Goal: Information Seeking & Learning: Learn about a topic

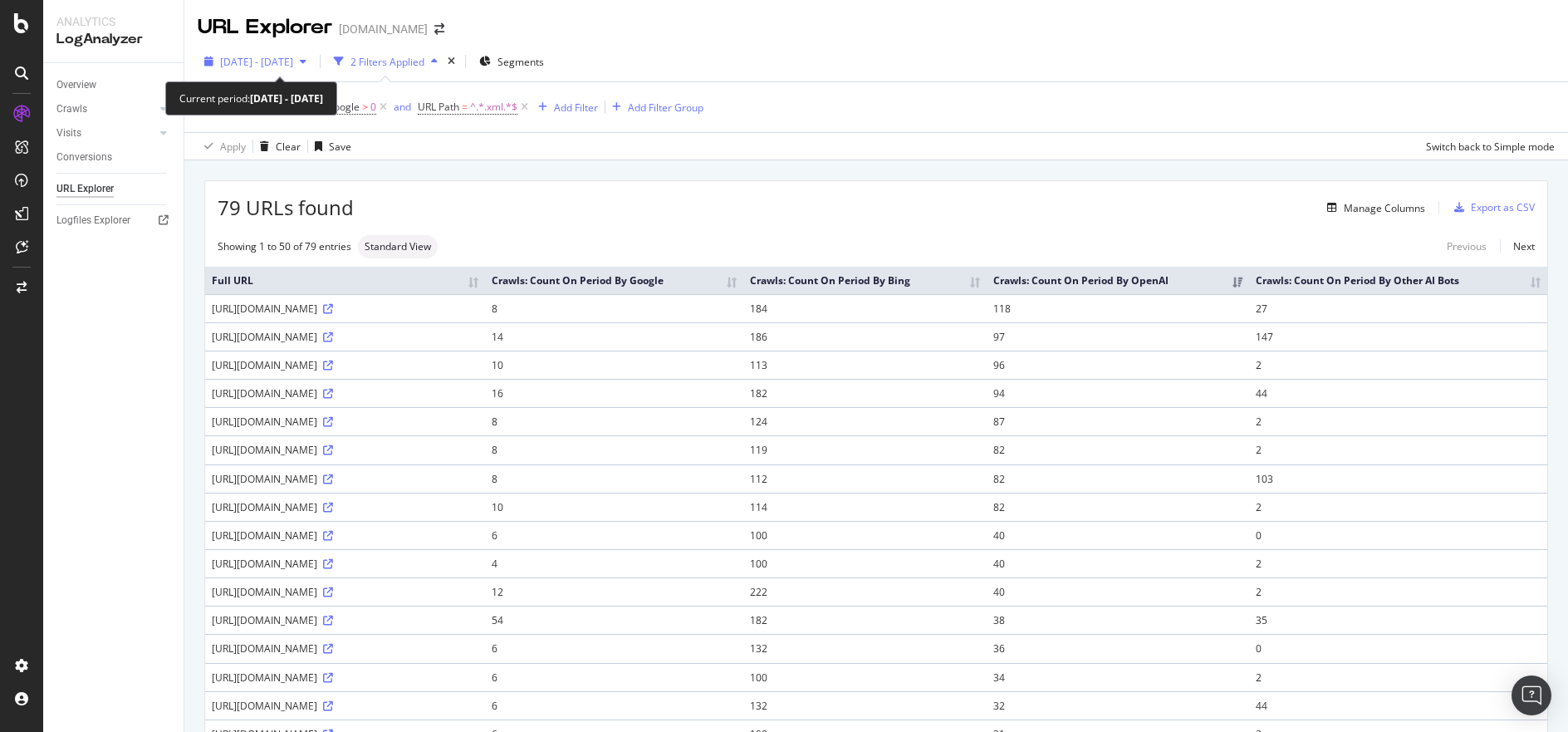
click at [313, 57] on div "button" at bounding box center [303, 62] width 20 height 10
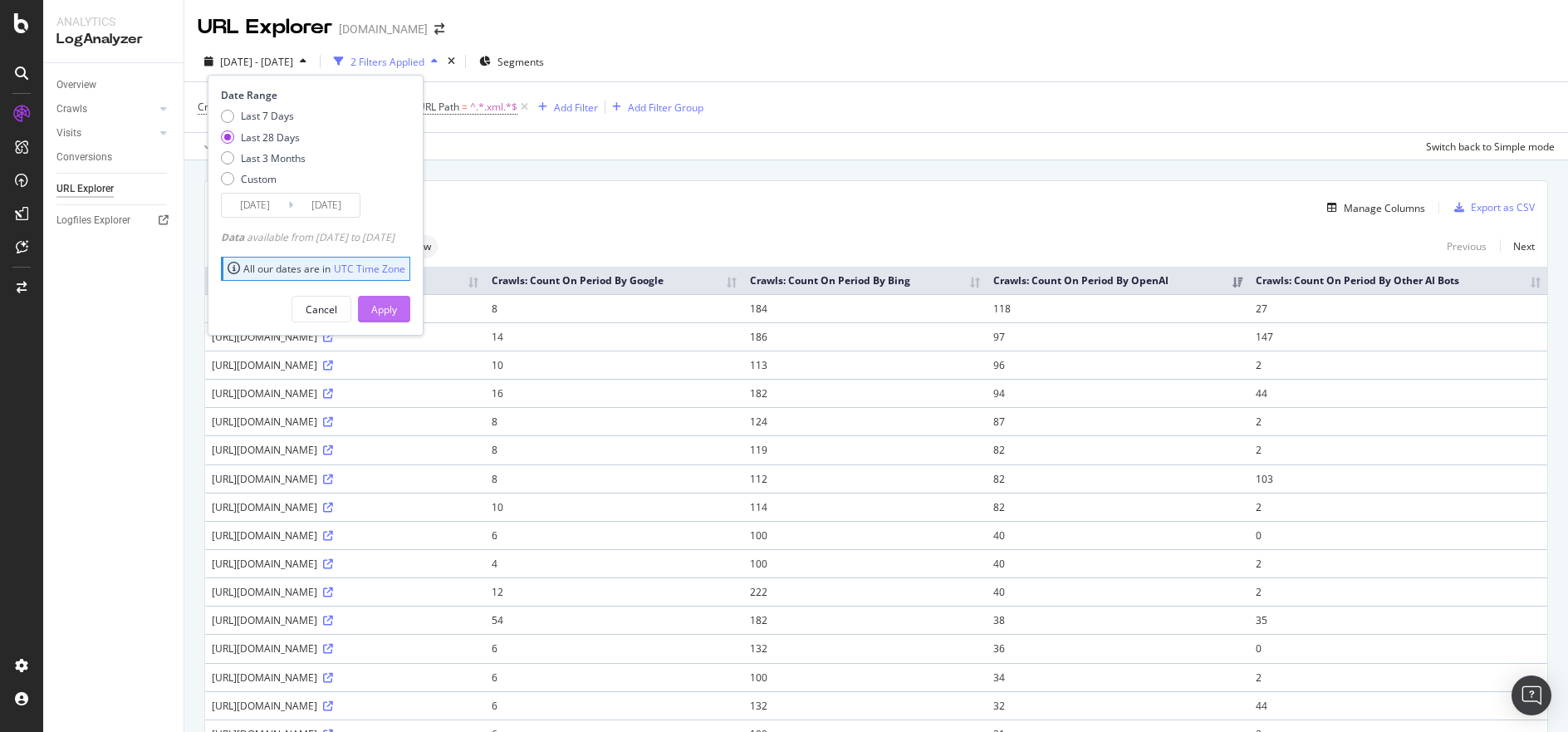
click at [397, 309] on div "Apply" at bounding box center [383, 309] width 26 height 14
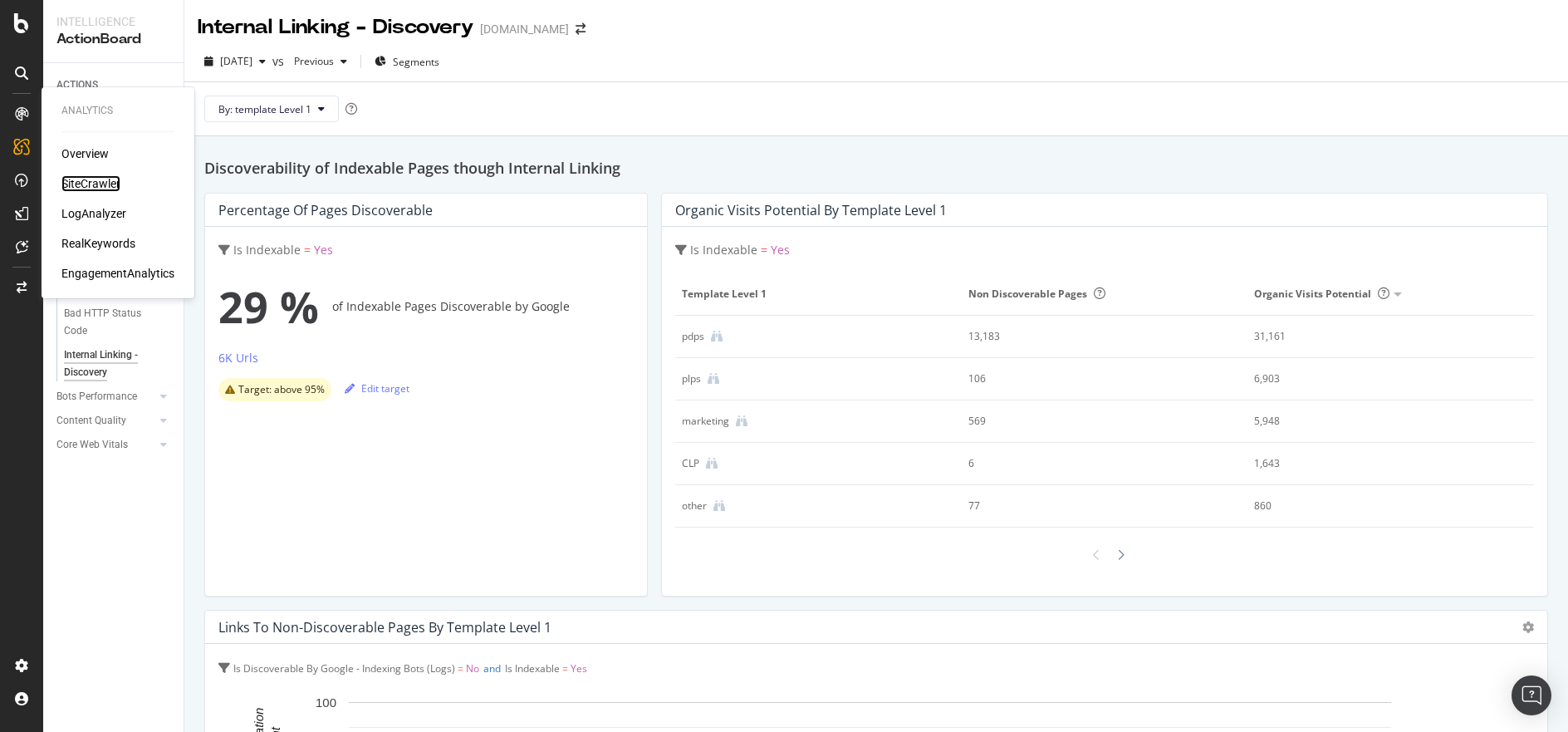
click at [109, 181] on div "SiteCrawler" at bounding box center [91, 184] width 59 height 17
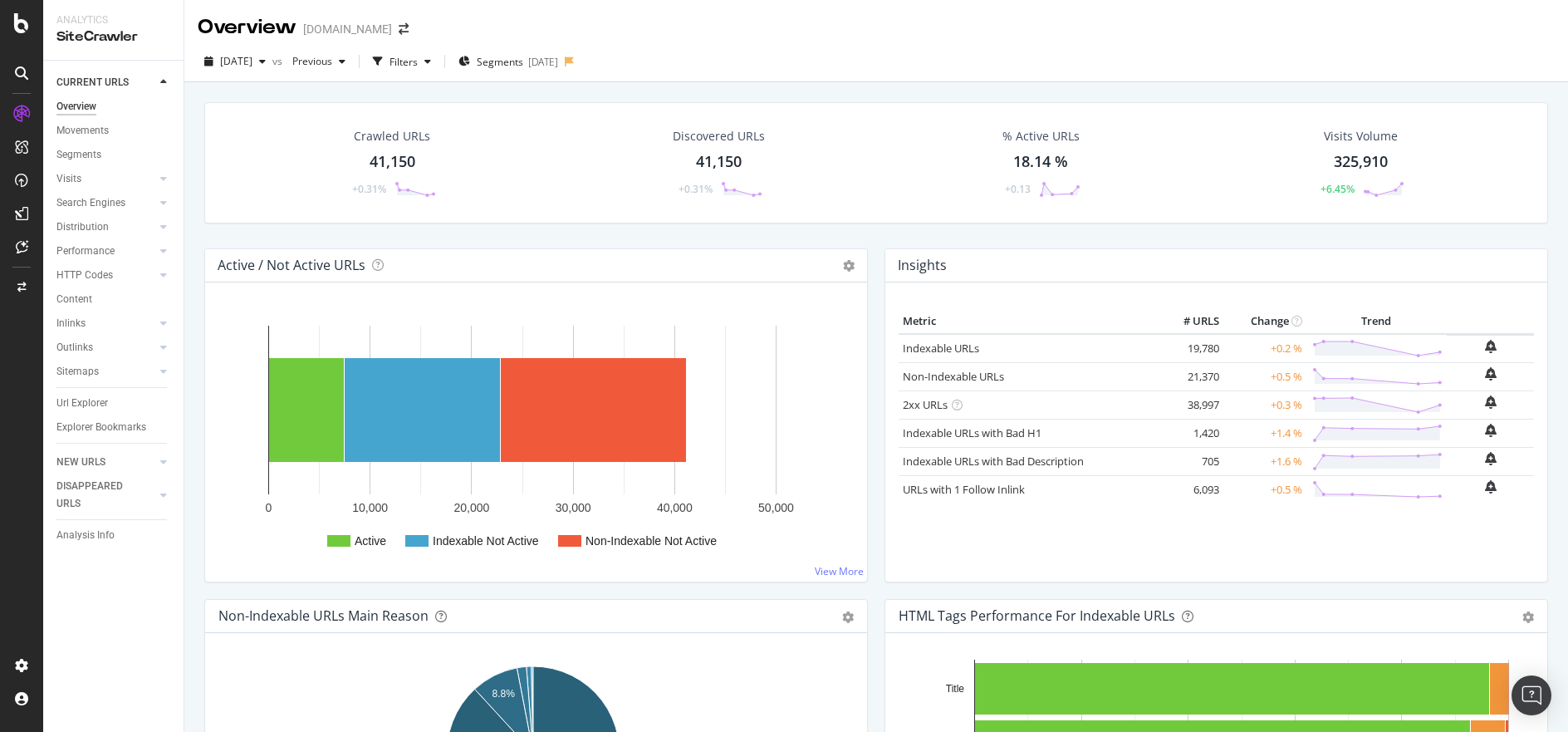
drag, startPoint x: 94, startPoint y: 403, endPoint x: 438, endPoint y: 363, distance: 346.3
click at [94, 403] on div "Url Explorer" at bounding box center [82, 403] width 52 height 17
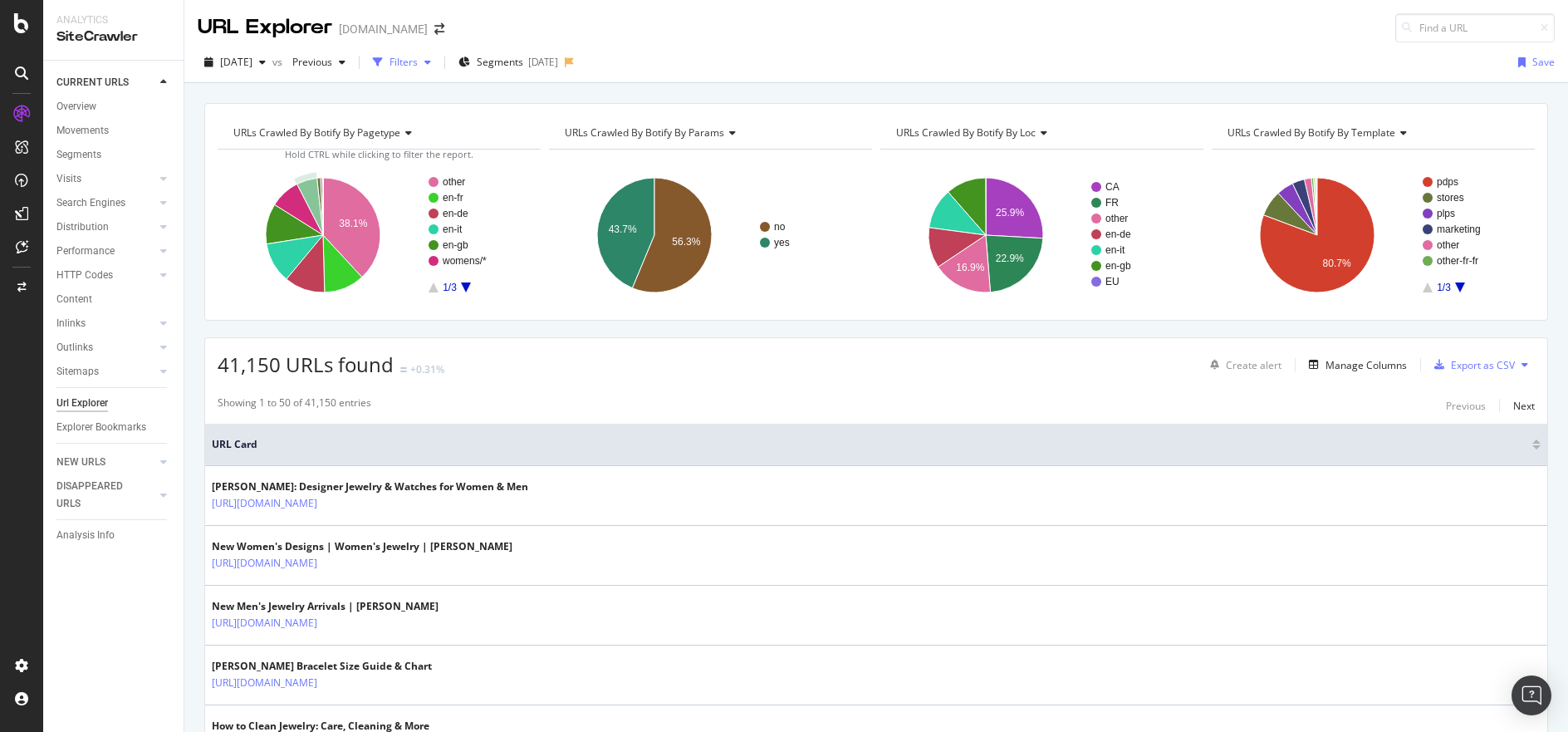
click at [438, 57] on div "Filters" at bounding box center [402, 62] width 72 height 25
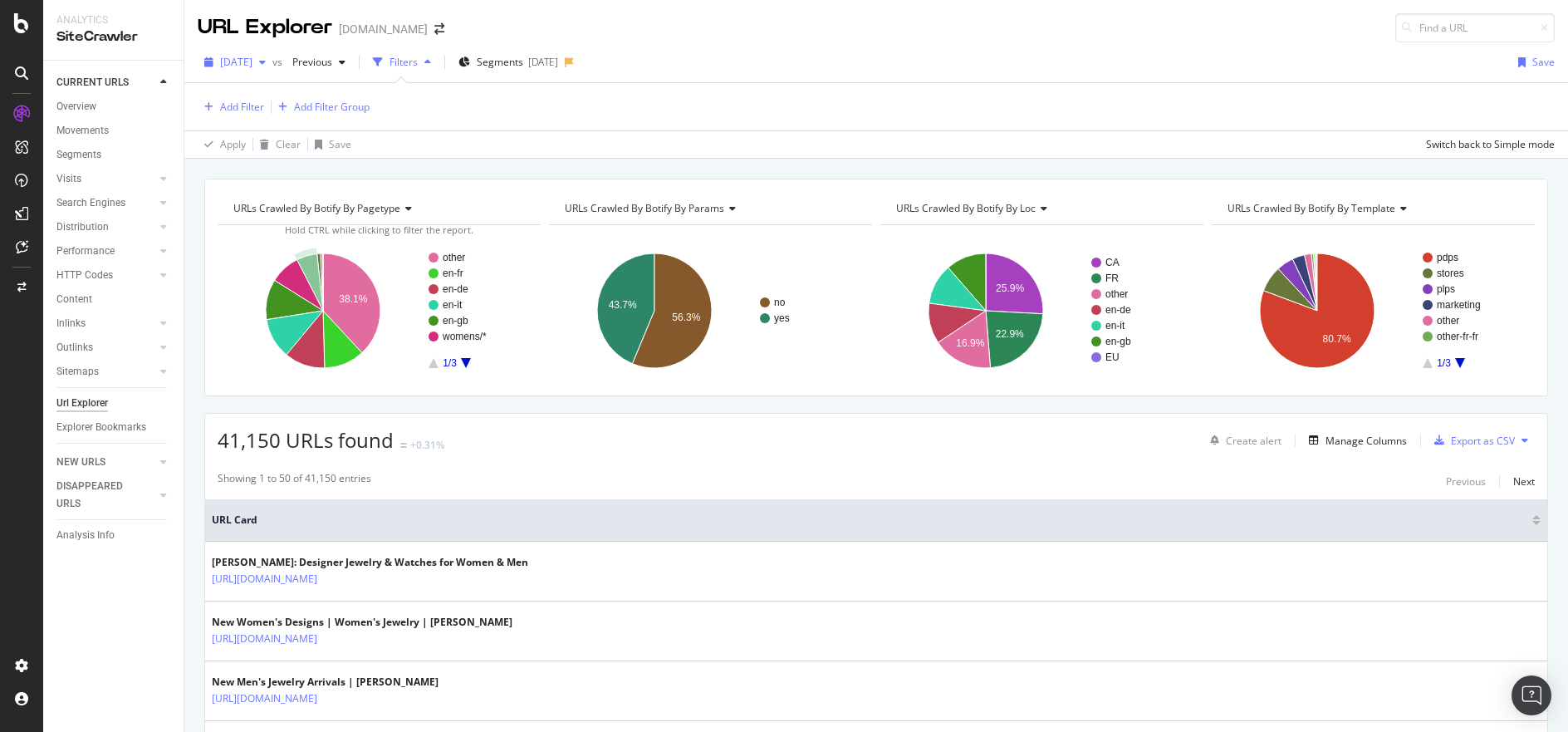
click at [272, 62] on div "button" at bounding box center [263, 62] width 20 height 10
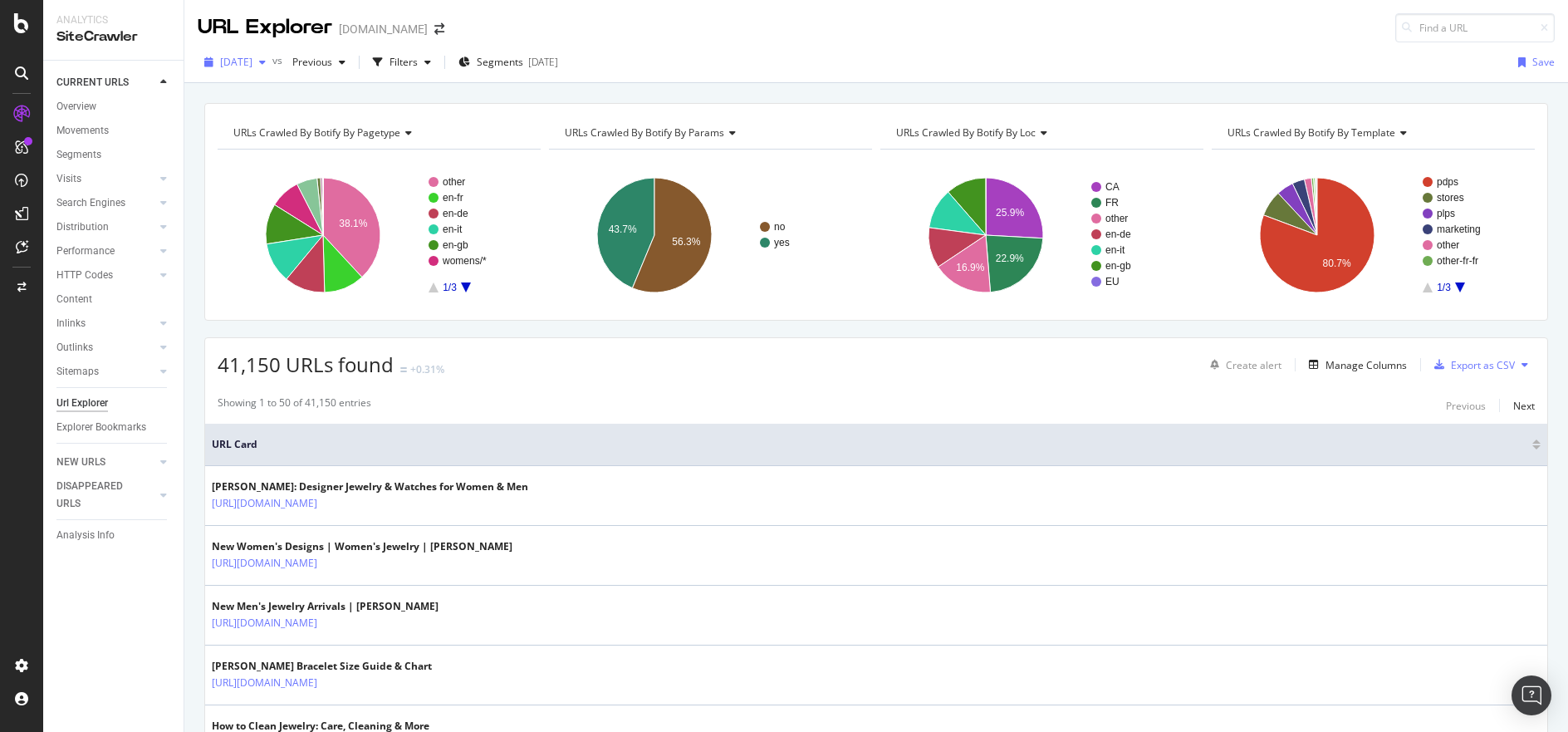
click at [272, 62] on div "button" at bounding box center [263, 62] width 20 height 10
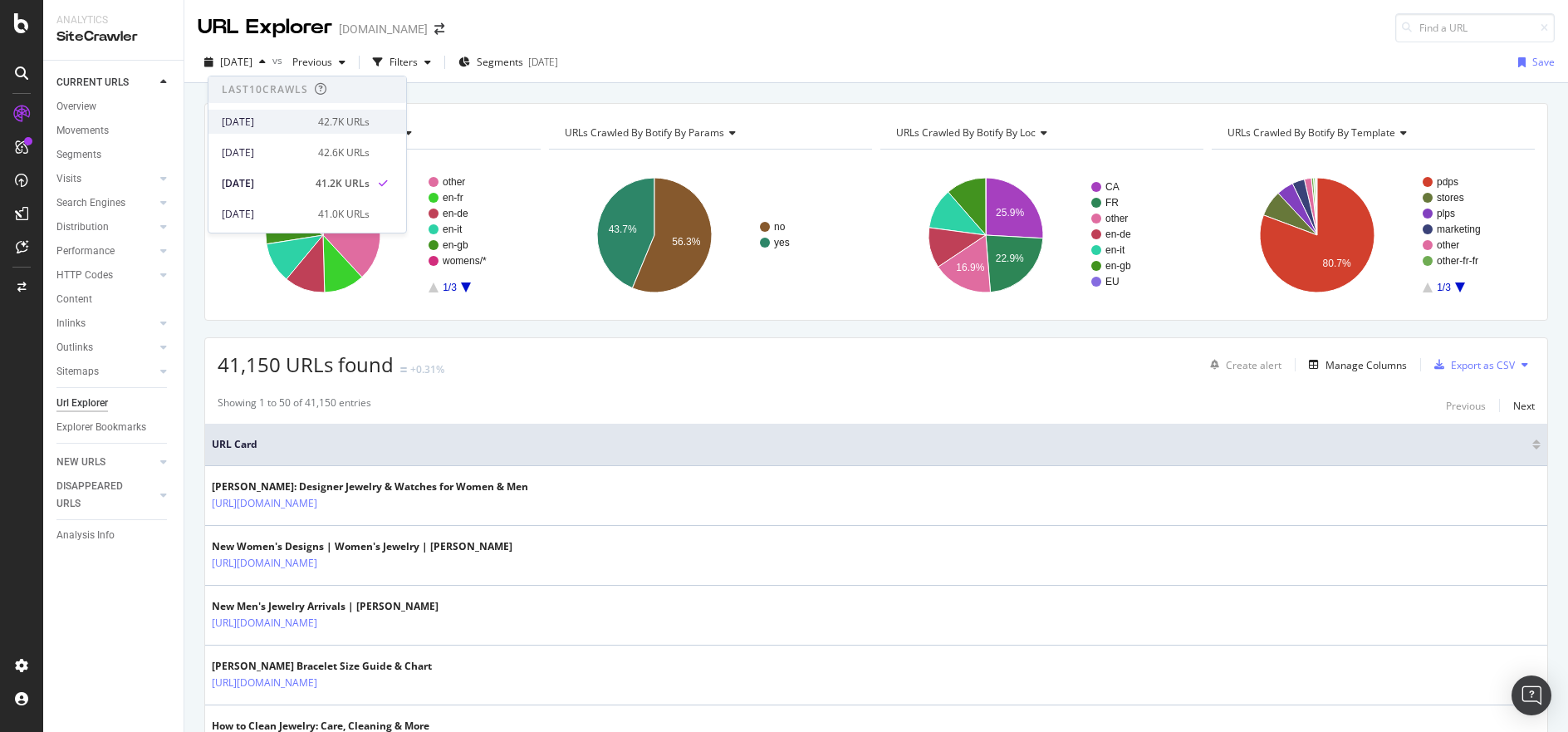
click at [285, 112] on div "2025 Sep. 21st 42.7K URLs" at bounding box center [308, 121] width 198 height 24
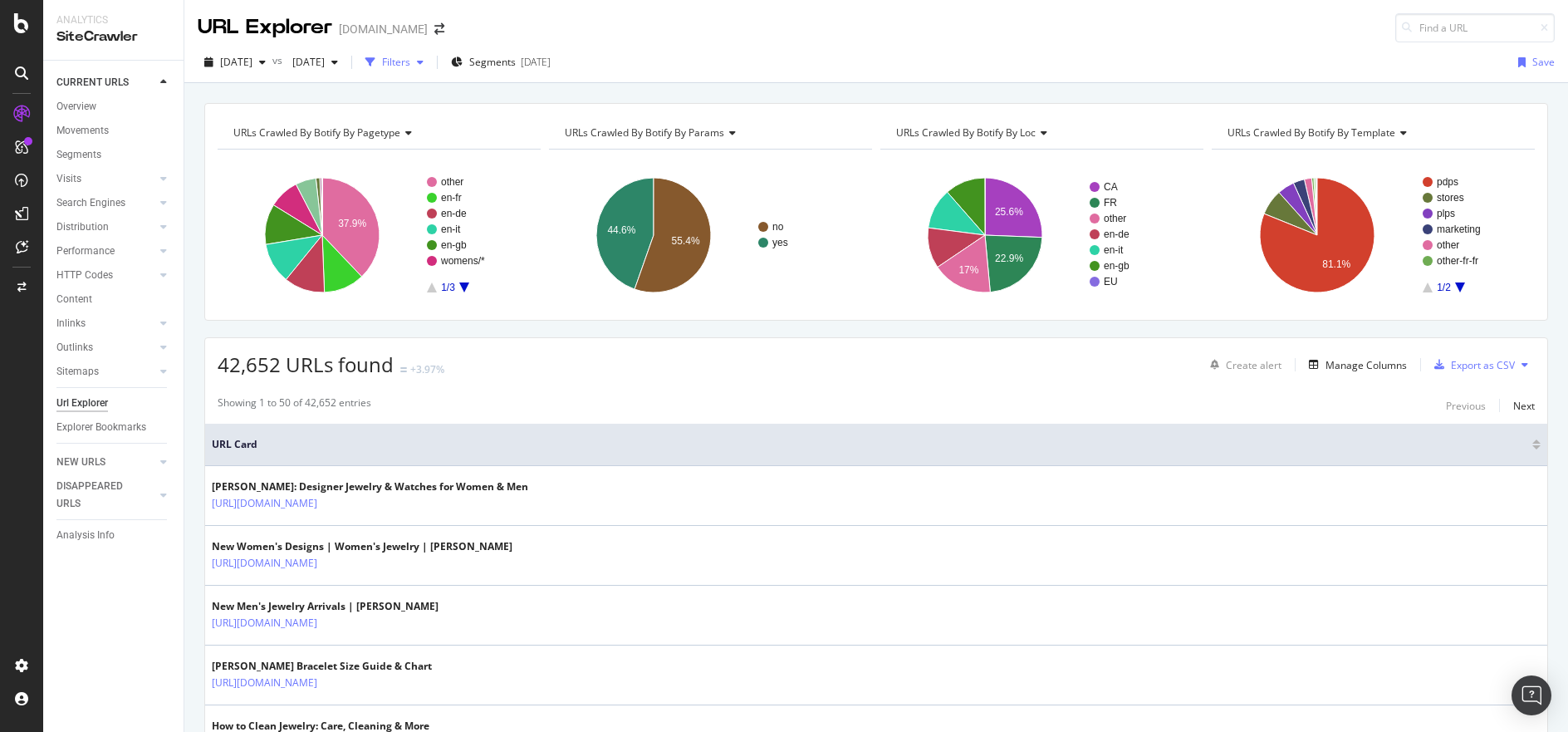
click at [430, 64] on div "button" at bounding box center [420, 62] width 20 height 10
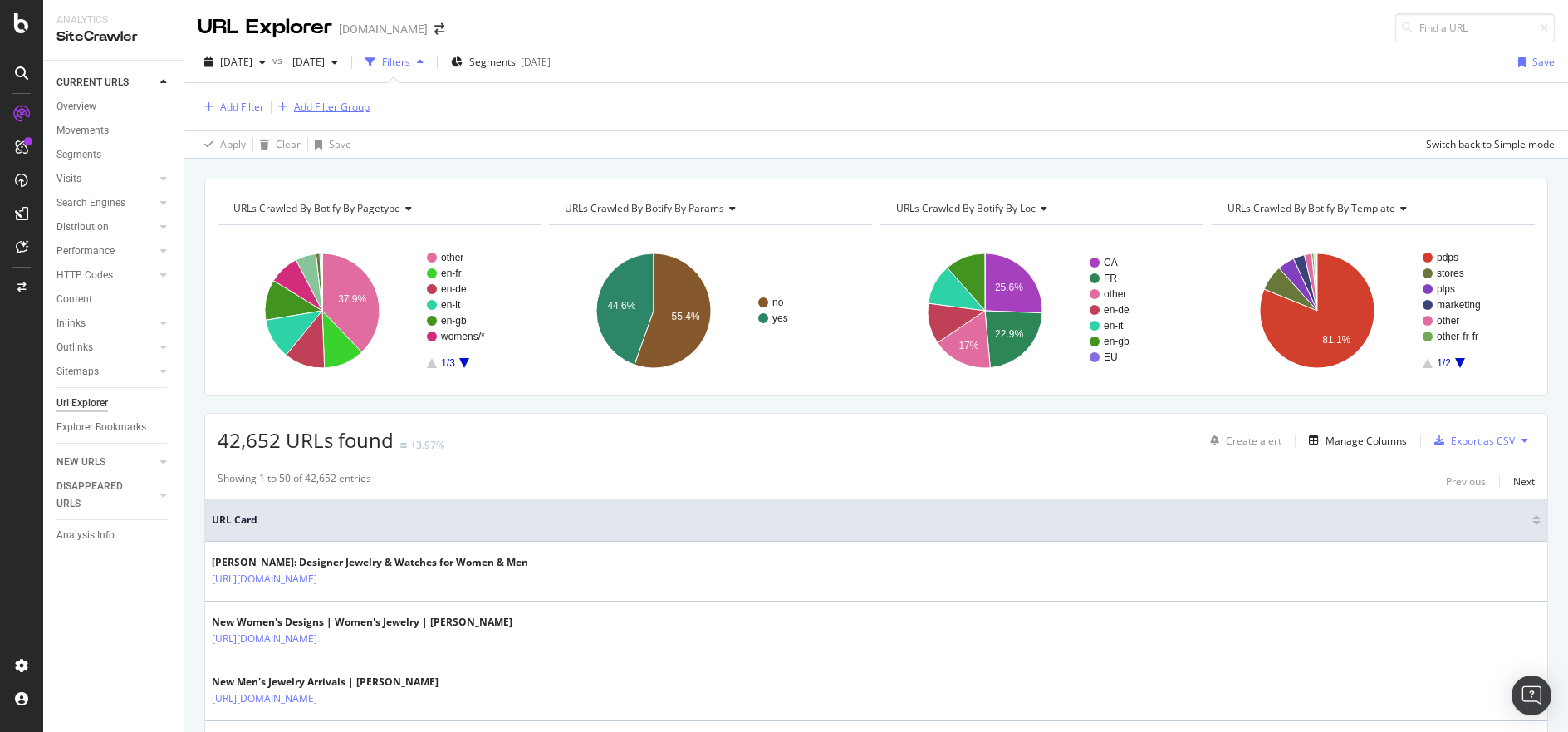
click at [347, 103] on div "Add Filter Group" at bounding box center [331, 106] width 76 height 14
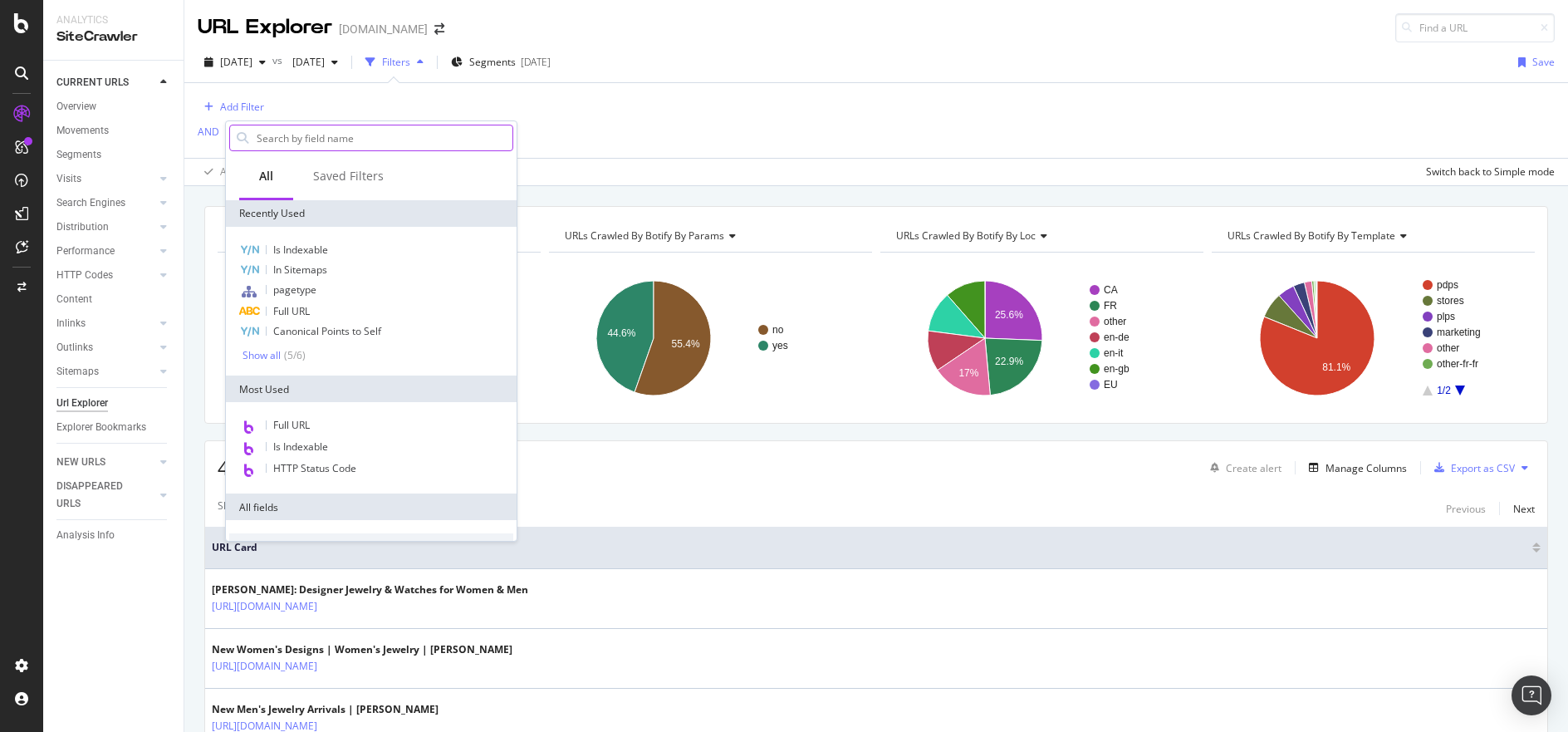
click at [341, 145] on input "text" at bounding box center [383, 138] width 257 height 25
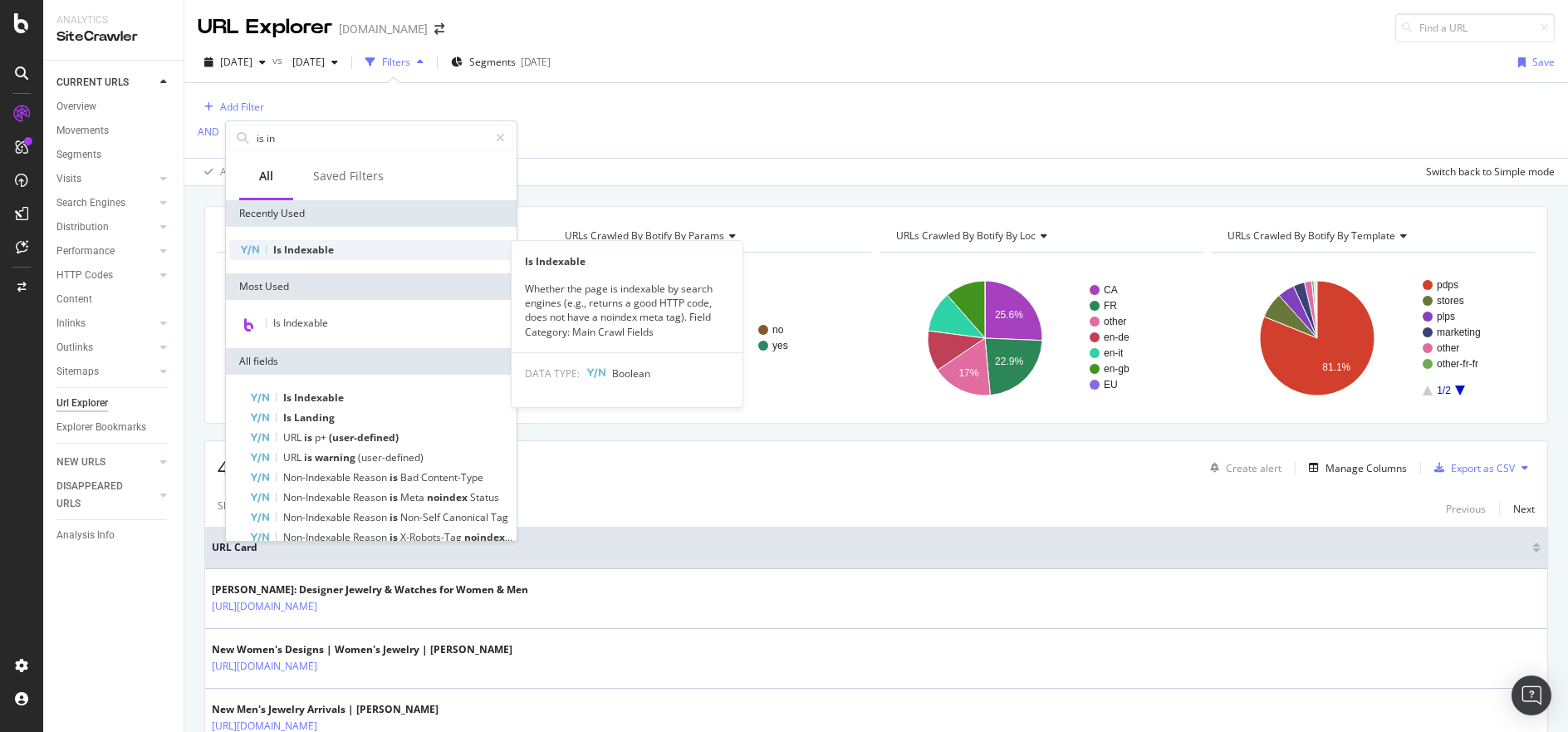
type input "is in"
click at [321, 249] on span "Indexable" at bounding box center [309, 250] width 50 height 14
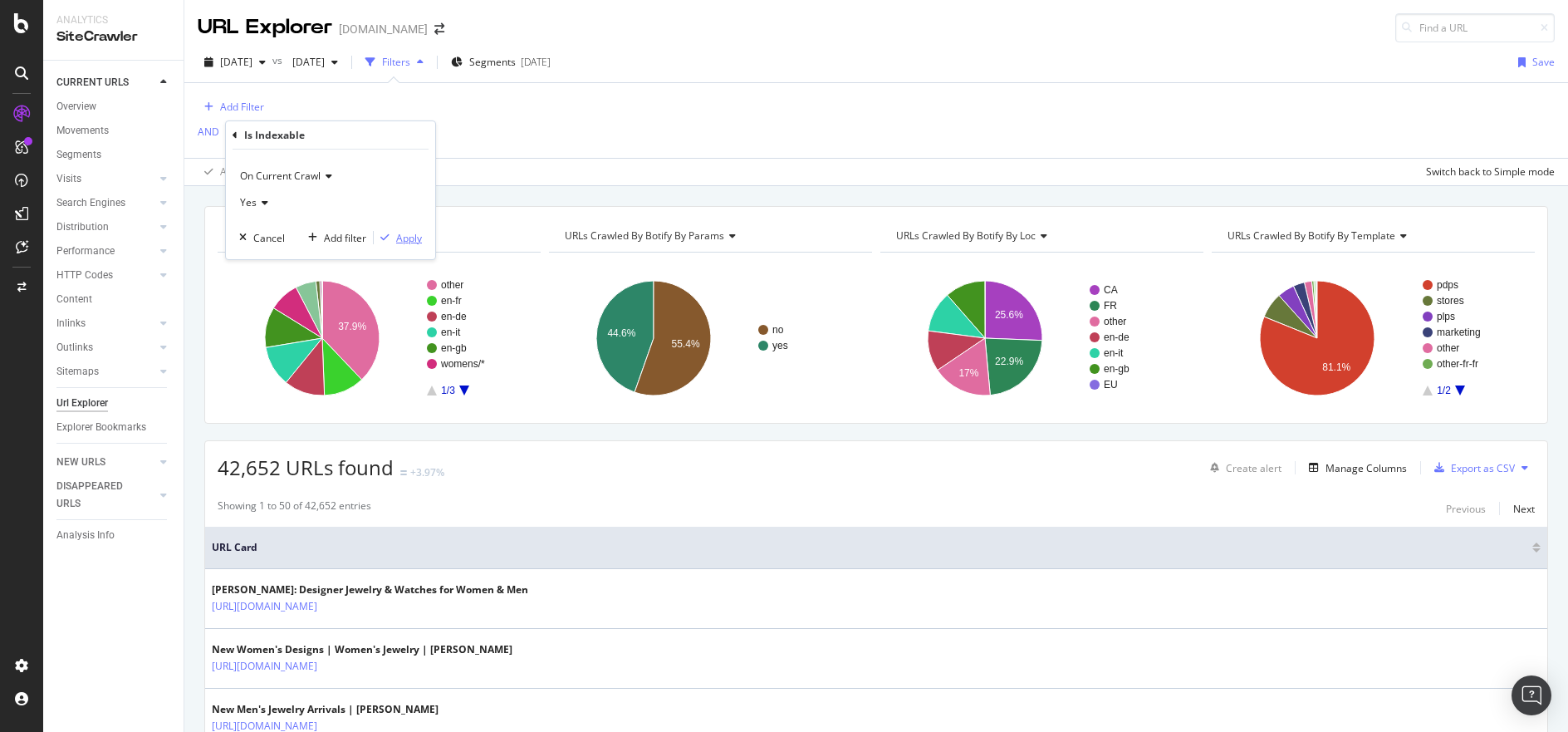
click at [408, 237] on div "Apply" at bounding box center [408, 238] width 26 height 14
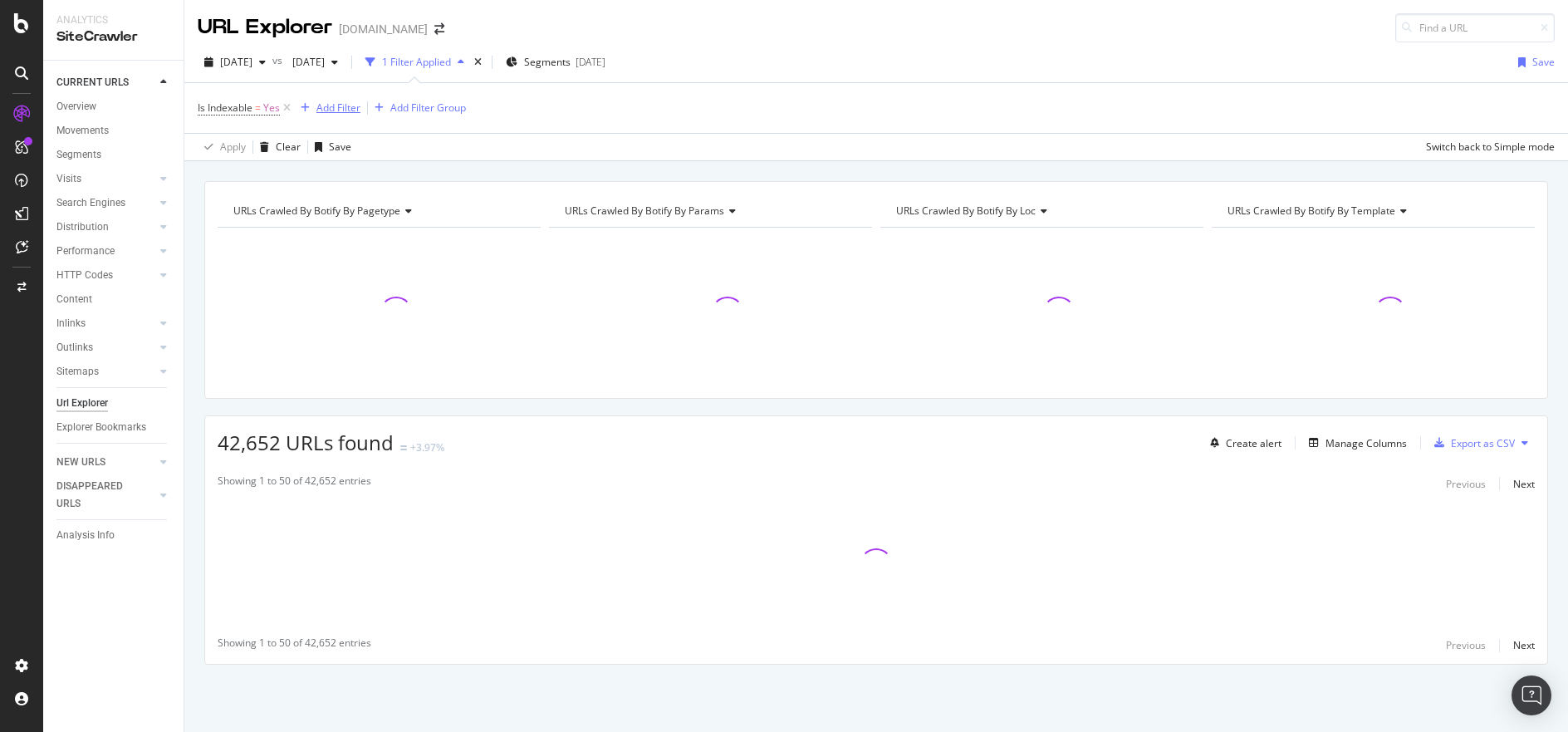
click at [342, 102] on div "Add Filter" at bounding box center [338, 107] width 44 height 14
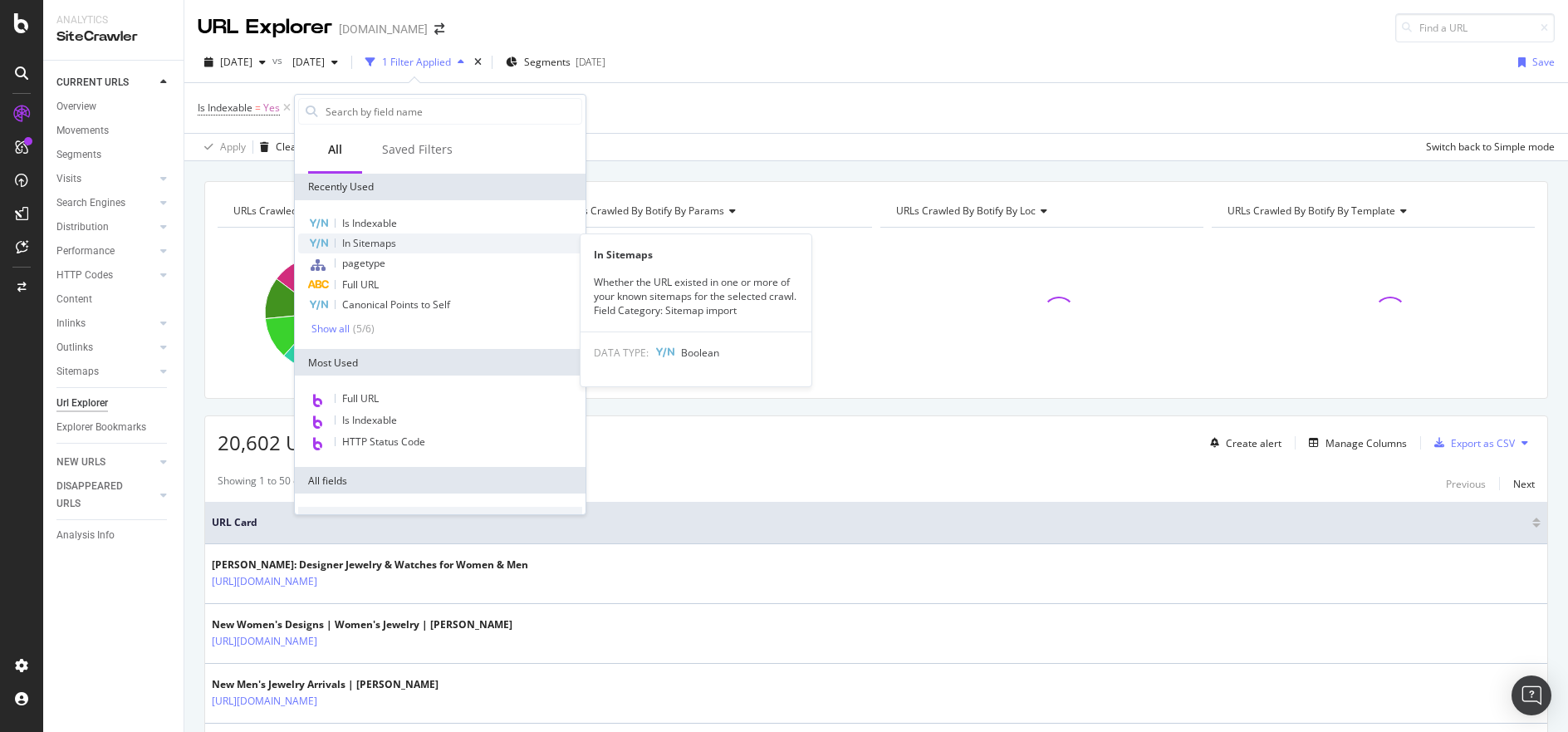
click at [398, 242] on div "In Sitemaps" at bounding box center [439, 244] width 284 height 20
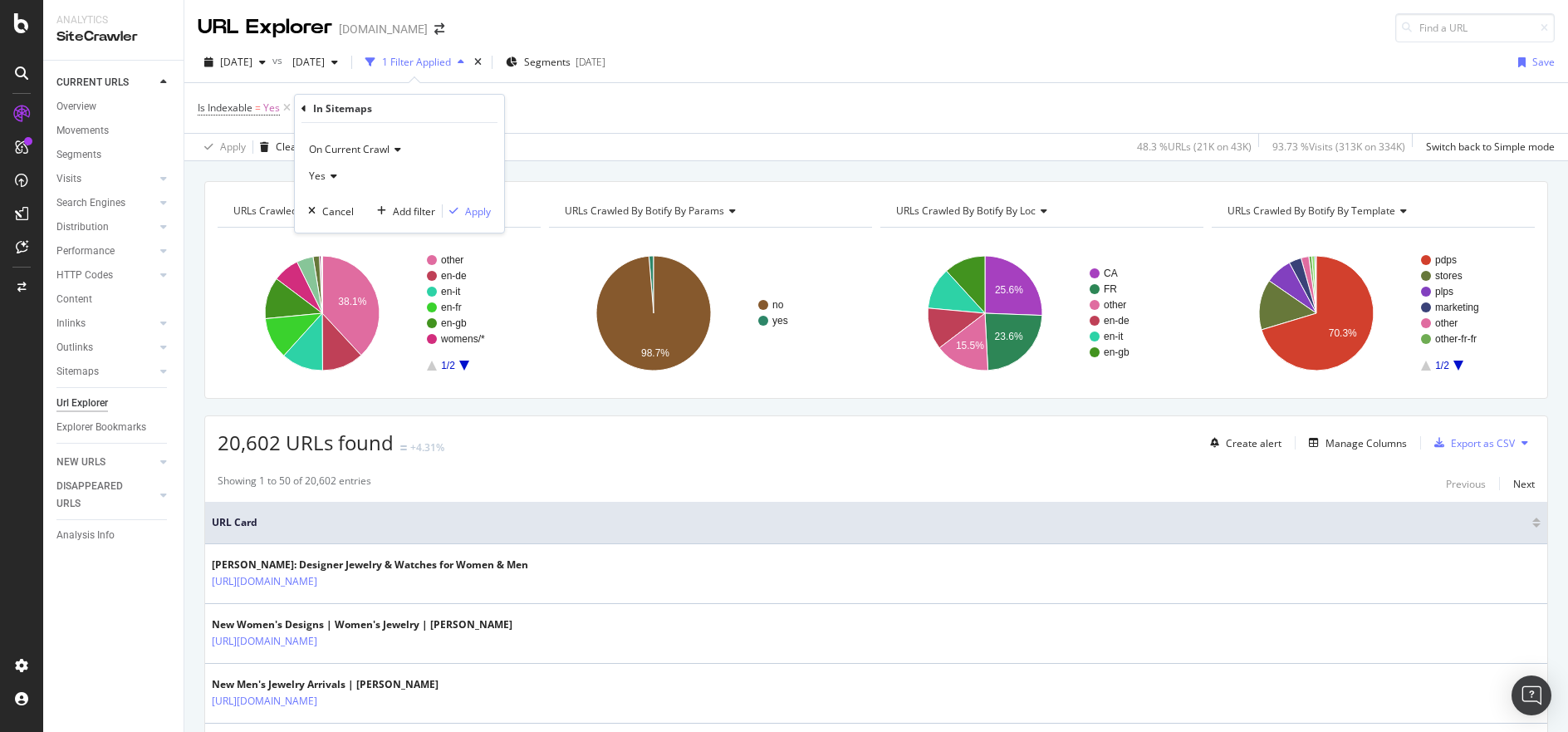
click at [335, 176] on icon at bounding box center [331, 176] width 12 height 10
click at [330, 230] on div "No" at bounding box center [401, 232] width 178 height 22
click at [472, 210] on div "Apply" at bounding box center [477, 211] width 26 height 14
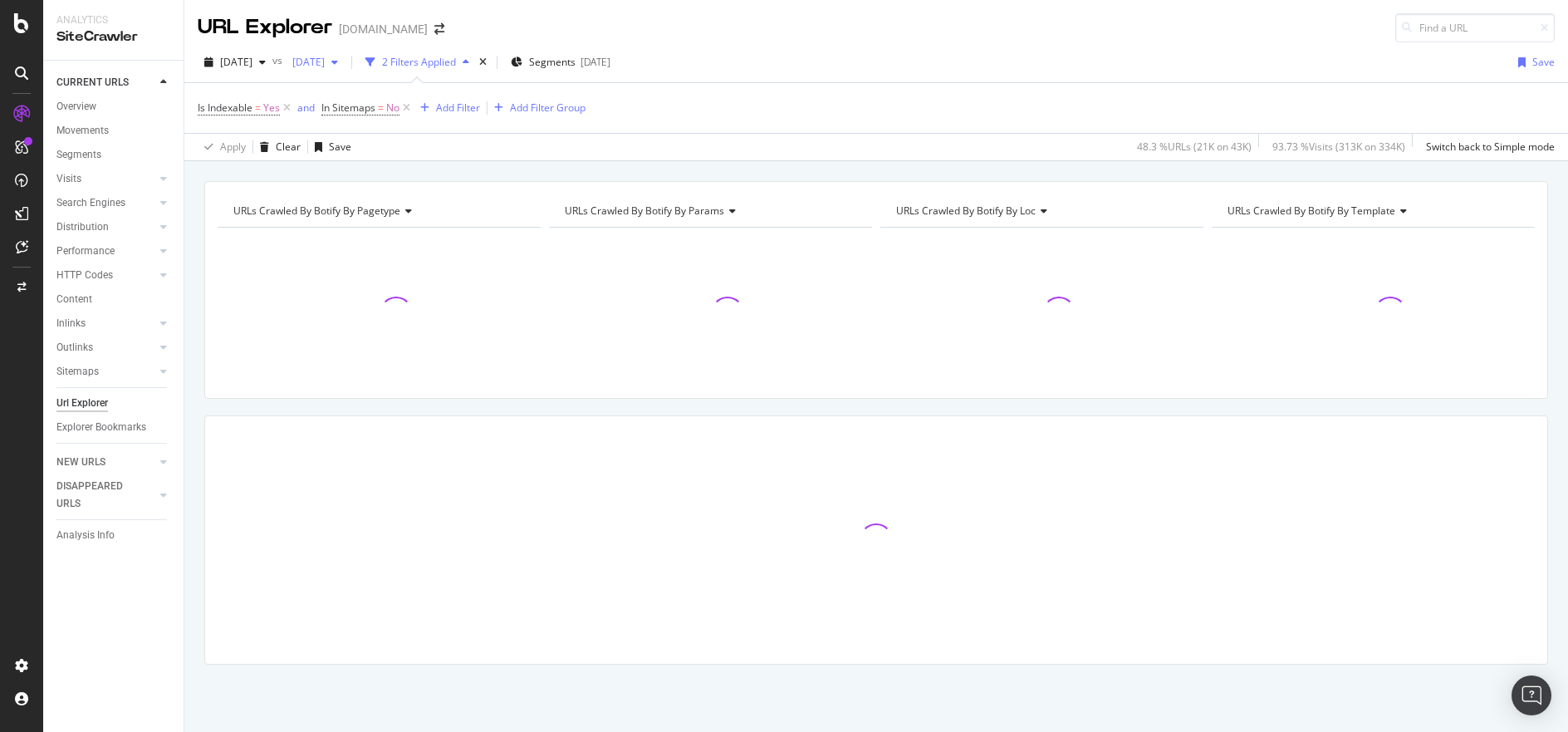
click at [344, 61] on div "button" at bounding box center [334, 62] width 20 height 10
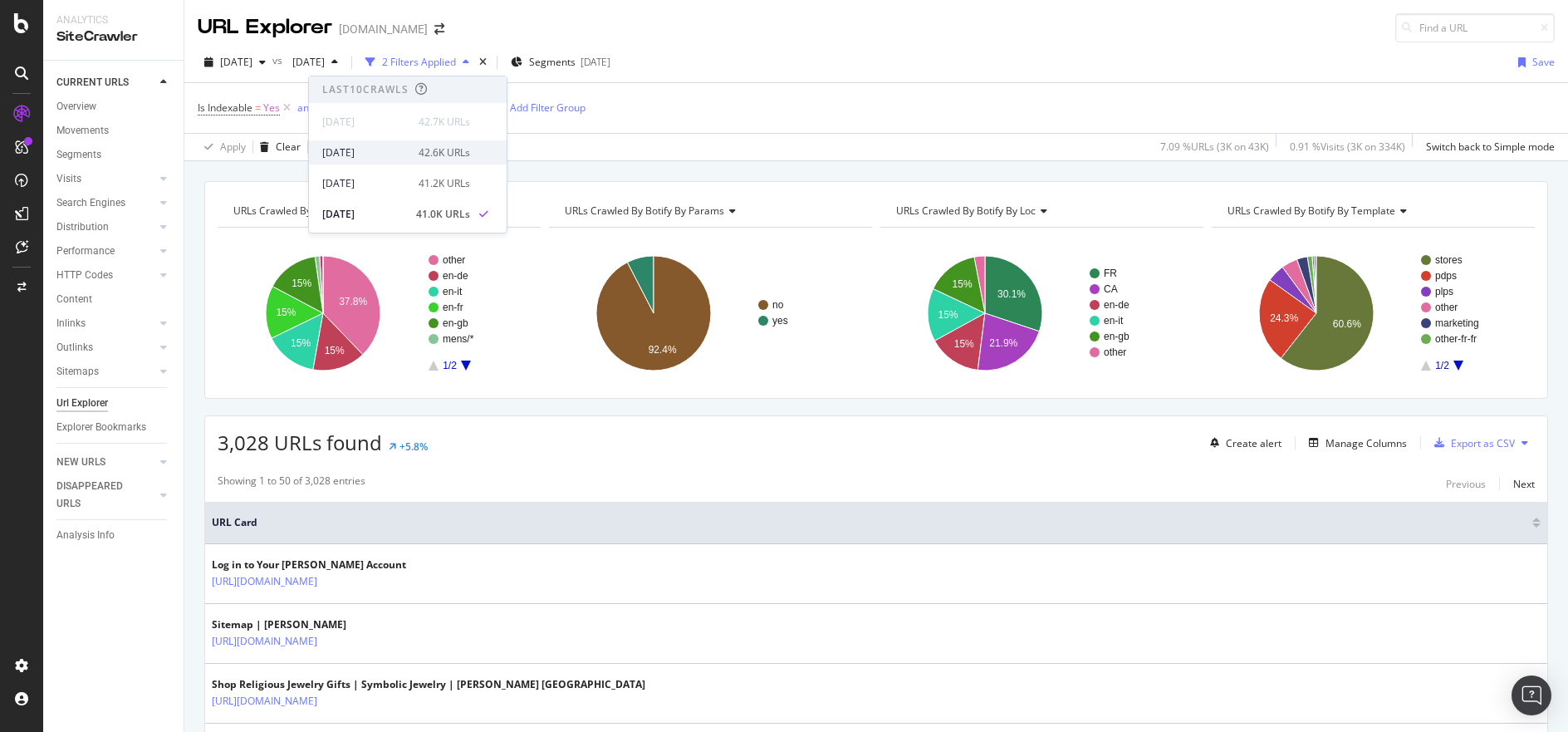
click at [388, 149] on div "2025 Sep. 17th" at bounding box center [365, 153] width 87 height 15
click at [1365, 447] on div "Manage Columns" at bounding box center [1366, 443] width 82 height 14
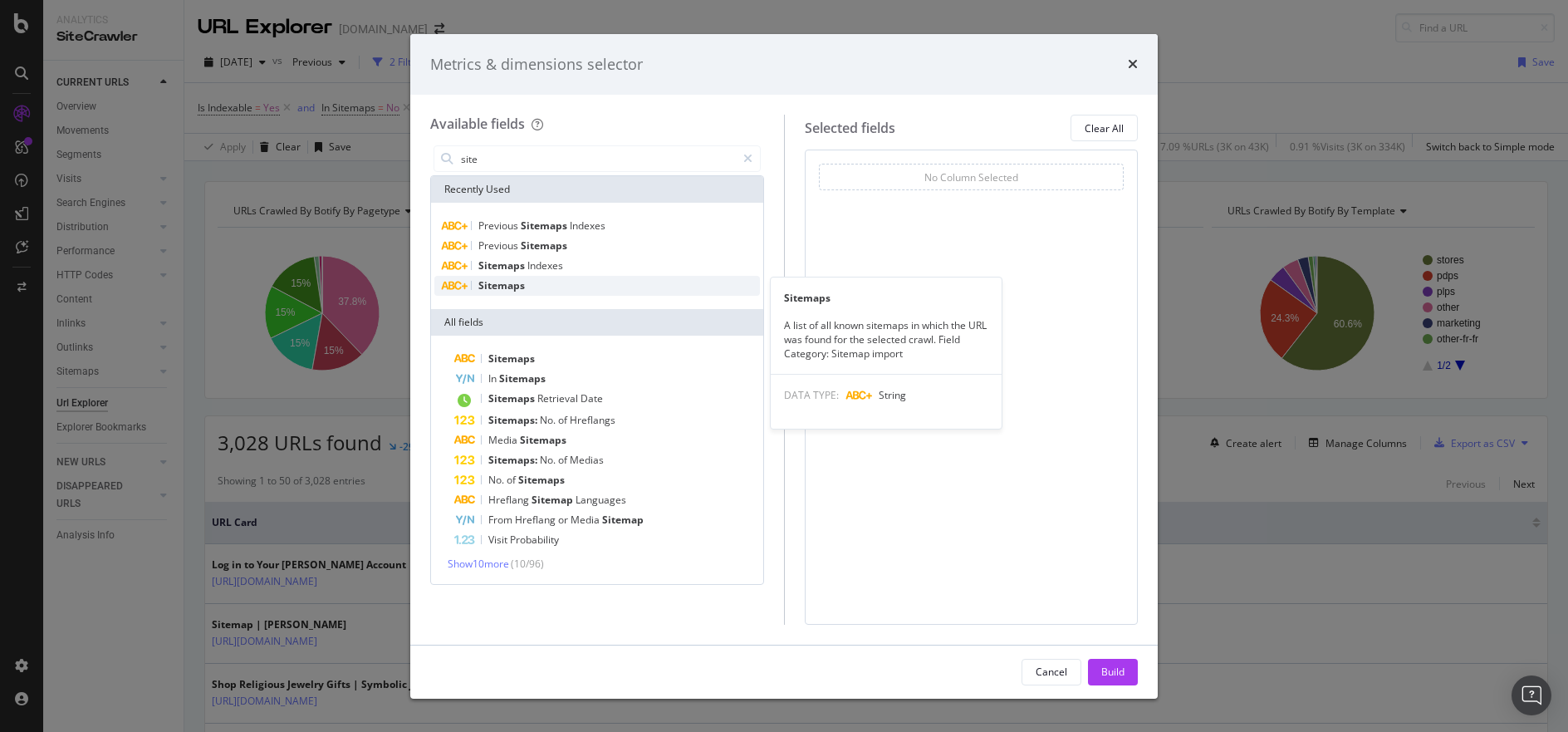
type input "site"
click at [574, 278] on div "Sitemaps" at bounding box center [596, 285] width 325 height 20
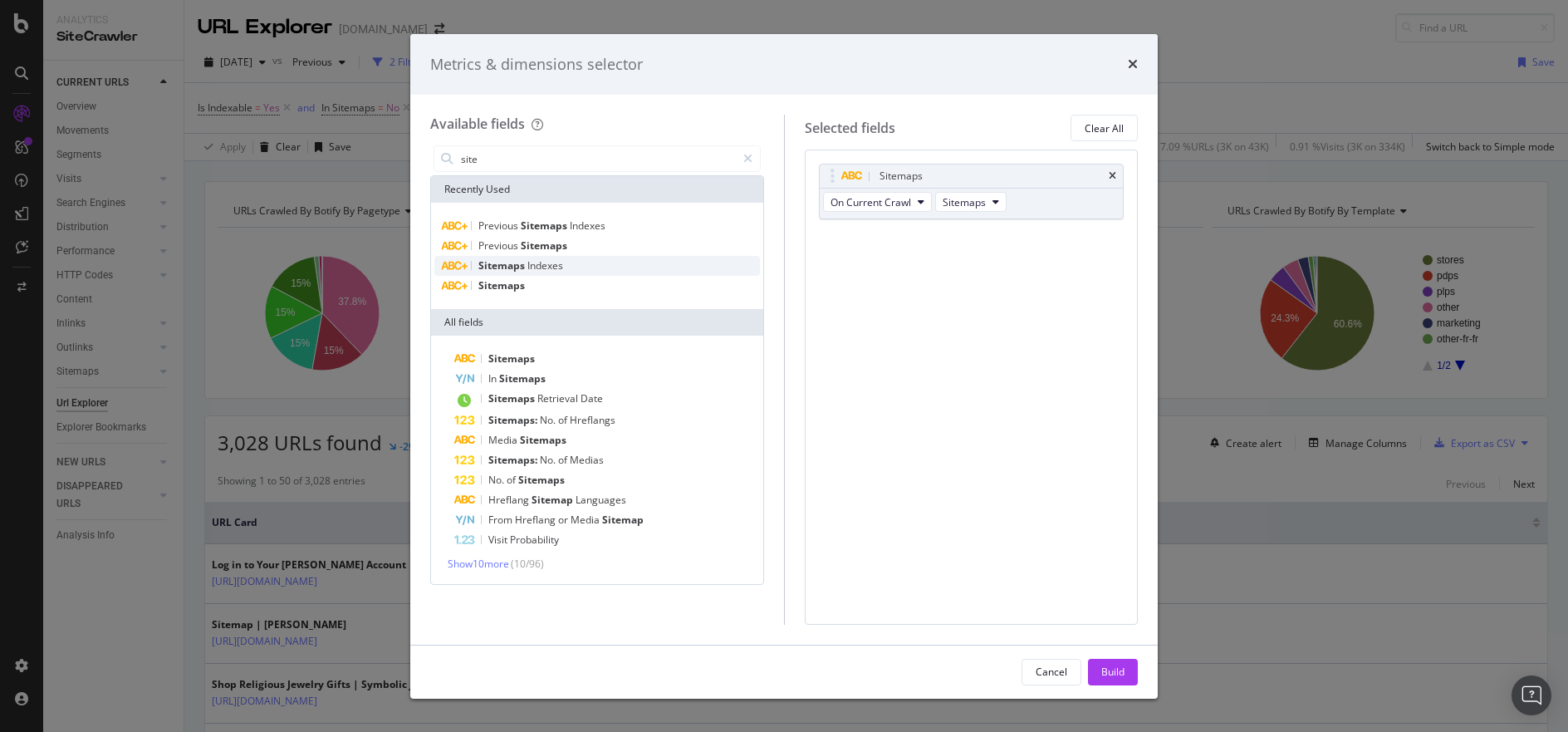
click at [580, 268] on div "Sitemaps Indexes" at bounding box center [596, 265] width 325 height 20
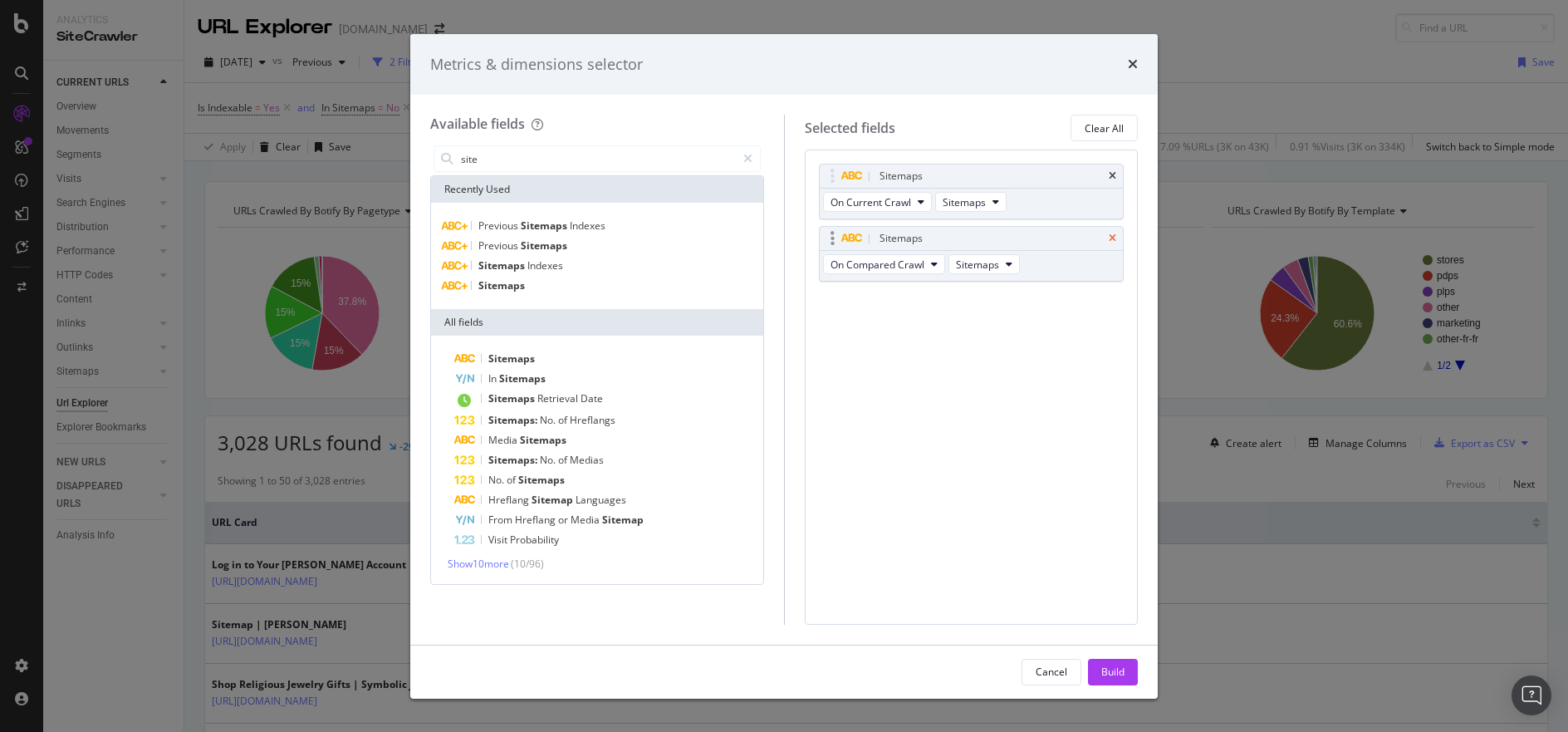
click at [1114, 235] on icon "times" at bounding box center [1112, 239] width 7 height 10
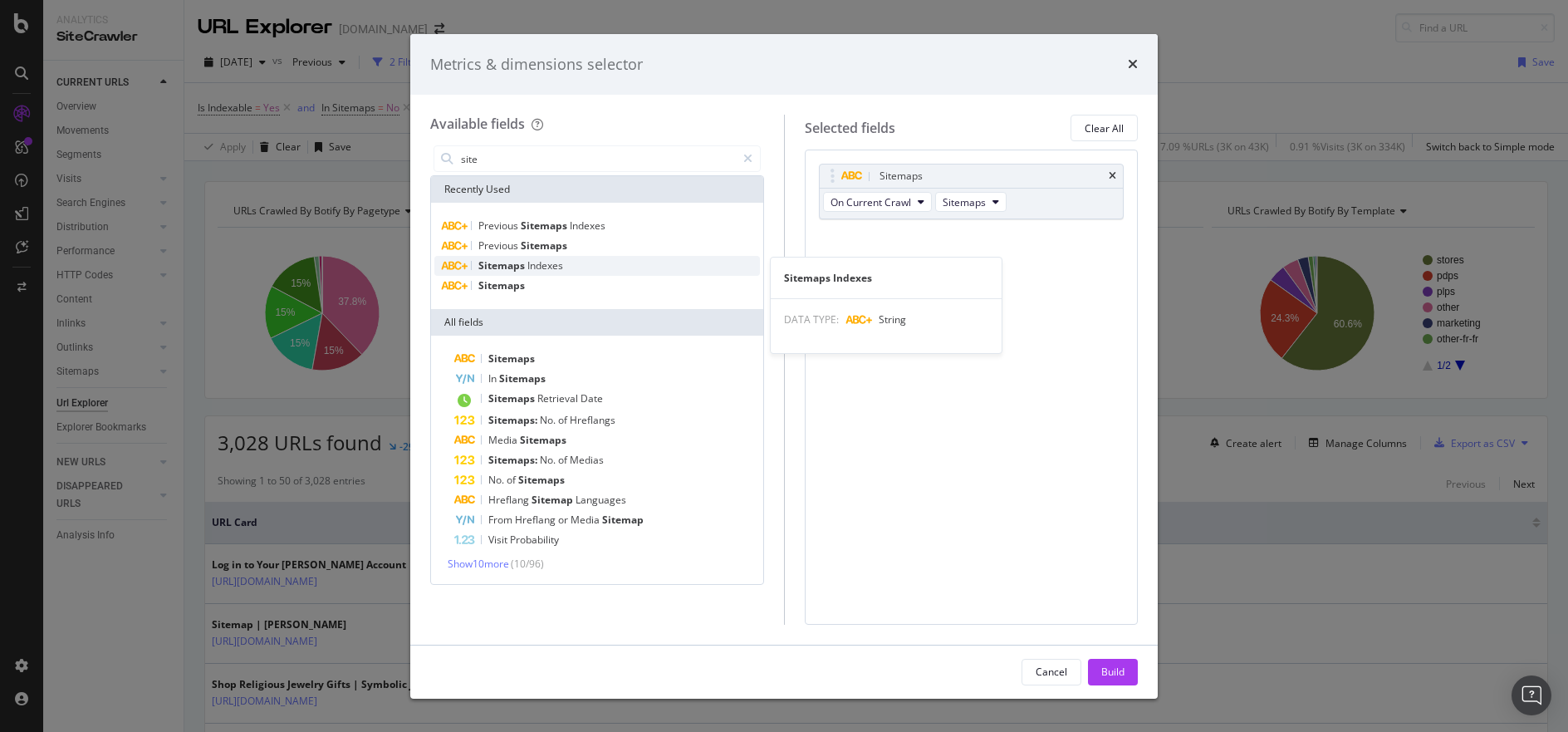
click at [606, 265] on div "Sitemaps Indexes" at bounding box center [596, 265] width 325 height 20
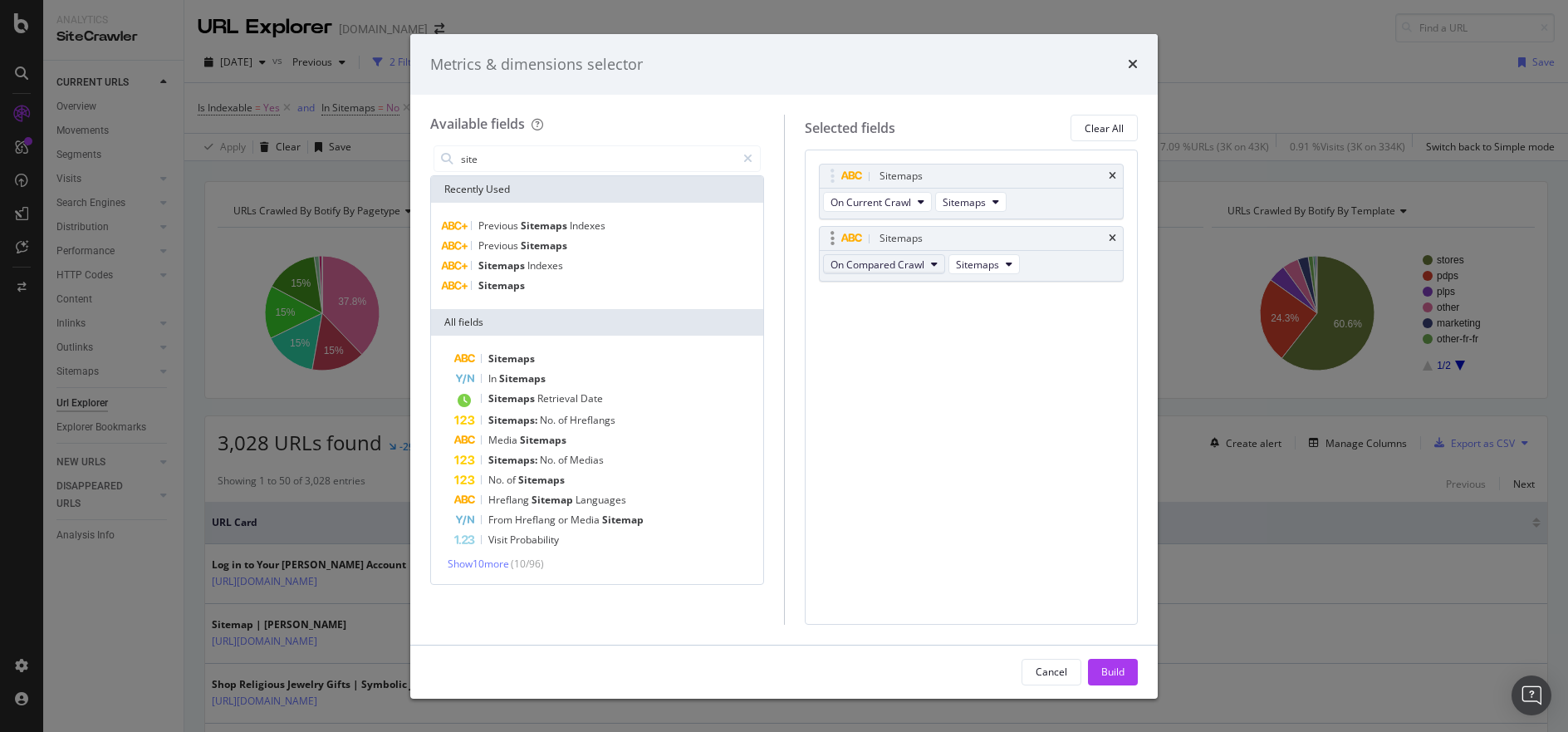
click at [933, 270] on button "On Compared Crawl" at bounding box center [883, 264] width 122 height 20
click at [930, 289] on span "On Current Crawl" at bounding box center [884, 294] width 96 height 15
click at [553, 247] on span "Sitemaps" at bounding box center [544, 245] width 47 height 14
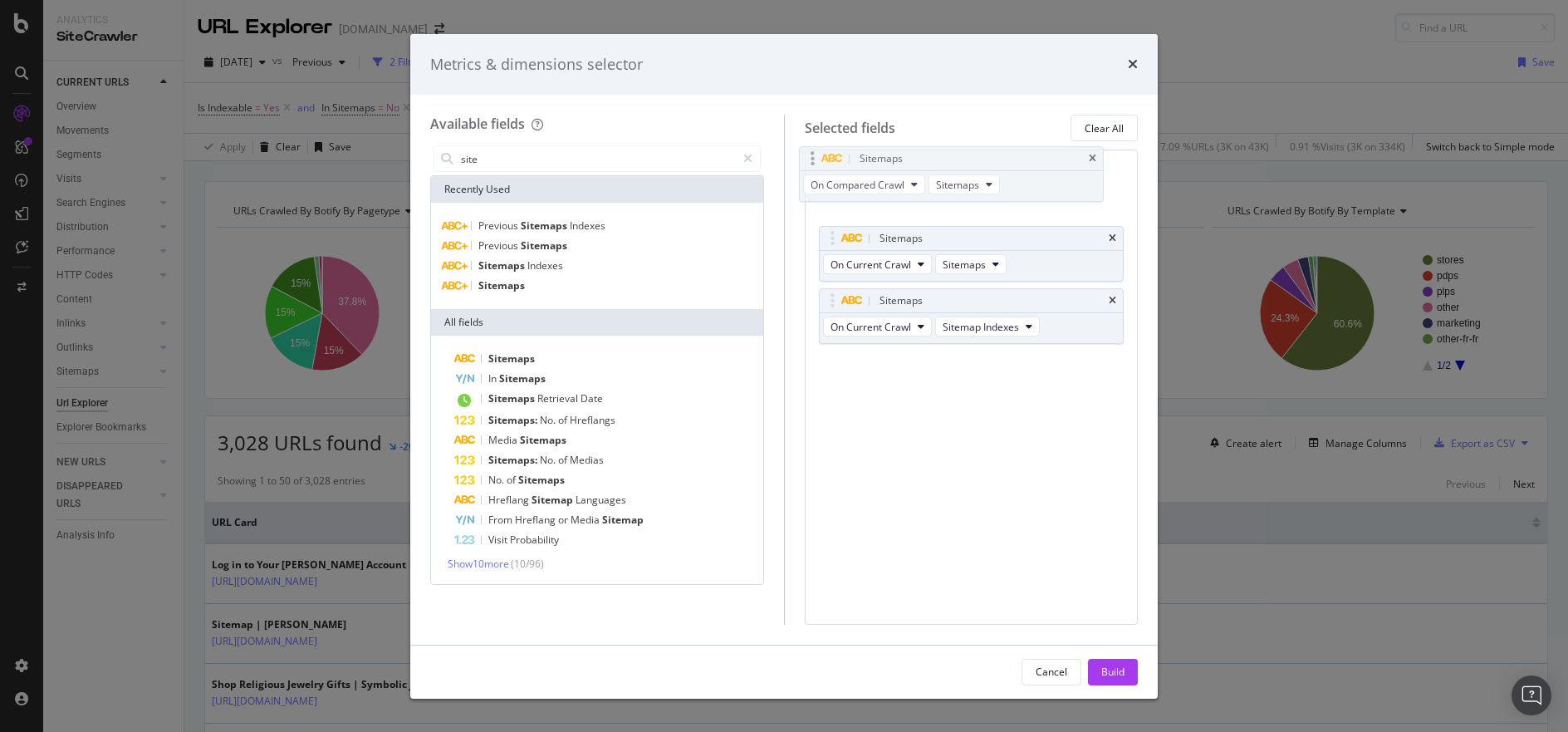
drag, startPoint x: 1043, startPoint y: 306, endPoint x: 1036, endPoint y: 167, distance: 139.2
click at [1030, 165] on body "Analytics SiteCrawler CURRENT URLS Overview Movements Segments Visits Analysis …" at bounding box center [784, 366] width 1568 height 732
click at [1115, 678] on div "Build" at bounding box center [1113, 671] width 23 height 14
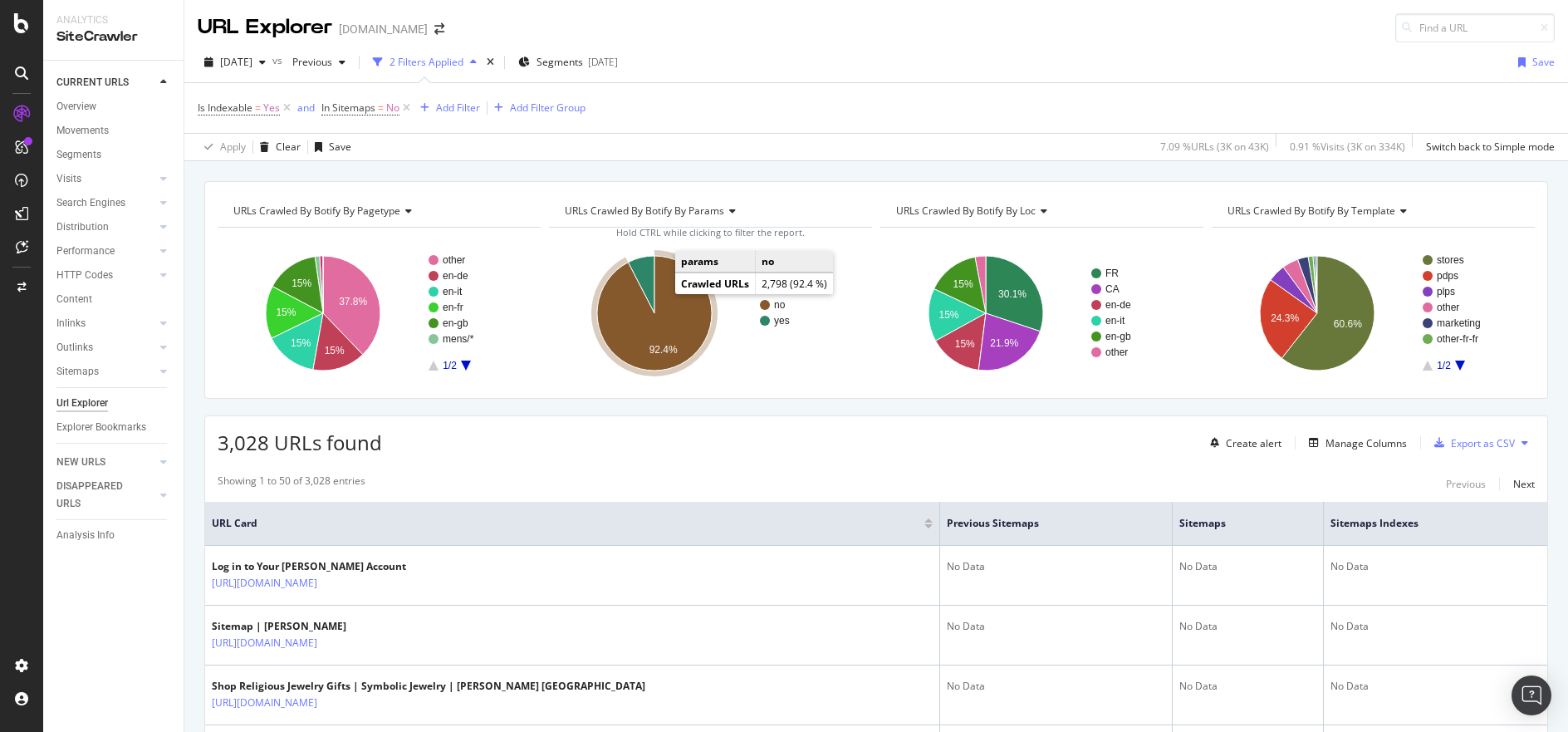
click at [670, 307] on icon "A chart." at bounding box center [655, 313] width 115 height 115
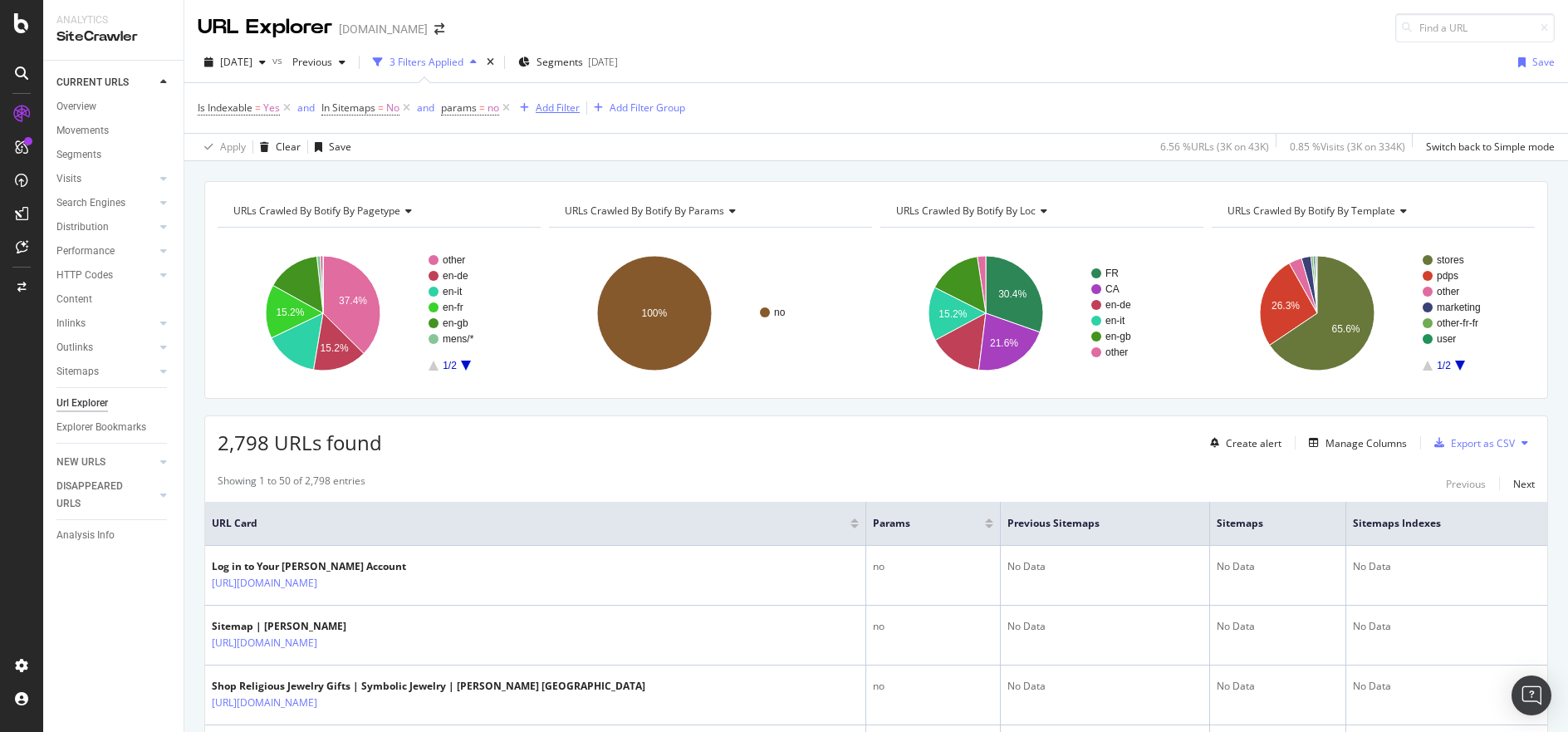
click at [542, 110] on div "Add Filter" at bounding box center [557, 107] width 44 height 14
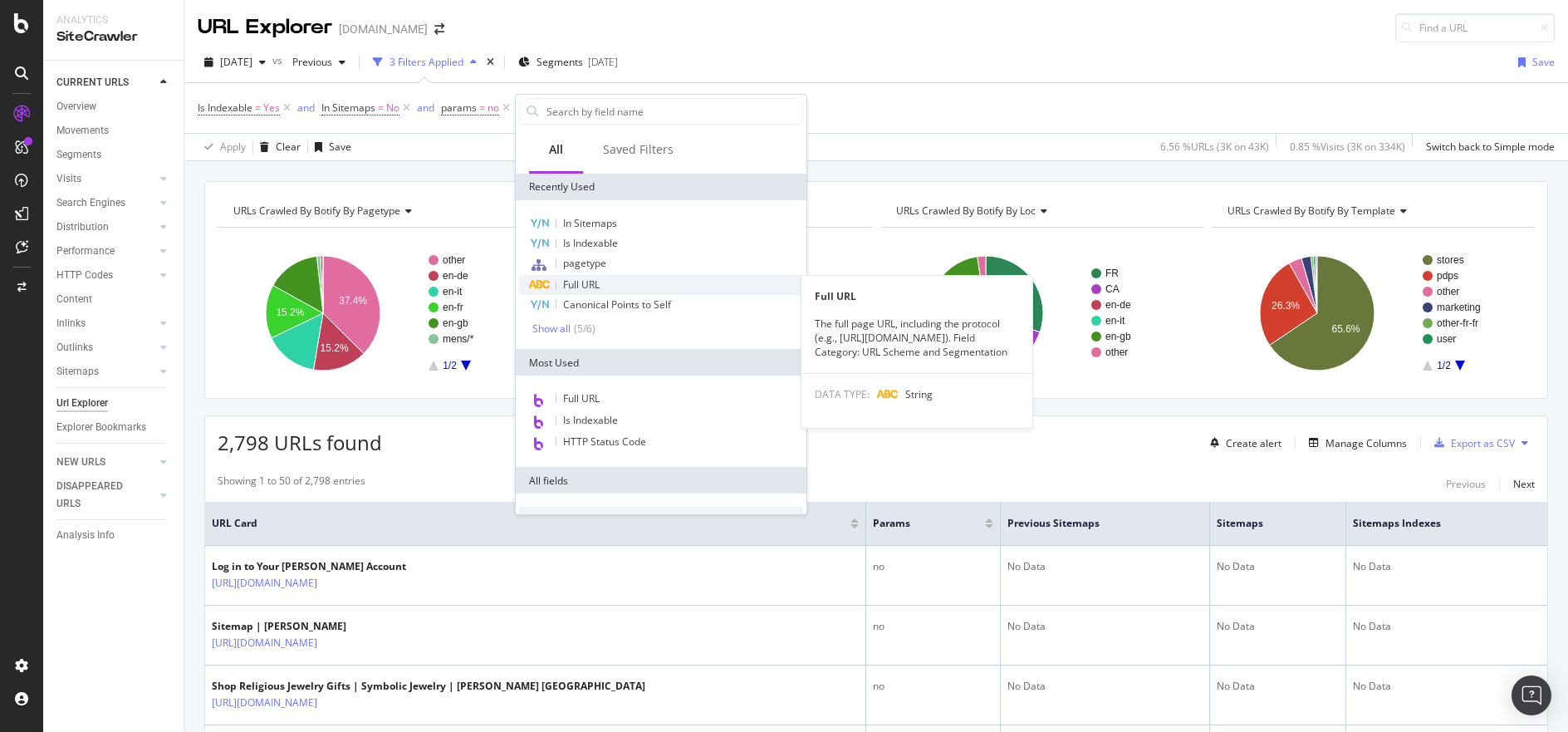
click at [576, 288] on span "Full URL" at bounding box center [581, 284] width 37 height 14
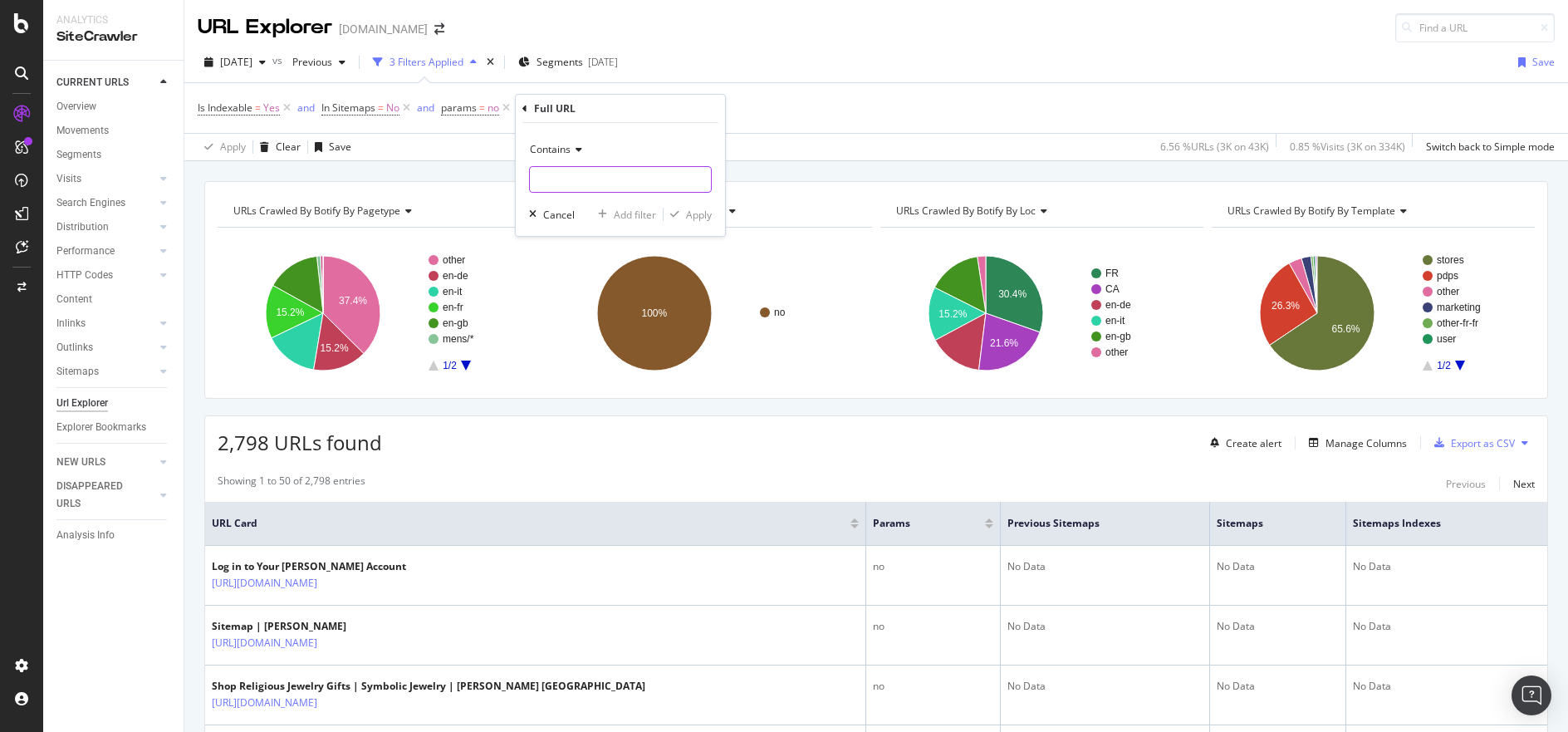
click at [633, 180] on input "text" at bounding box center [621, 180] width 181 height 27
type input "world-of-yurman"
click at [679, 212] on icon "button" at bounding box center [675, 215] width 9 height 10
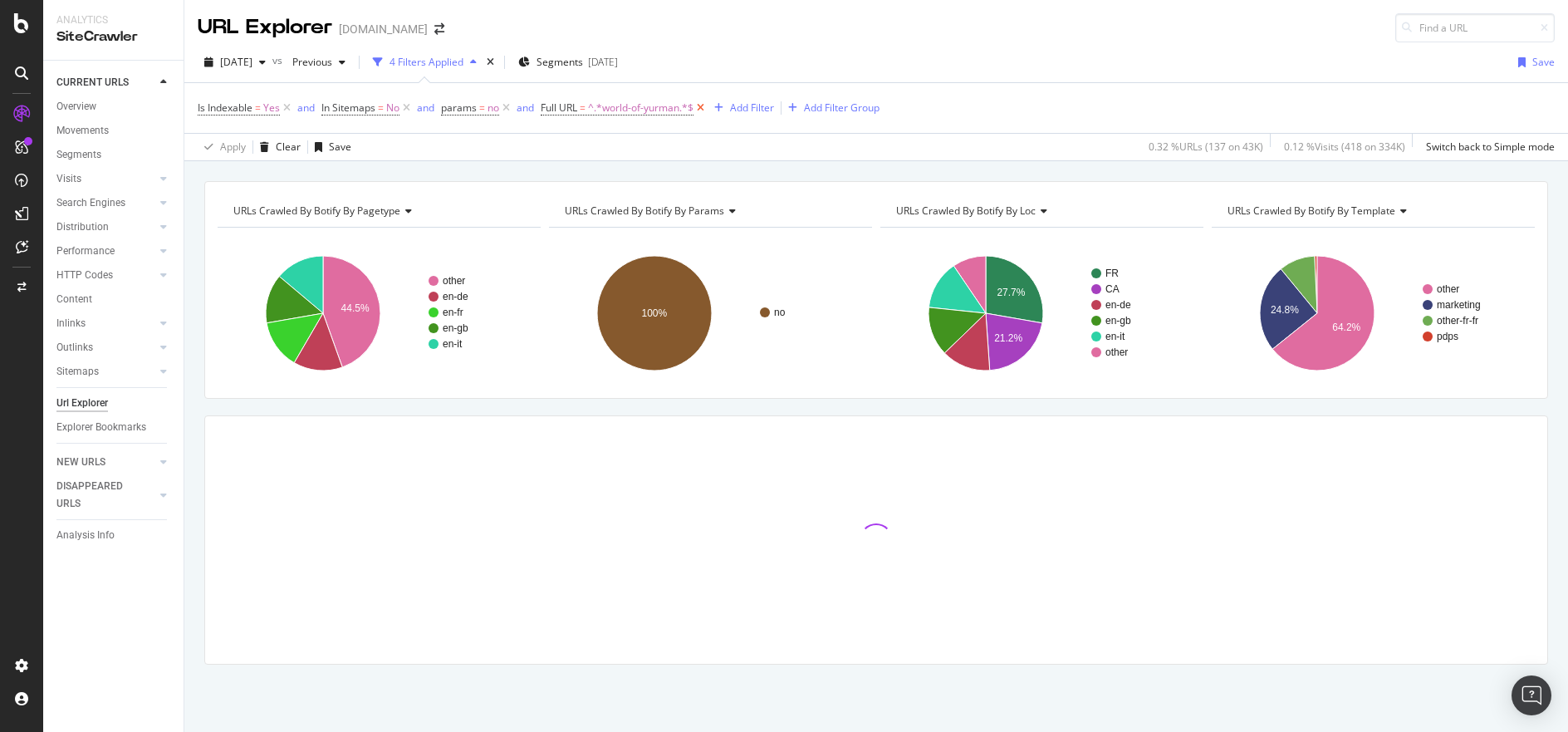
click at [704, 106] on icon at bounding box center [700, 108] width 14 height 17
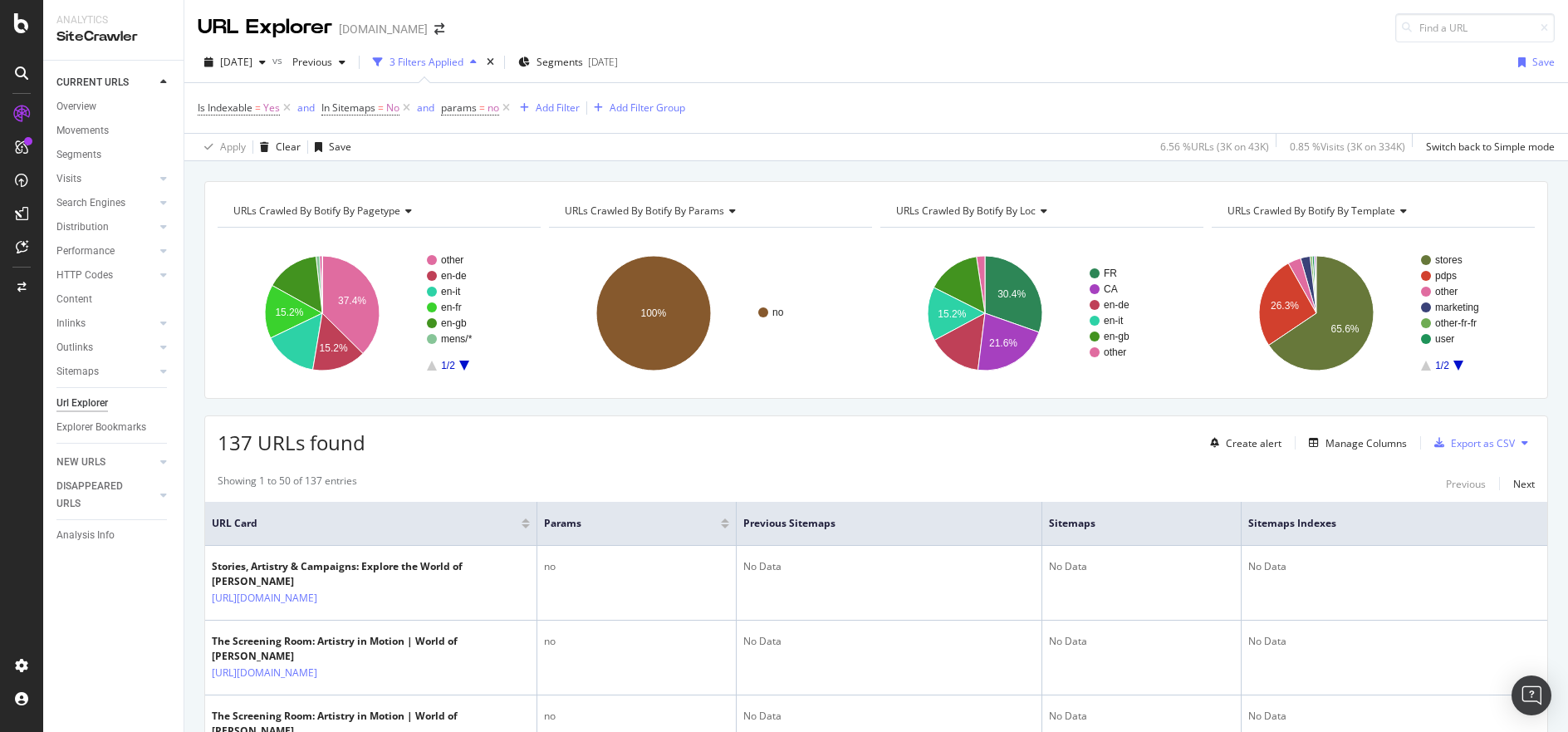
click at [1453, 365] on icon "A chart." at bounding box center [1458, 365] width 10 height 10
click at [1421, 365] on icon "A chart." at bounding box center [1426, 365] width 10 height 10
click at [1395, 211] on icon at bounding box center [1401, 211] width 12 height 10
click at [1453, 361] on icon "A chart." at bounding box center [1458, 365] width 10 height 10
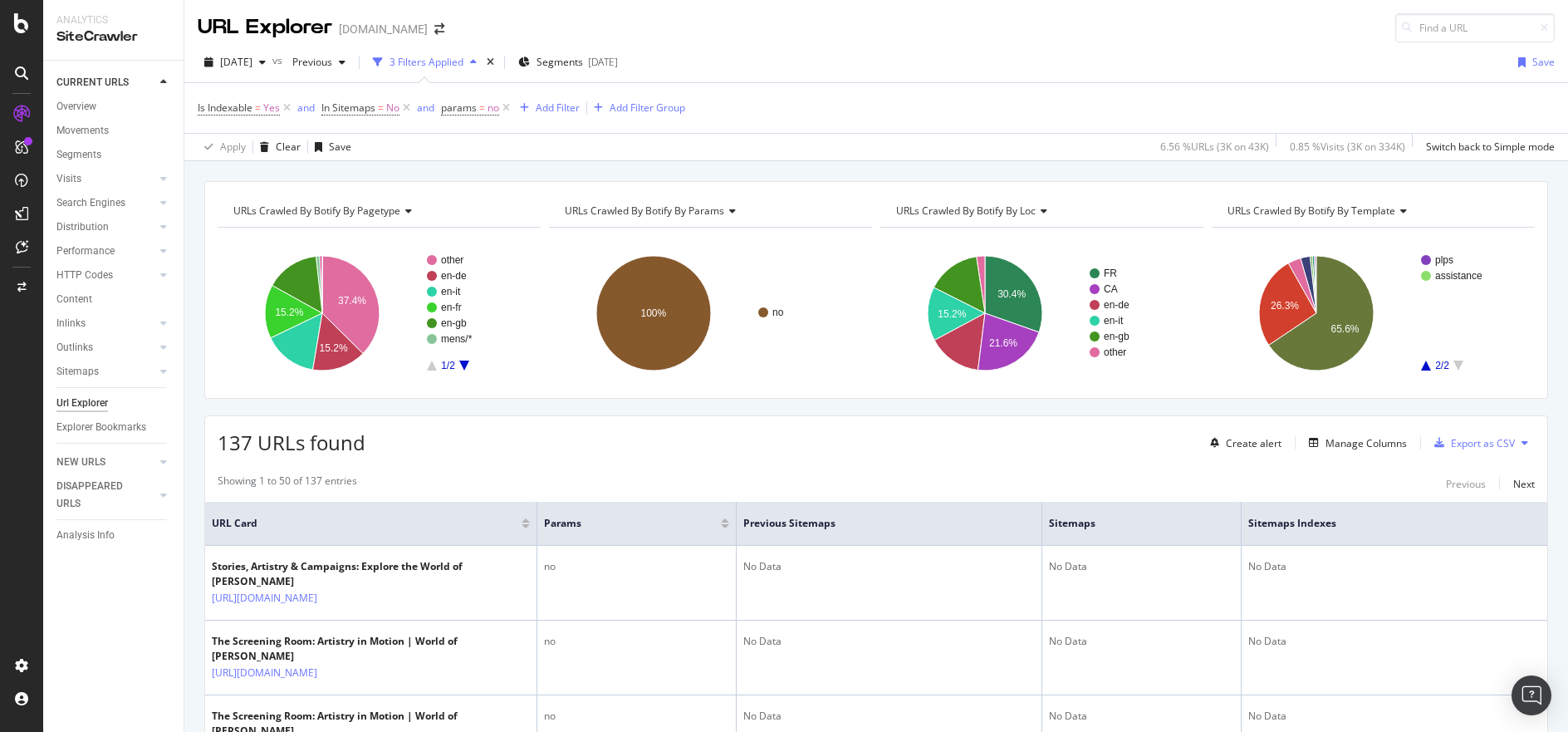
click at [1421, 364] on icon "A chart." at bounding box center [1426, 365] width 10 height 10
click at [1446, 288] on text "other" at bounding box center [1446, 291] width 22 height 12
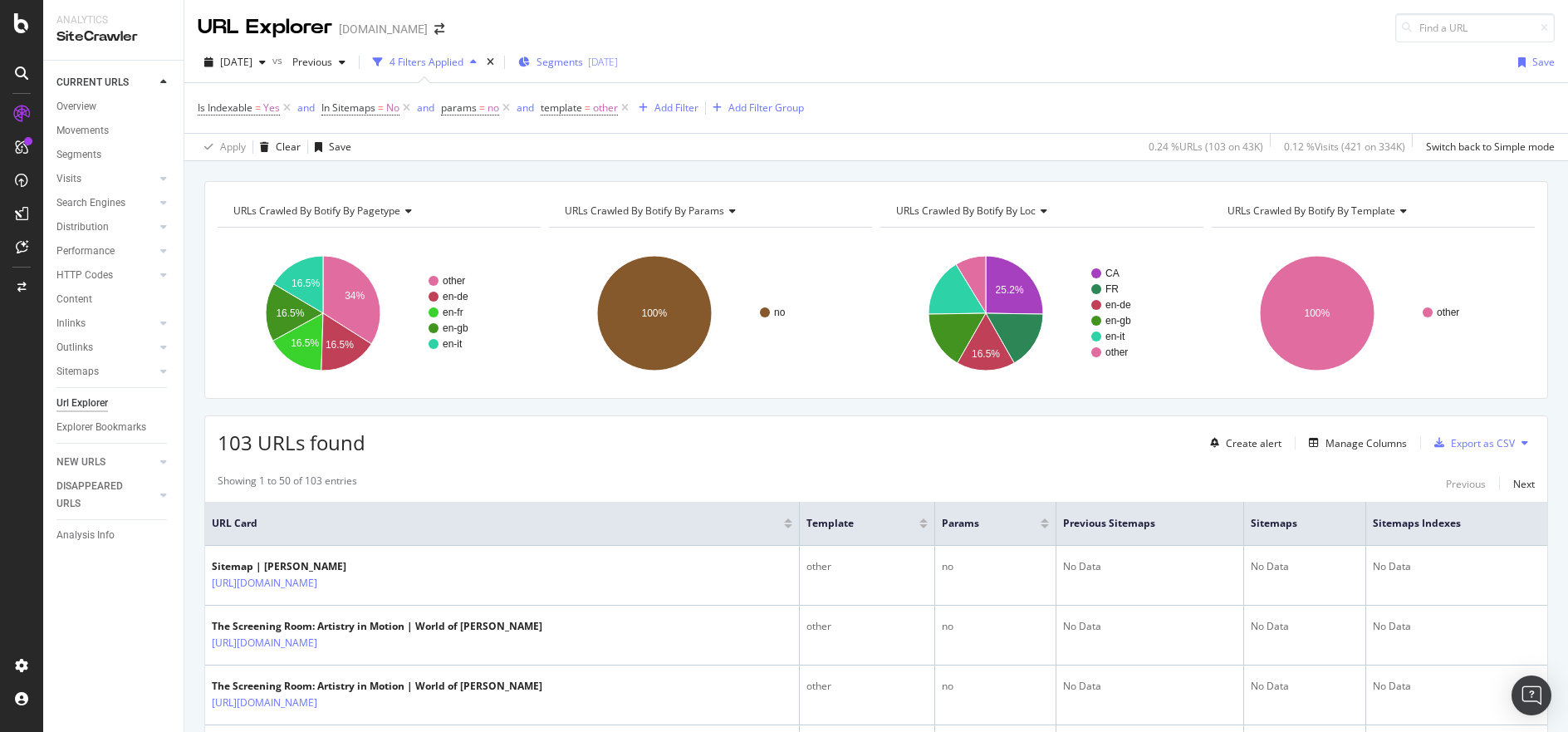
click at [618, 61] on div "2025-09-18" at bounding box center [603, 62] width 30 height 14
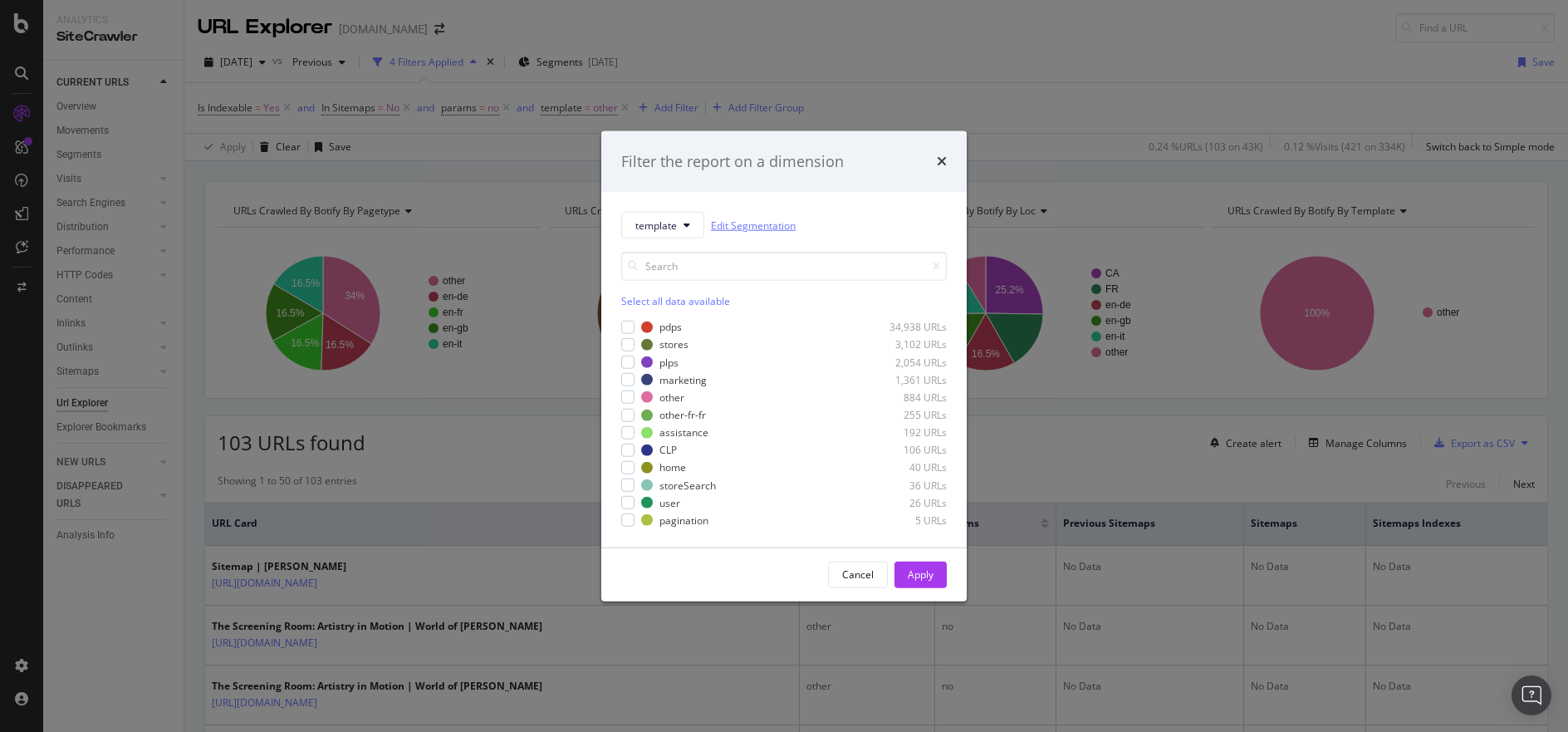
click at [761, 223] on link "Edit Segmentation" at bounding box center [754, 225] width 85 height 17
click at [945, 161] on icon "times" at bounding box center [942, 160] width 10 height 13
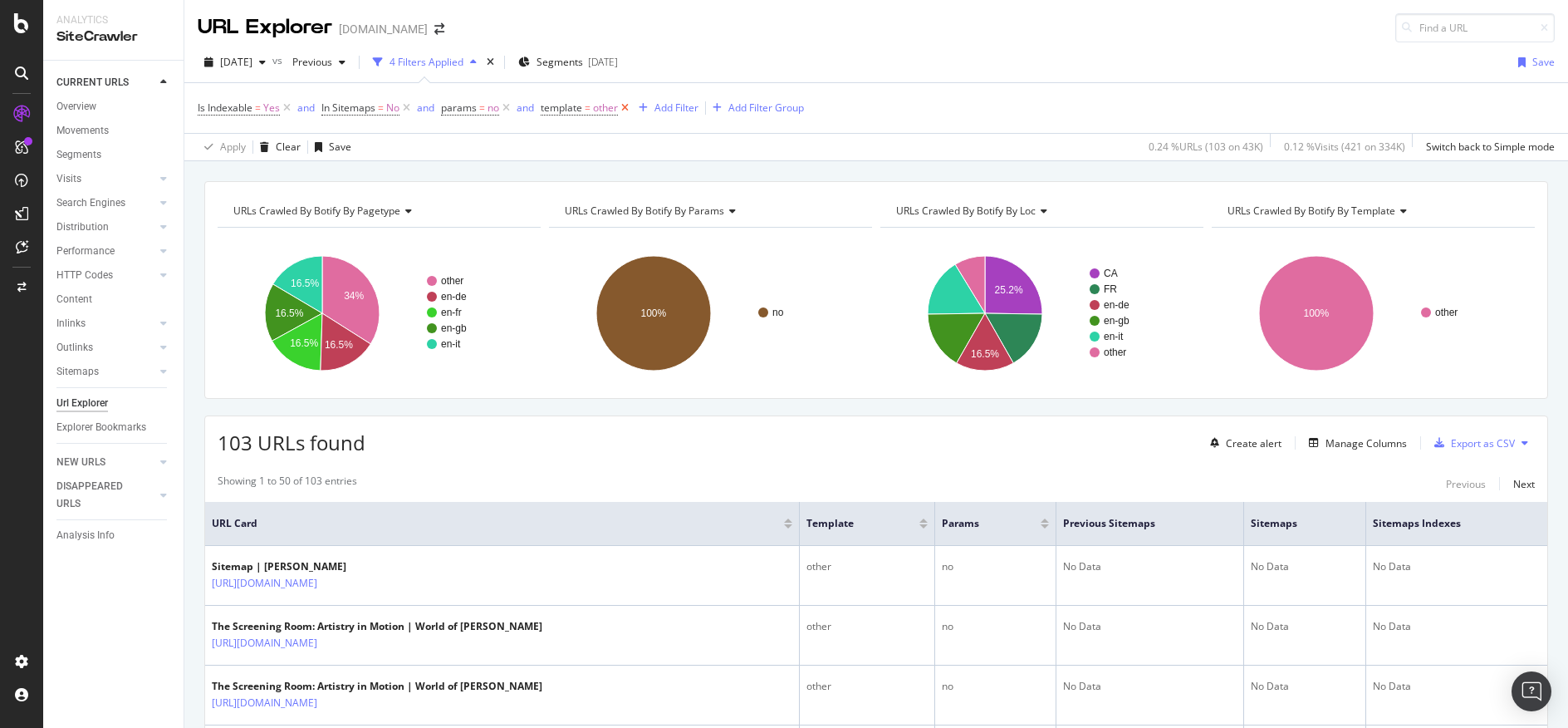
click at [627, 106] on icon at bounding box center [625, 108] width 14 height 17
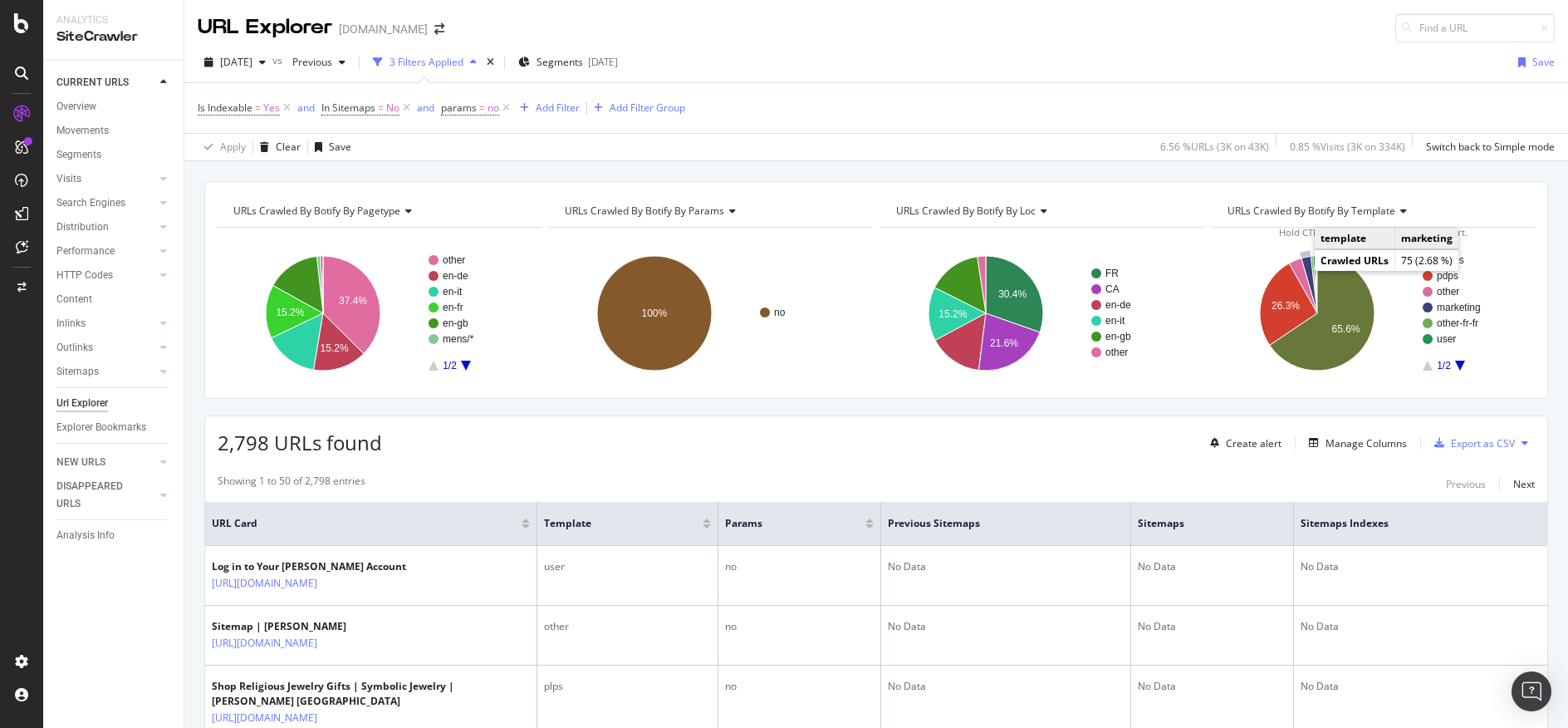
click at [1301, 268] on icon "A chart." at bounding box center [1308, 284] width 16 height 57
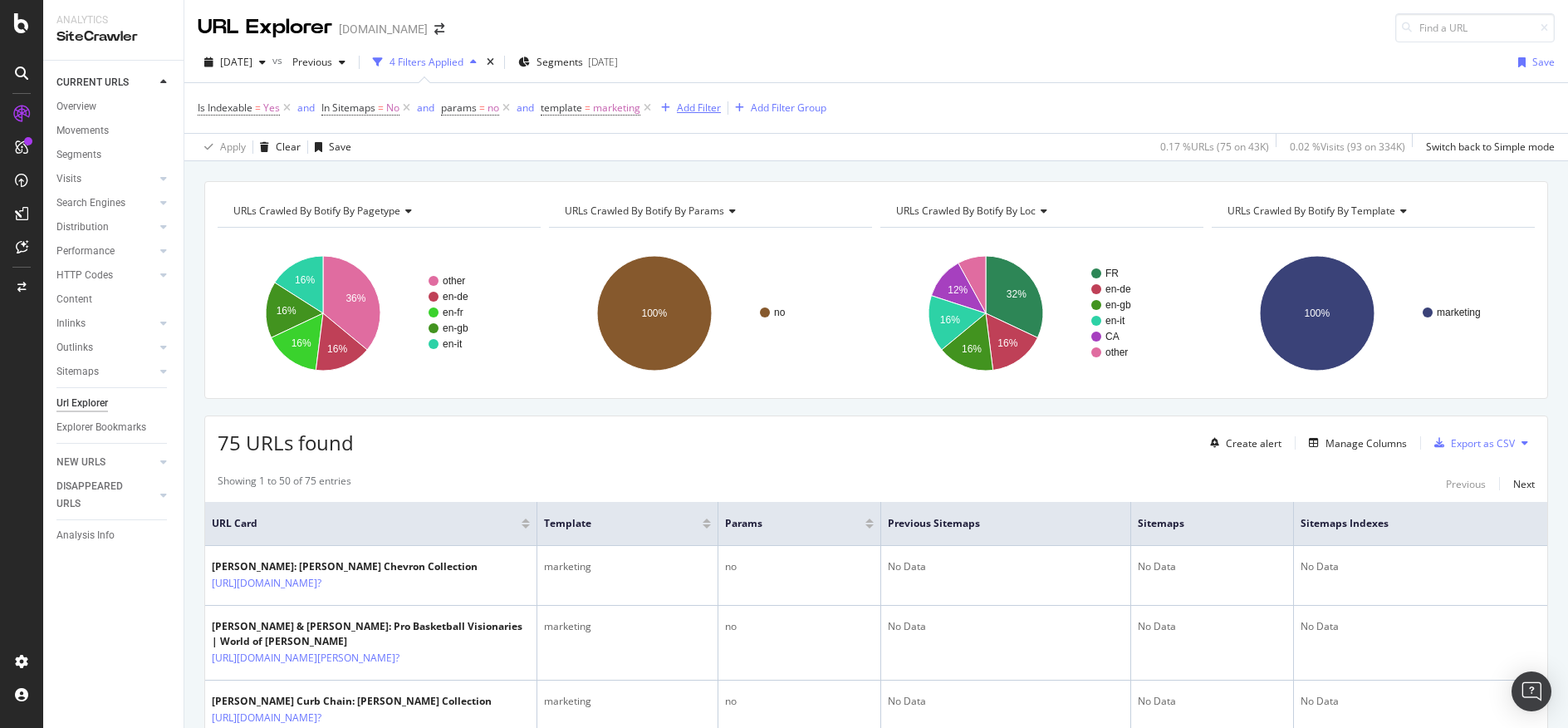
click at [710, 108] on div "Add Filter" at bounding box center [699, 107] width 44 height 14
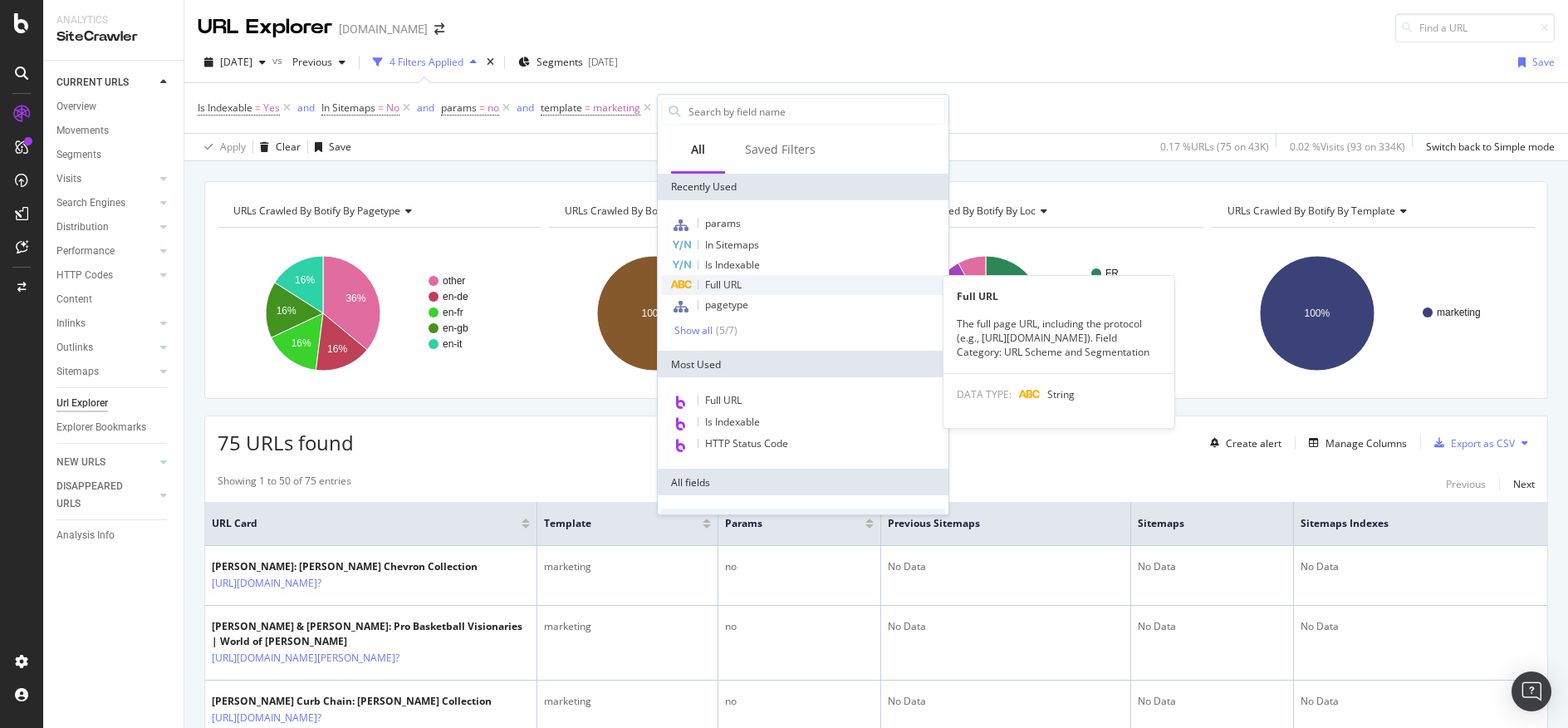
click at [705, 288] on div "Full URL" at bounding box center [803, 285] width 284 height 20
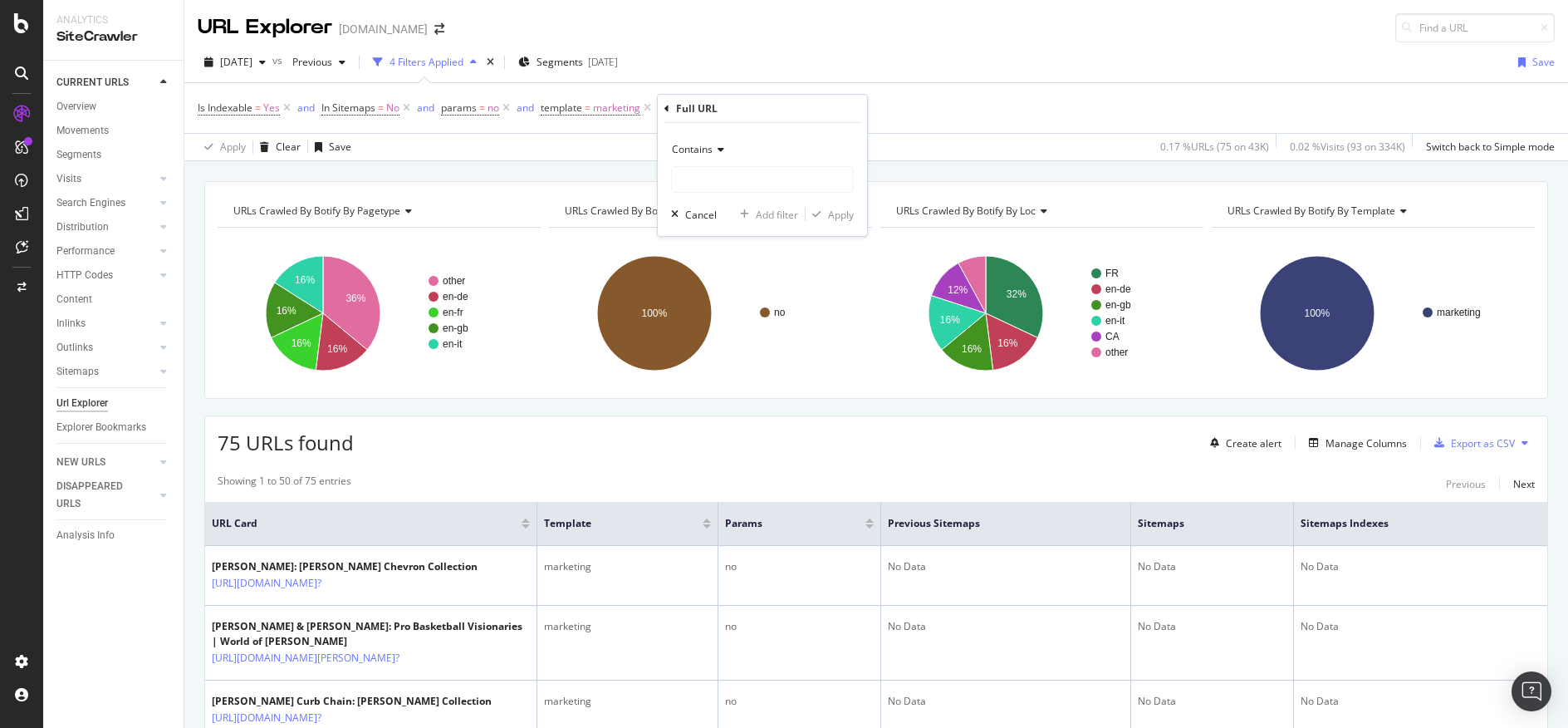
click at [720, 154] on icon at bounding box center [719, 150] width 12 height 10
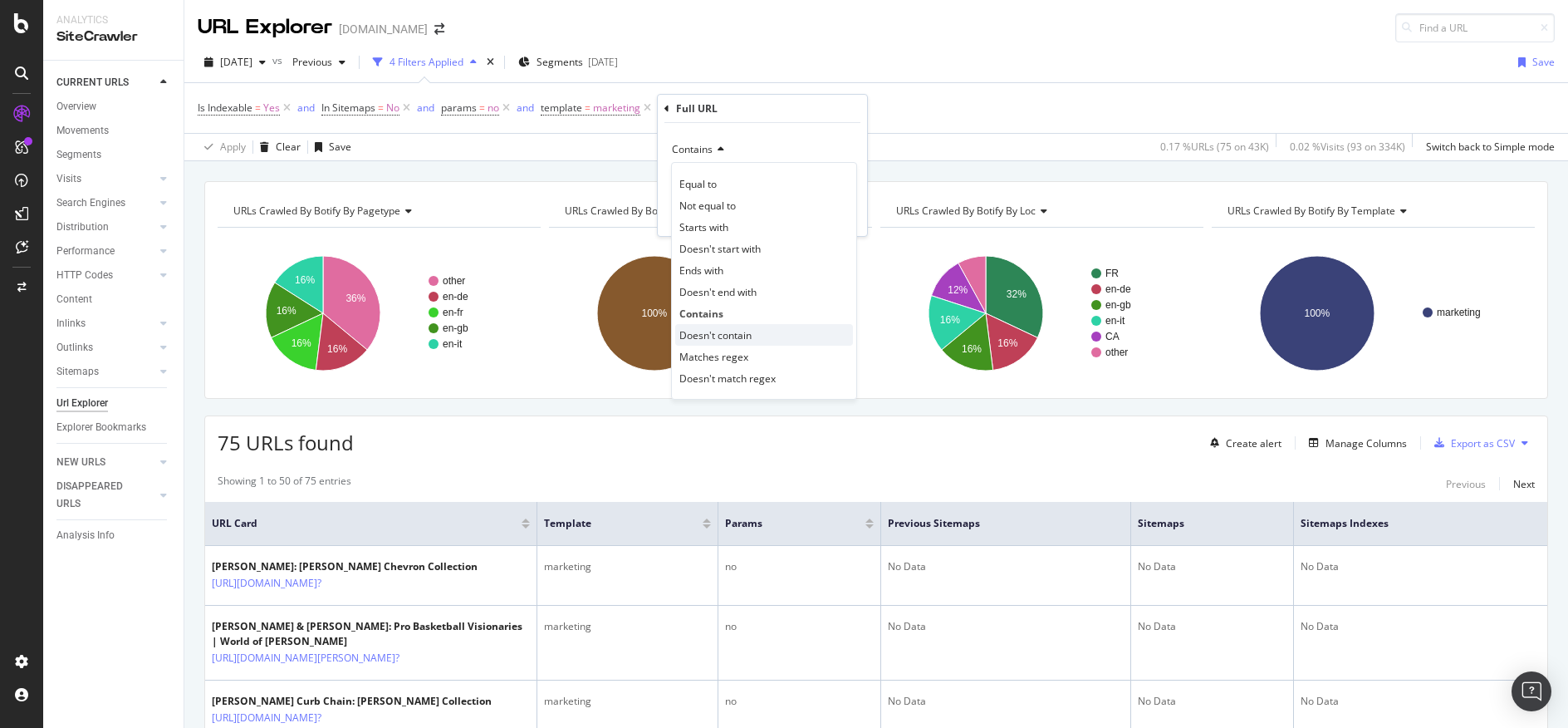
click at [753, 331] on div "Doesn't contain" at bounding box center [764, 334] width 178 height 22
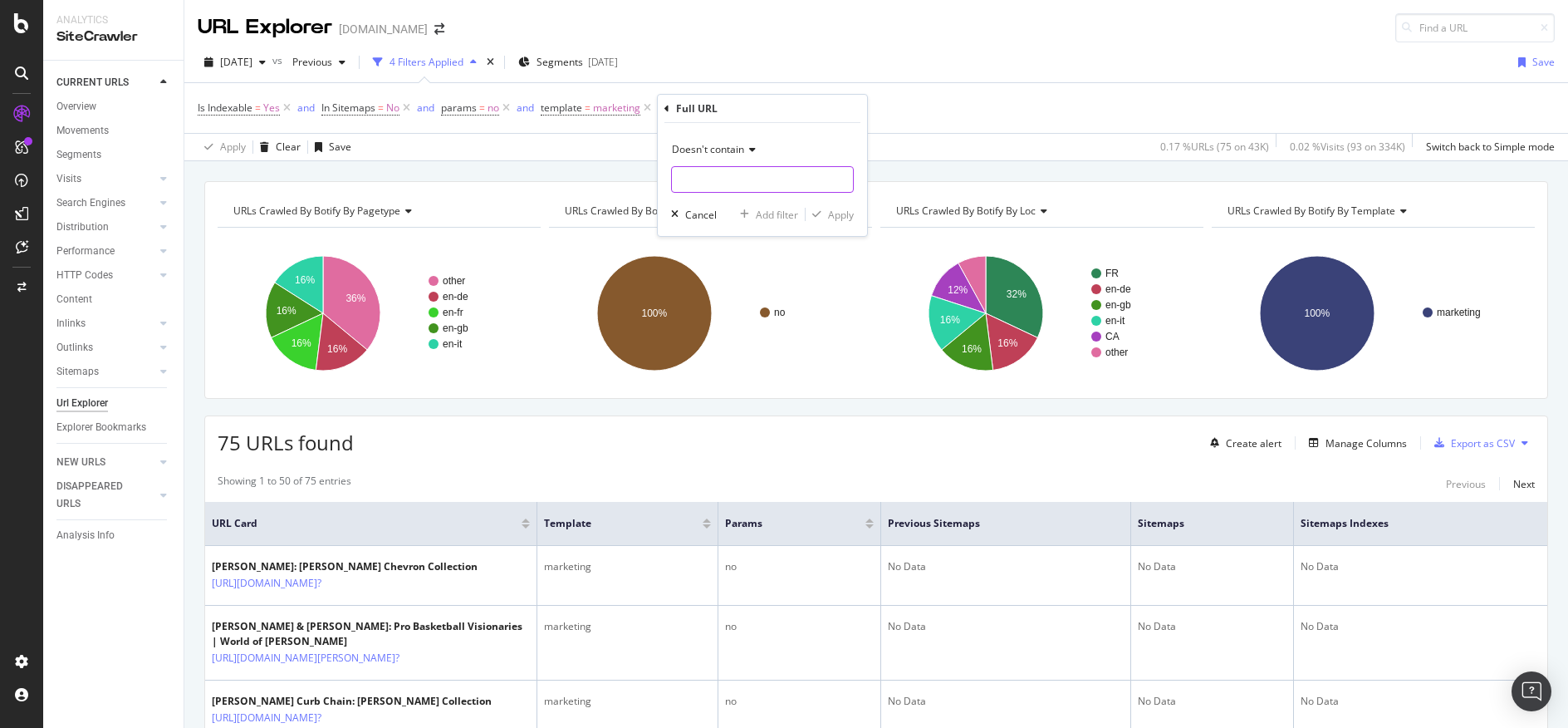
click at [760, 182] on input "text" at bounding box center [763, 180] width 181 height 27
type input "?"
click at [848, 216] on div "Apply" at bounding box center [840, 215] width 26 height 14
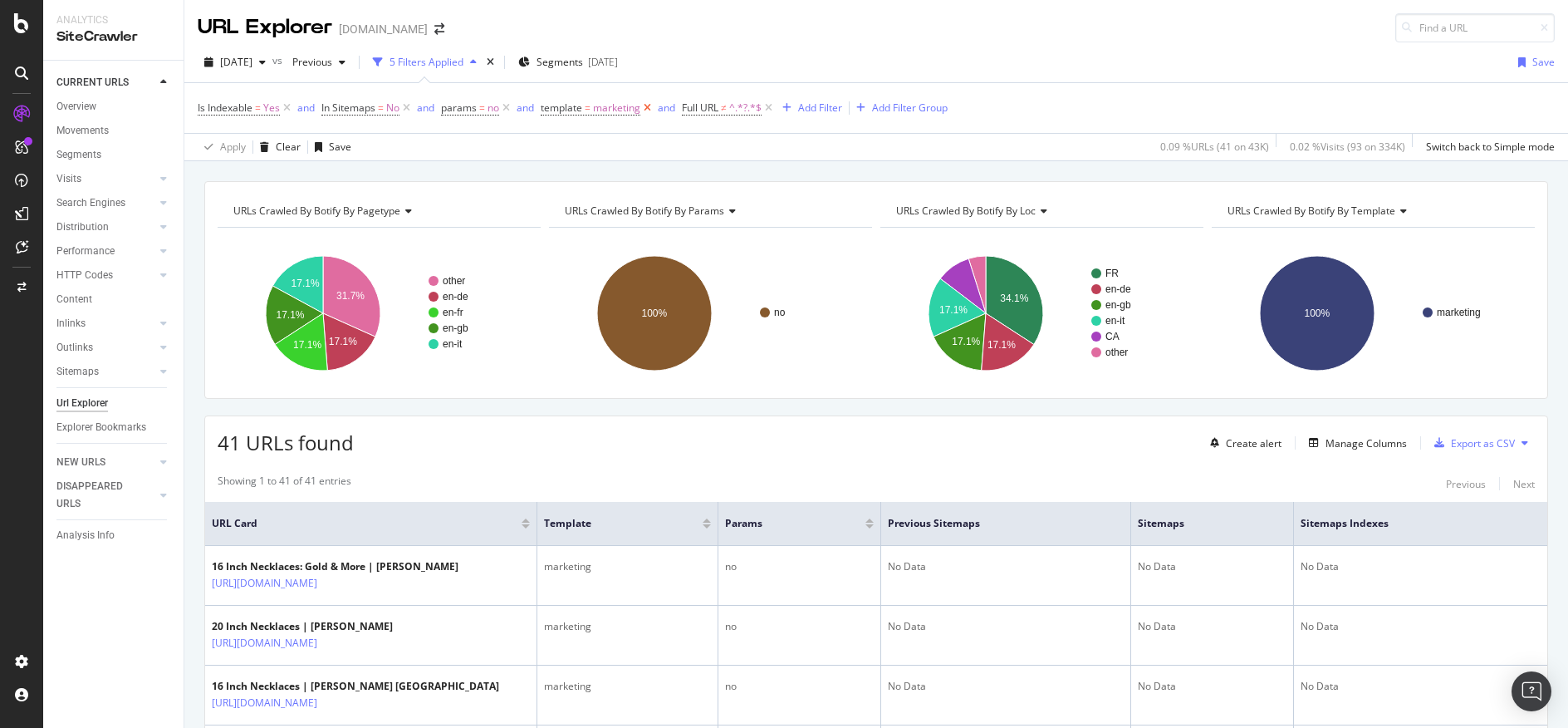
click at [649, 105] on icon at bounding box center [647, 108] width 14 height 17
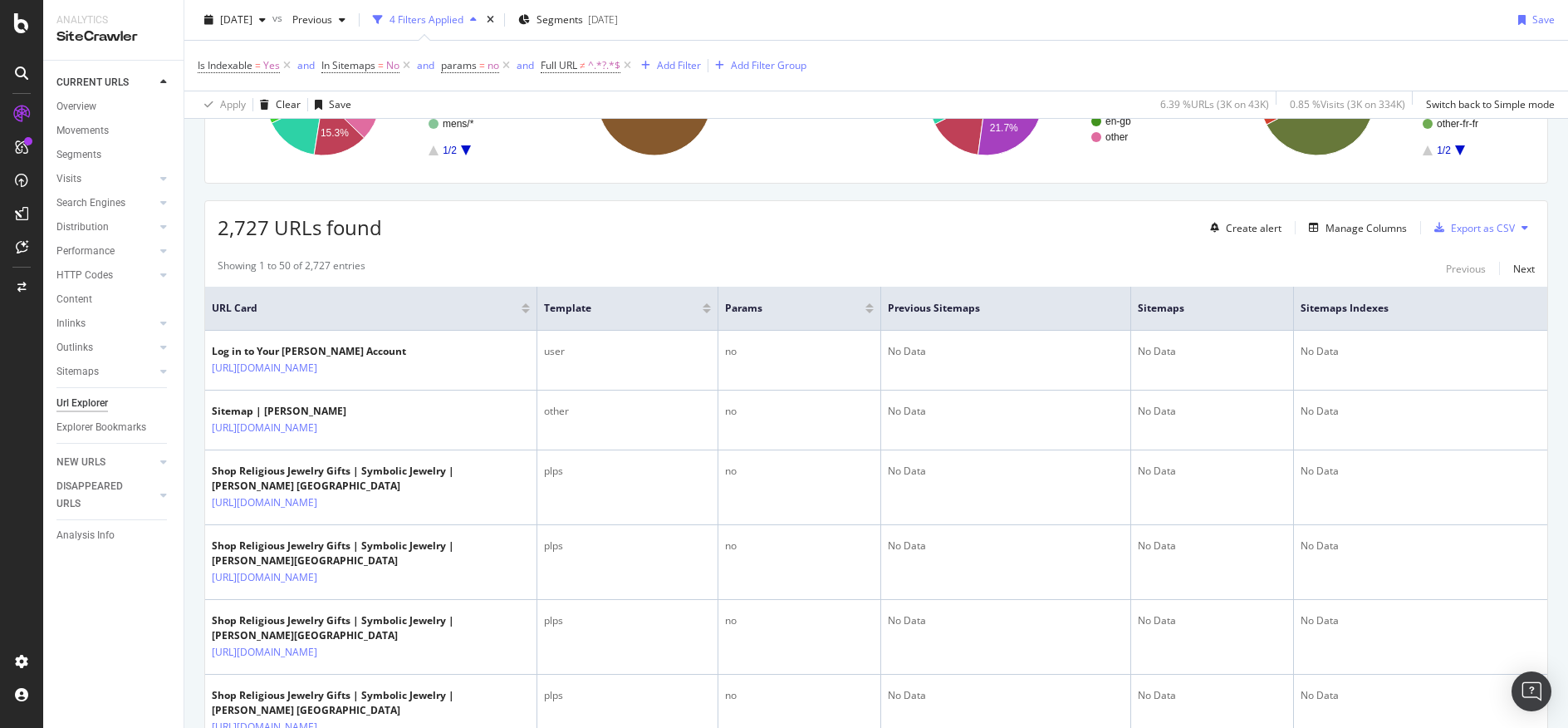
scroll to position [225, 0]
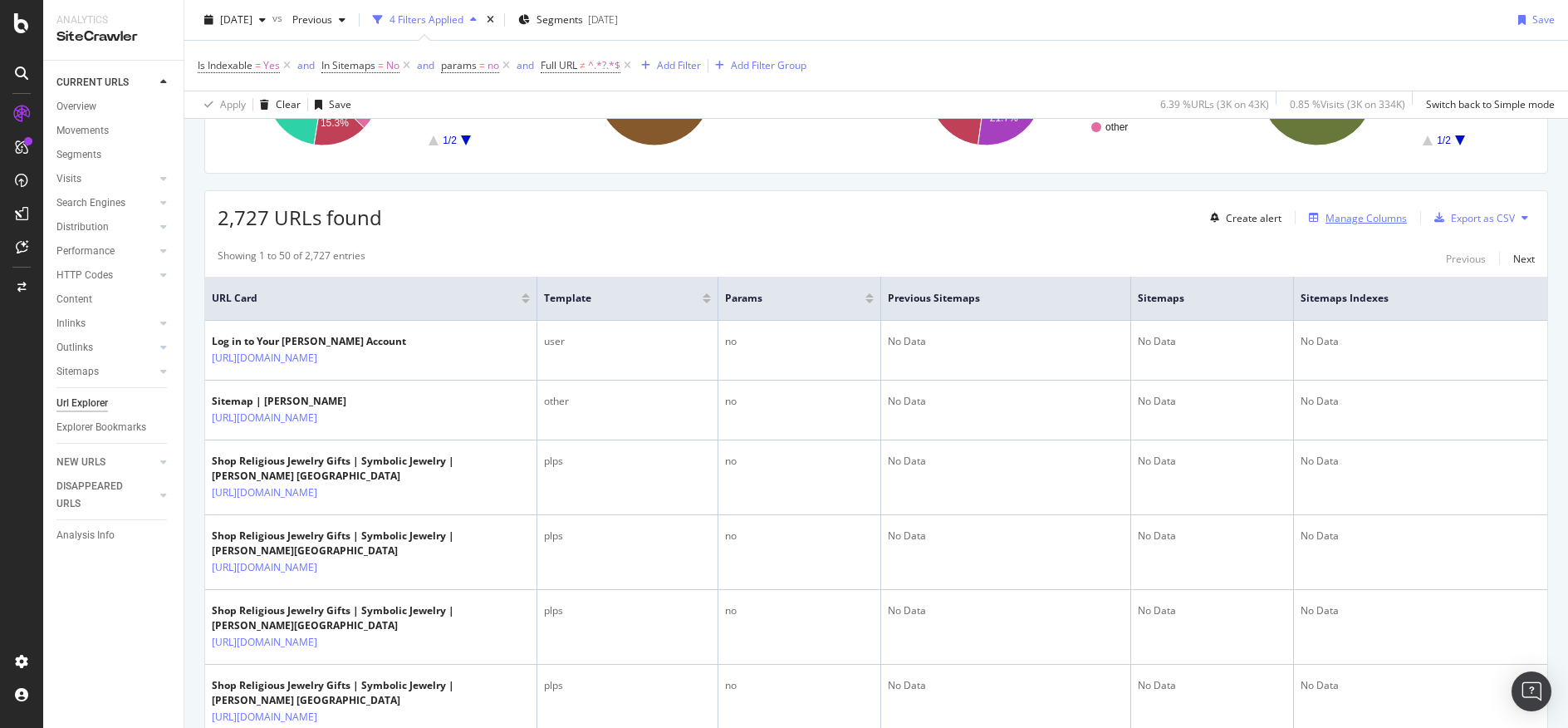
click at [1325, 219] on div "Manage Columns" at bounding box center [1366, 218] width 82 height 14
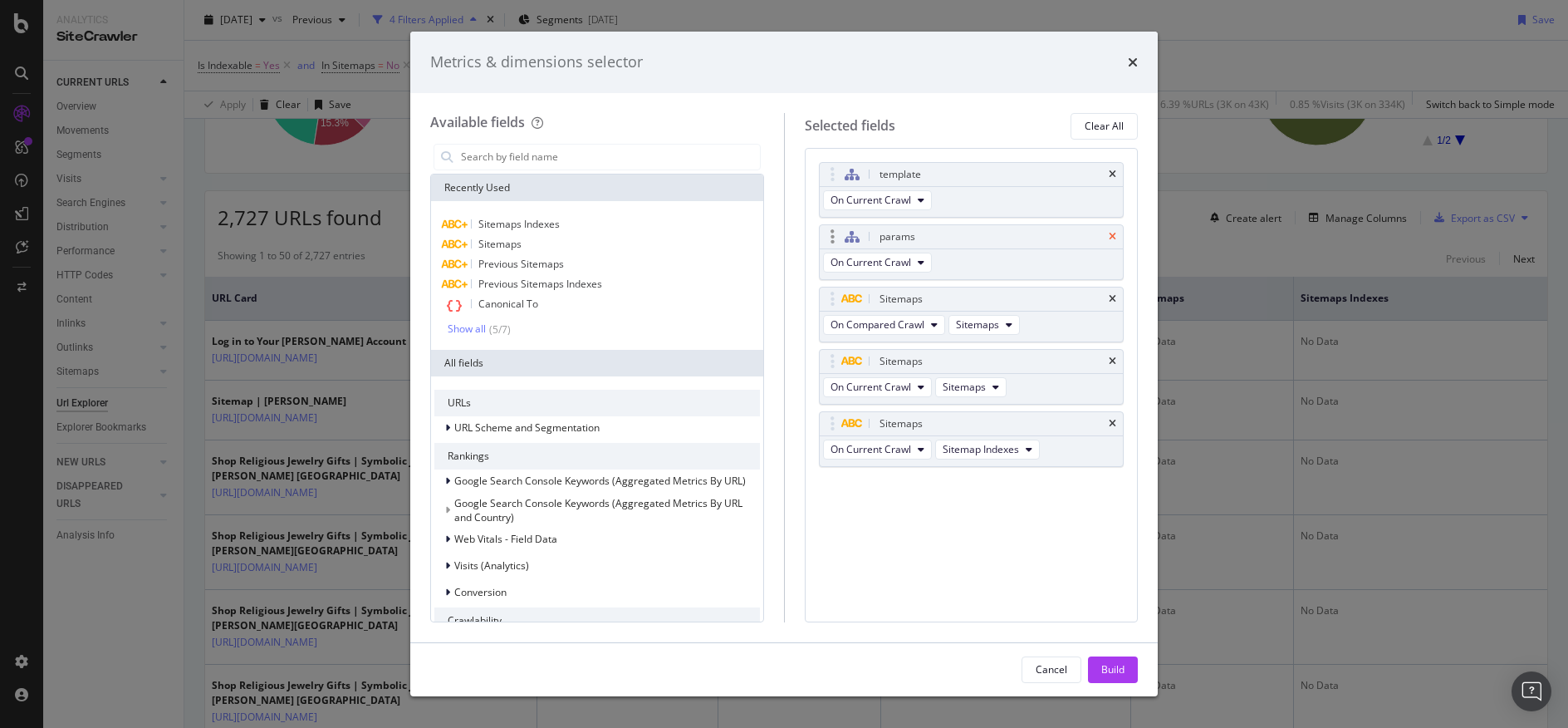
click at [1109, 232] on icon "times" at bounding box center [1112, 237] width 7 height 10
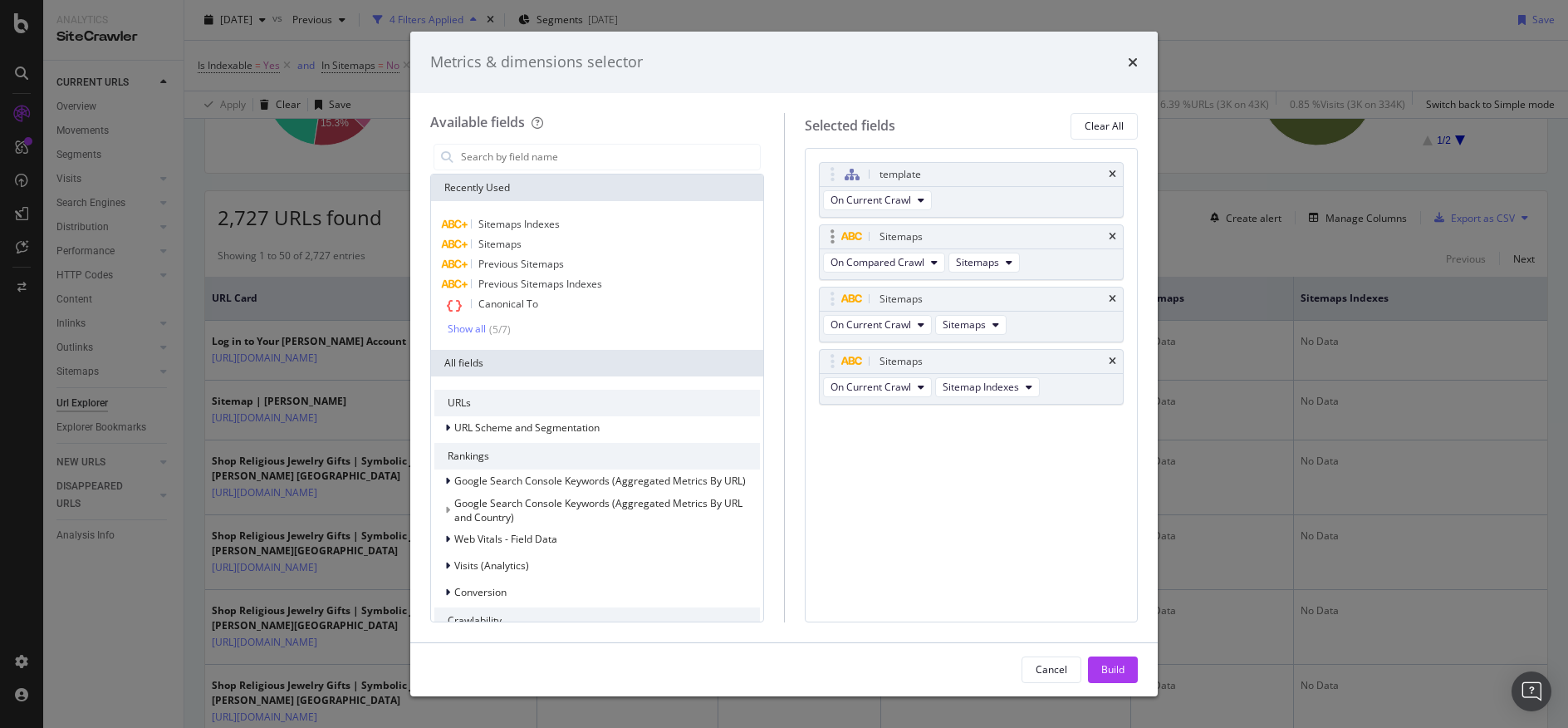
click at [1115, 230] on div "Sitemaps" at bounding box center [971, 237] width 304 height 23
click at [1115, 235] on icon "times" at bounding box center [1112, 237] width 7 height 10
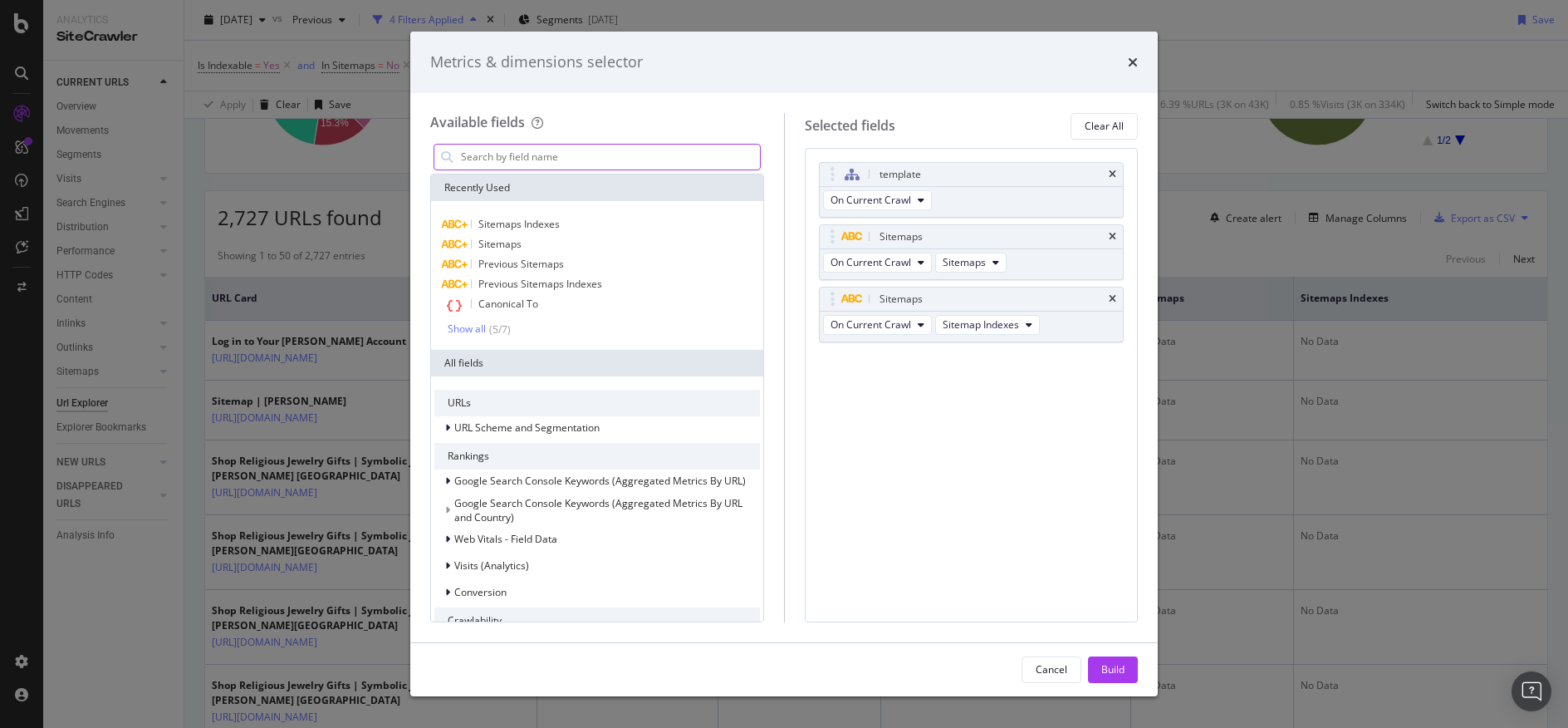
click at [497, 150] on input "modal" at bounding box center [609, 157] width 300 height 25
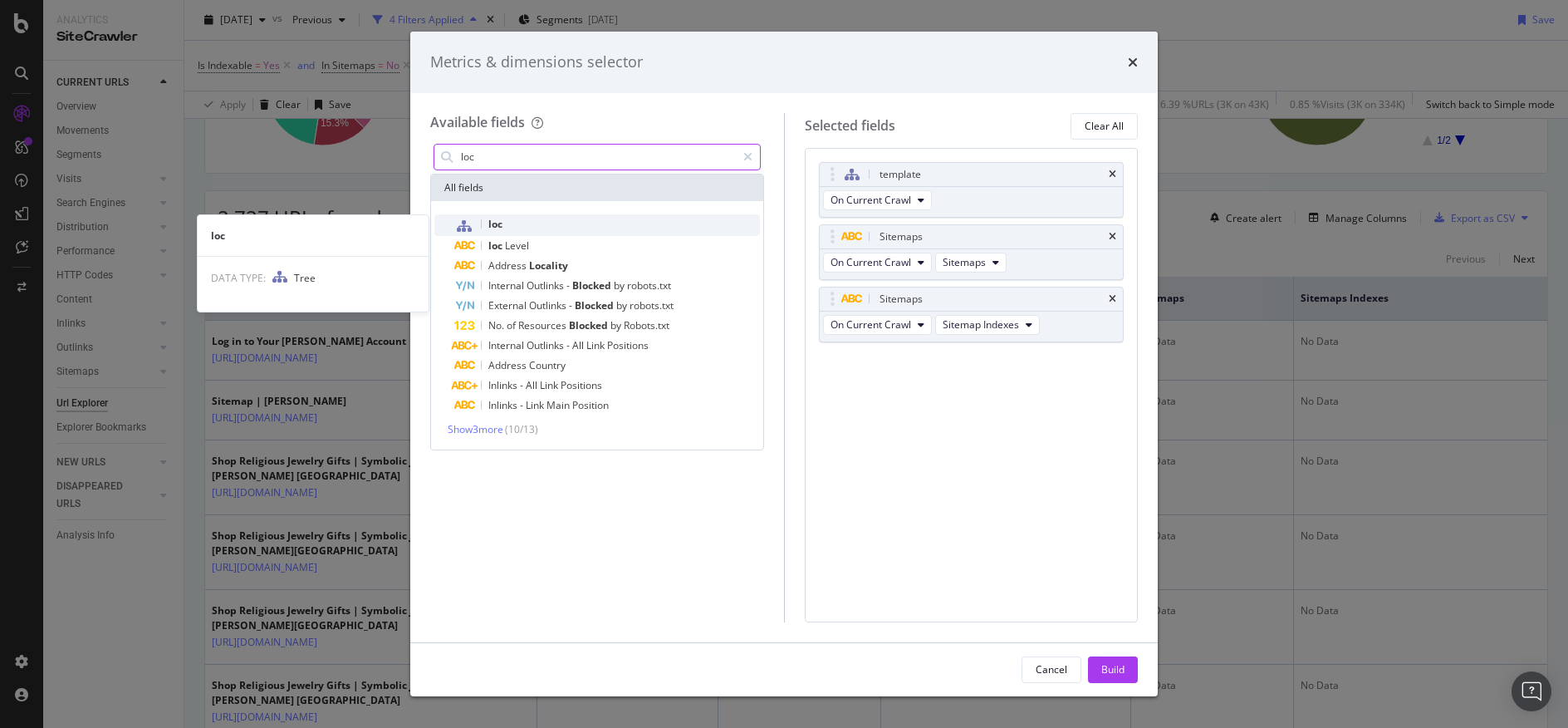
type input "loc"
click at [623, 233] on div "loc" at bounding box center [606, 225] width 305 height 22
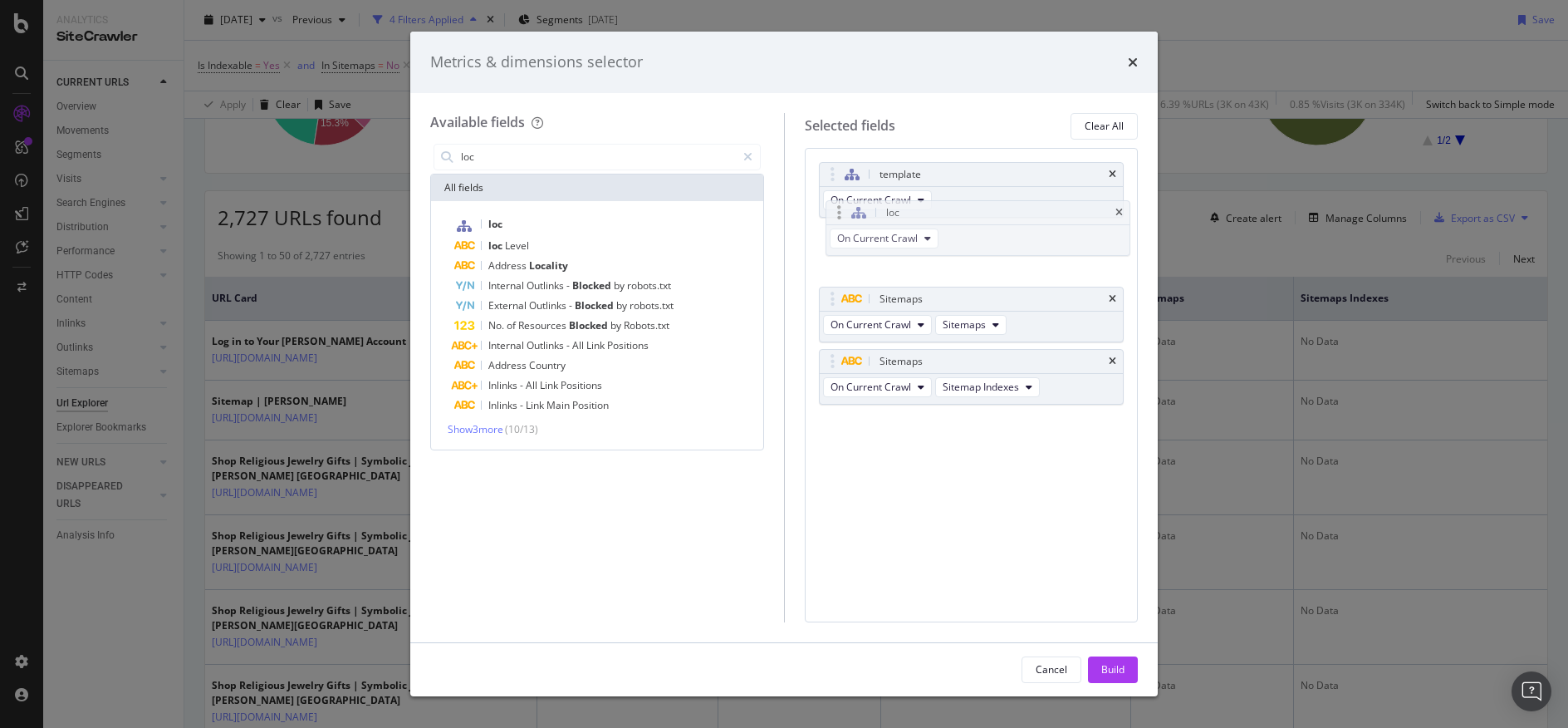
drag, startPoint x: 994, startPoint y: 384, endPoint x: 1001, endPoint y: 235, distance: 149.2
click at [1001, 235] on body "Analytics SiteCrawler CURRENT URLS Overview Movements Segments Visits Analysis …" at bounding box center [784, 364] width 1568 height 728
click at [1104, 662] on div "Build" at bounding box center [1113, 669] width 23 height 14
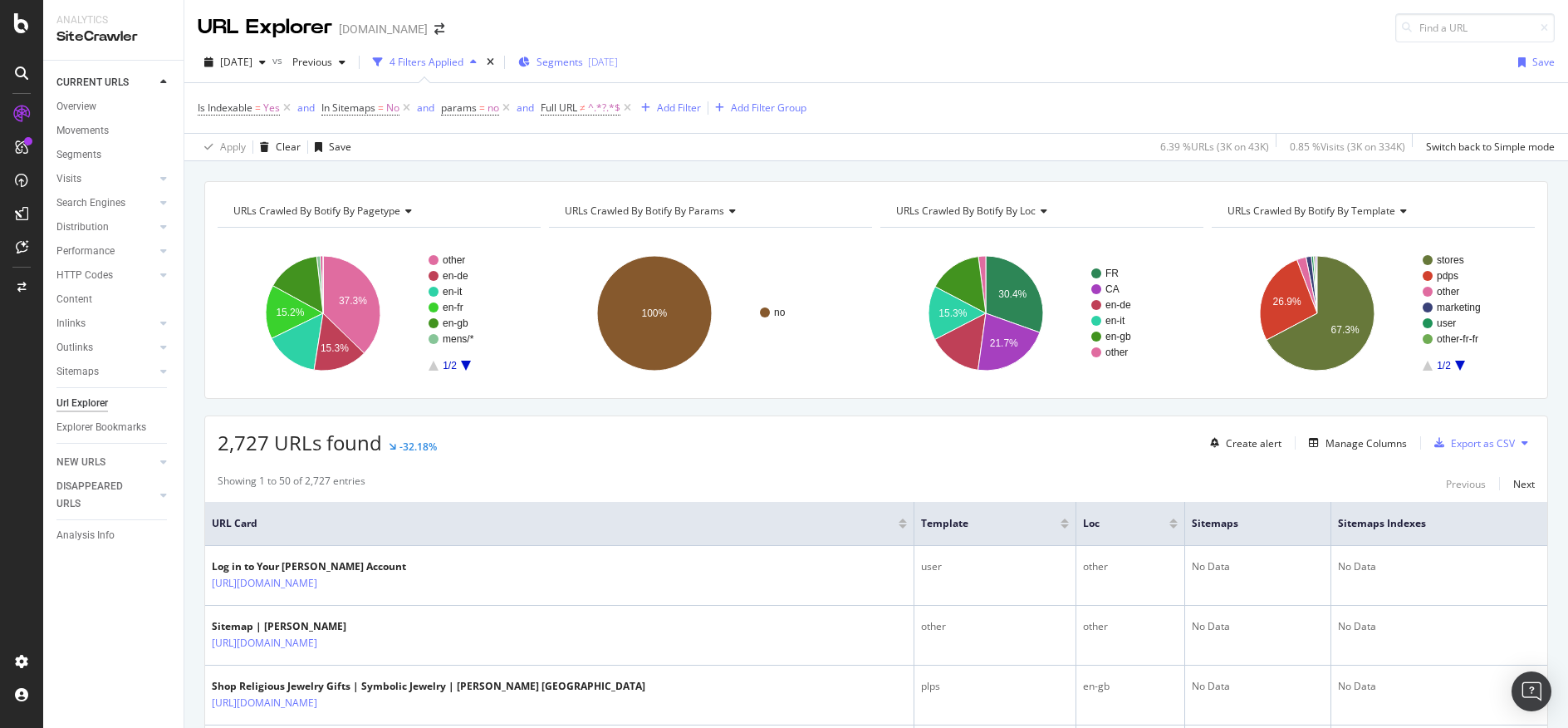
click at [583, 66] on span "Segments" at bounding box center [560, 62] width 47 height 14
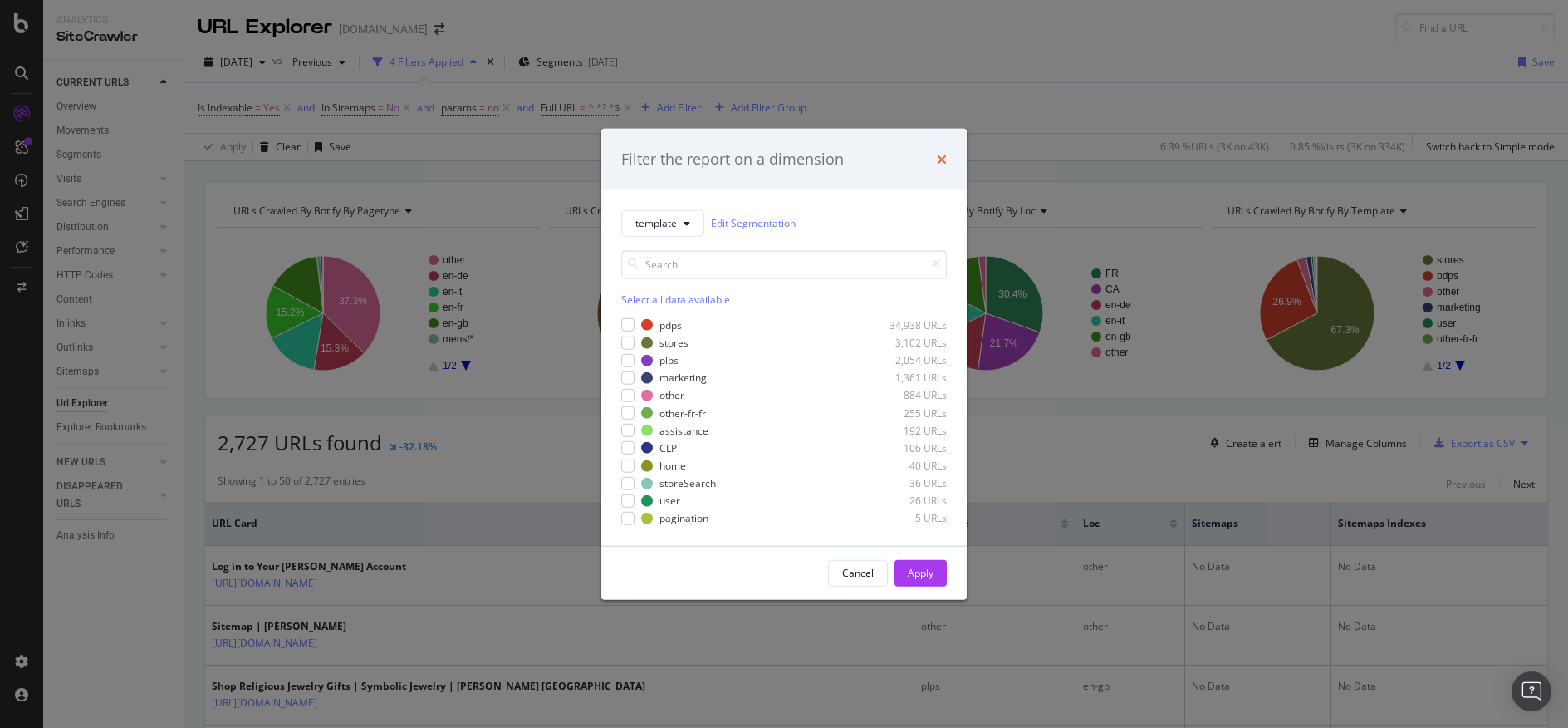
click at [944, 156] on icon "times" at bounding box center [942, 160] width 10 height 13
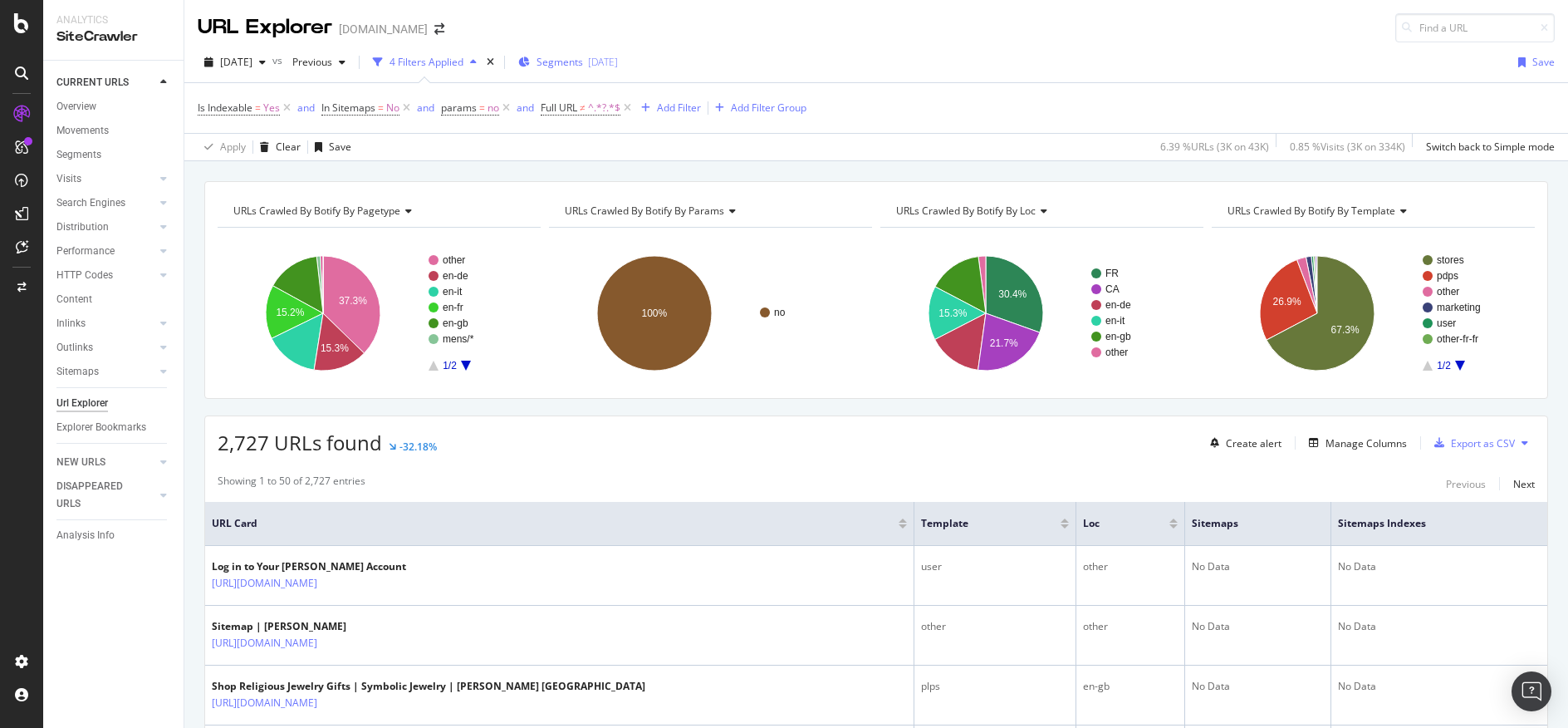
click at [618, 63] on div "Segments 2025-09-18" at bounding box center [568, 62] width 100 height 14
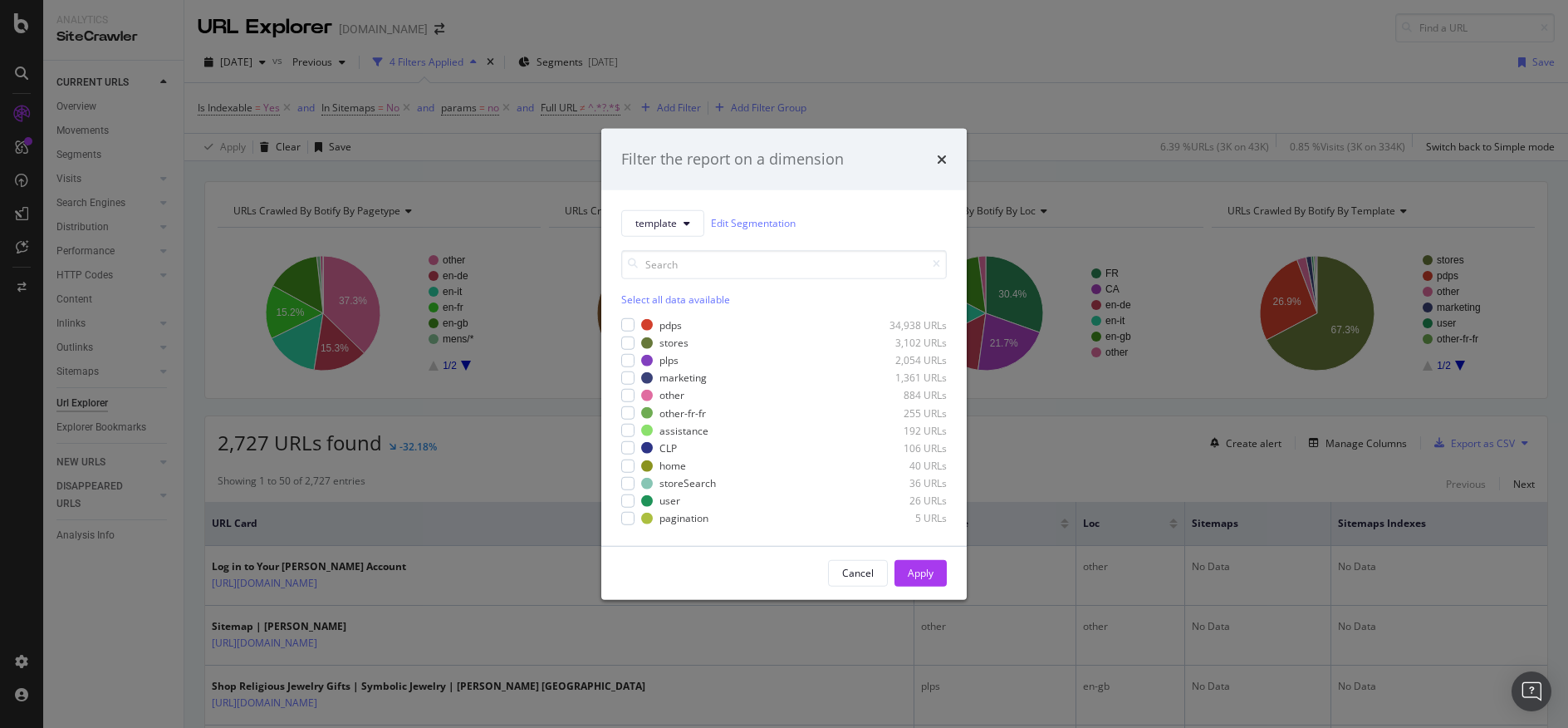
click at [939, 151] on div "times" at bounding box center [942, 160] width 10 height 22
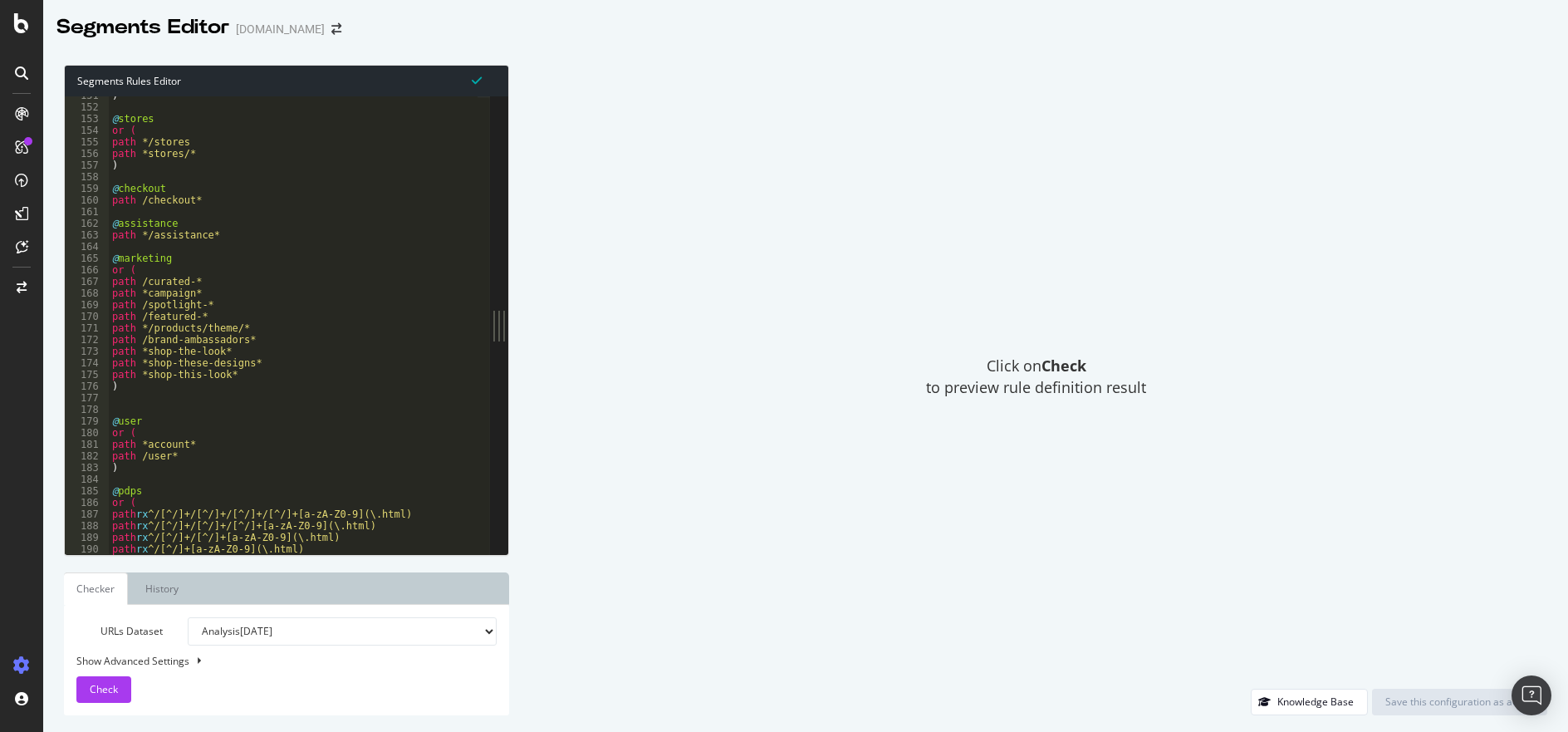
scroll to position [1751, 0]
click at [265, 236] on div ") @ stores or ( path */stores path *stores/* ) @ checkout path /checkout* @ ass…" at bounding box center [293, 330] width 369 height 481
drag, startPoint x: 220, startPoint y: 230, endPoint x: 111, endPoint y: 224, distance: 109.2
click at [111, 224] on div ") @ stores or ( path */stores path *stores/* ) @ checkout path /checkout* @ ass…" at bounding box center [293, 330] width 369 height 481
drag, startPoint x: 230, startPoint y: 239, endPoint x: 111, endPoint y: 225, distance: 119.8
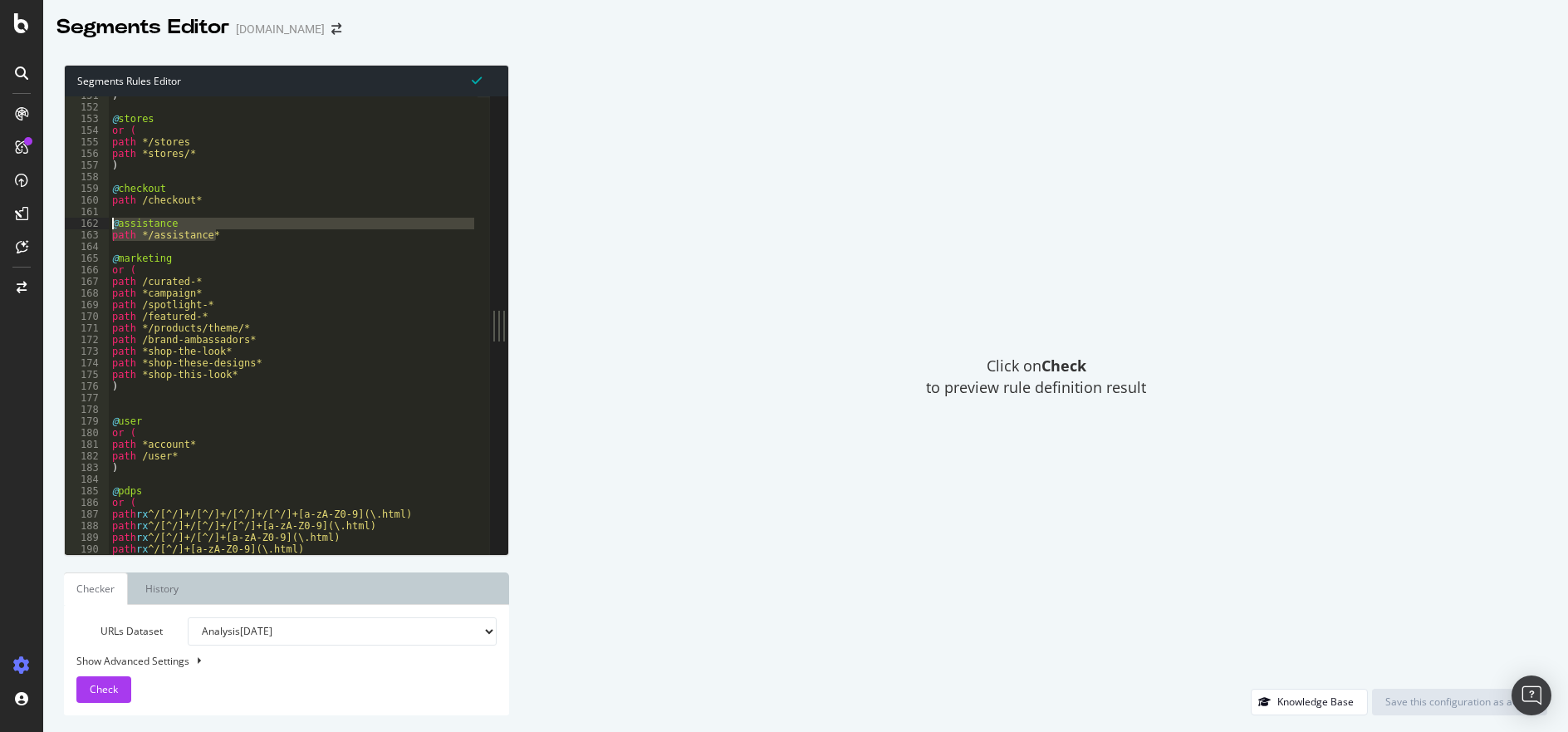
click at [111, 225] on div ") @ stores or ( path */stores path *stores/* ) @ checkout path /checkout* @ ass…" at bounding box center [293, 330] width 369 height 481
click at [240, 231] on div ") @ stores or ( path */stores path *stores/* ) @ checkout path /checkout* @ ass…" at bounding box center [293, 325] width 369 height 458
type textarea "path */assistance*"
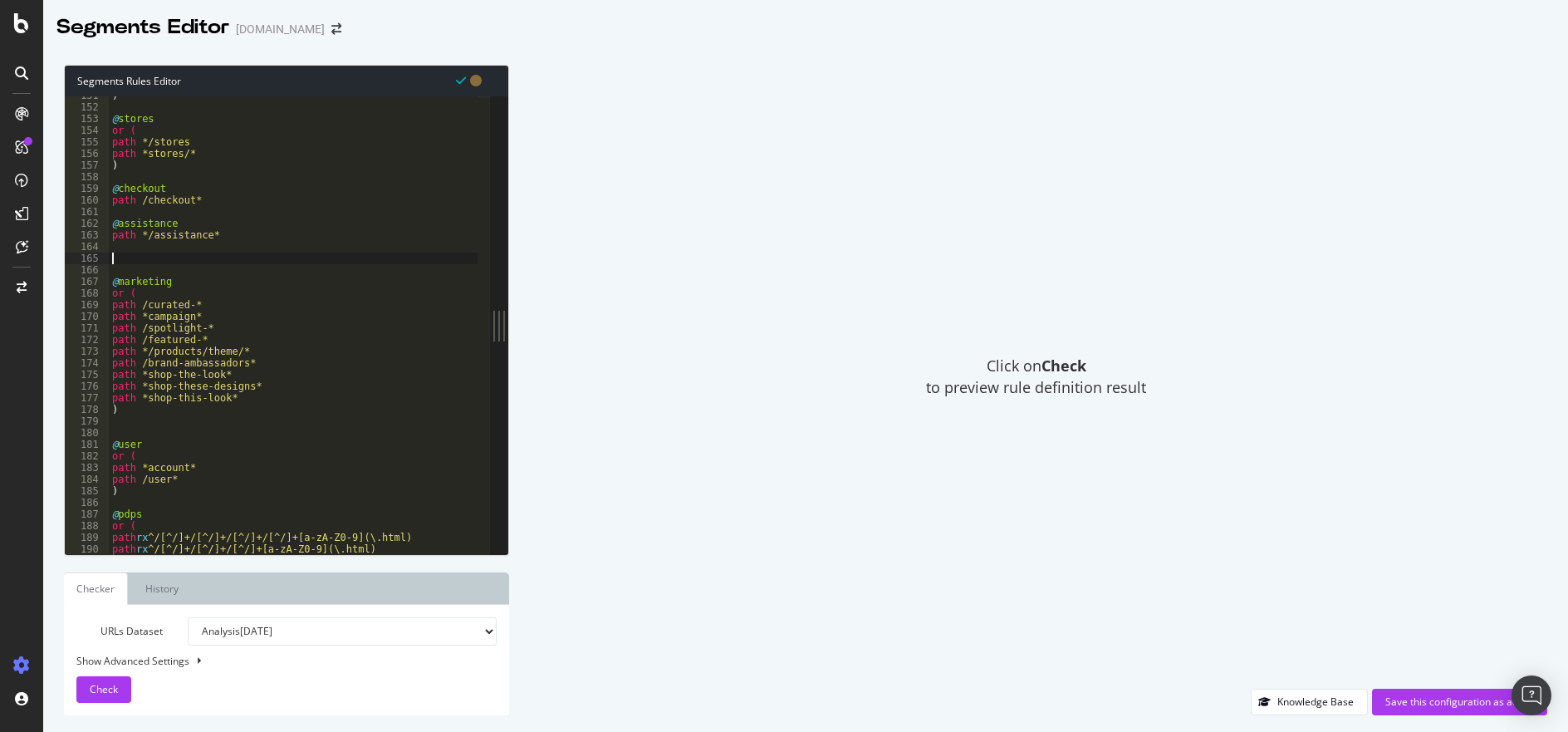
paste textarea "path */assistance*"
drag, startPoint x: 172, startPoint y: 261, endPoint x: 120, endPoint y: 259, distance: 52.0
click at [120, 259] on div ") @ stores or ( path */stores path *stores/* ) @ checkout path /checkout* @ ass…" at bounding box center [293, 330] width 369 height 481
click at [148, 269] on div ") @ stores or ( path */stores path *stores/* ) @ checkout path /checkout* @ ass…" at bounding box center [293, 330] width 369 height 481
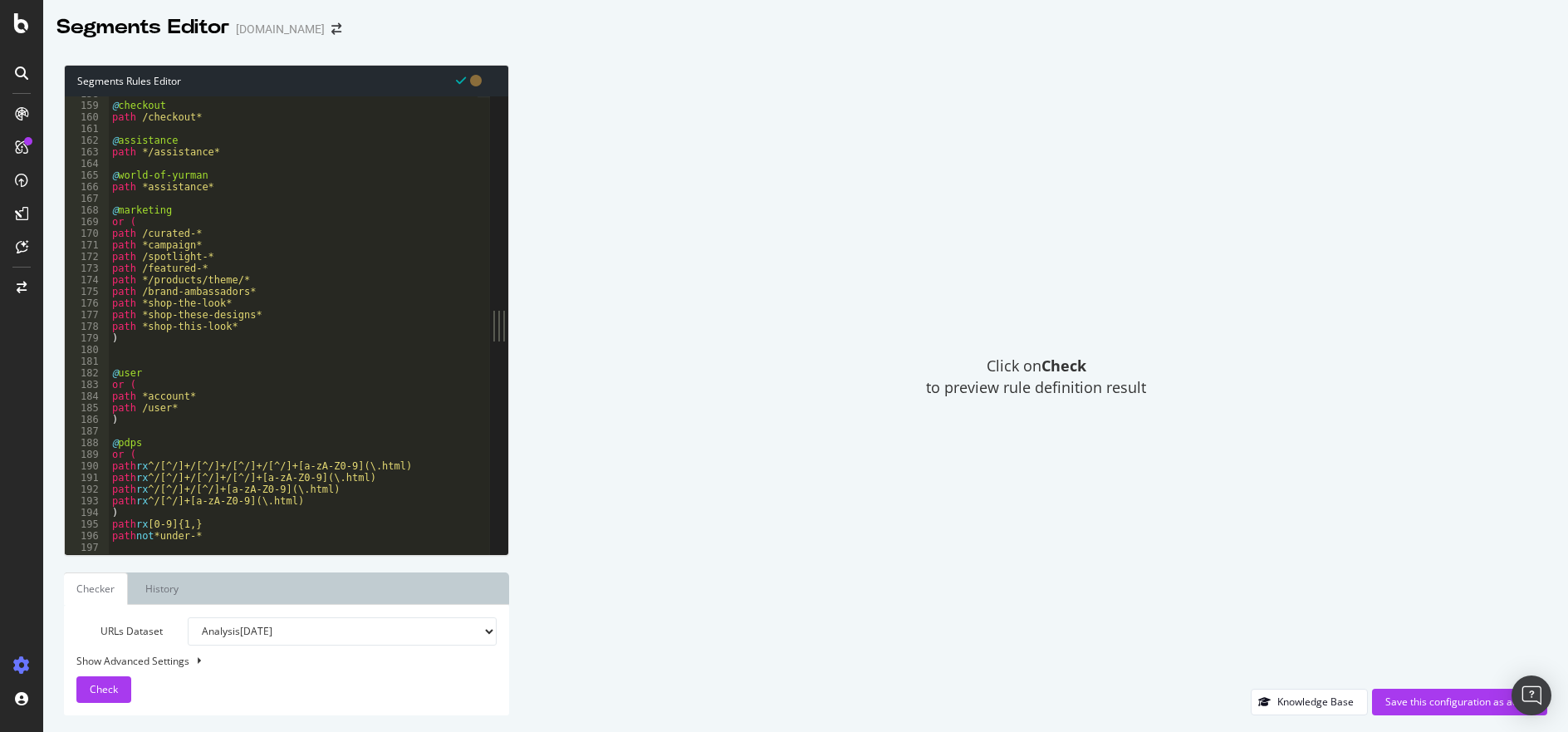
scroll to position [1789, 0]
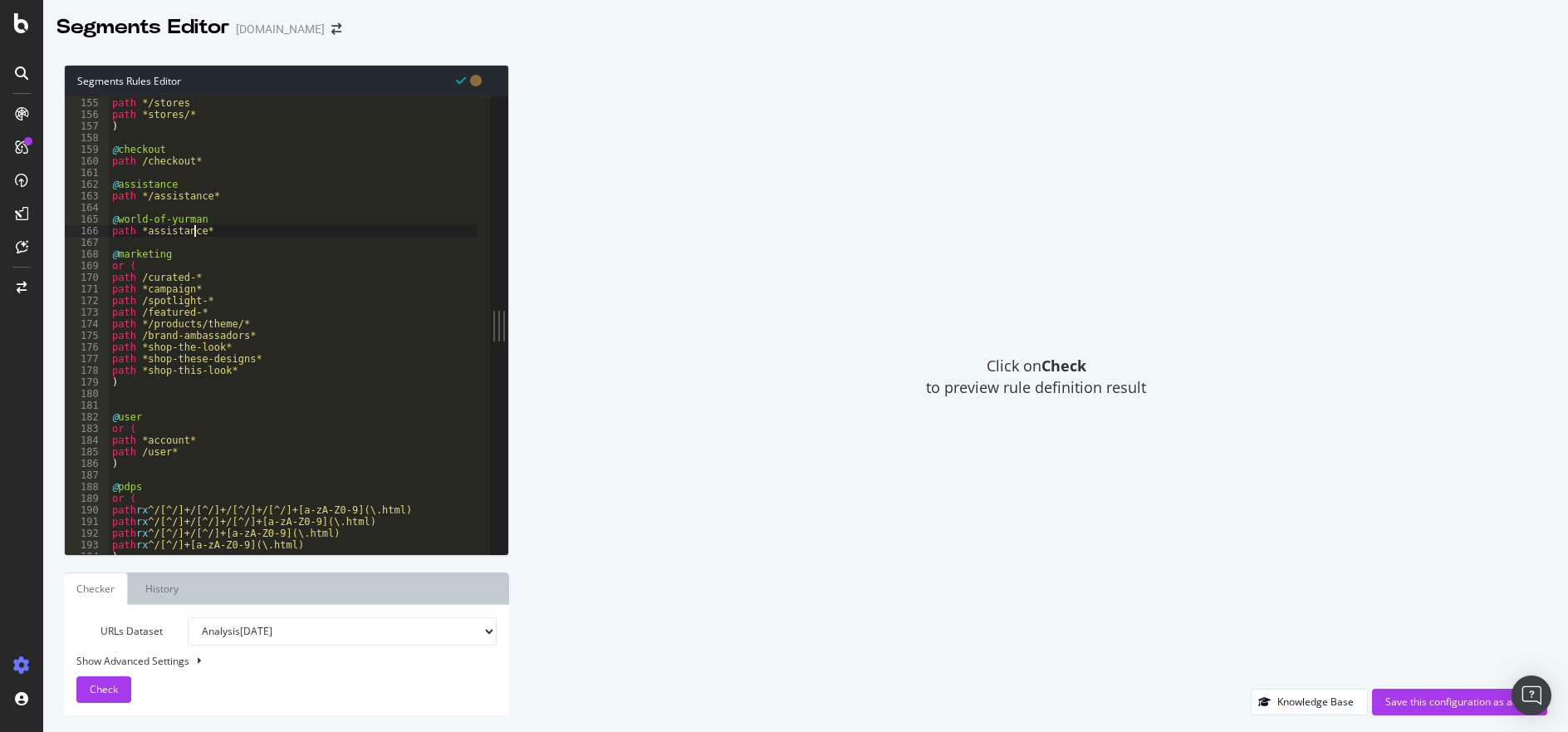
click at [193, 234] on div "or ( path */stores path *stores/* ) @ checkout path /checkout* @ assistance pat…" at bounding box center [293, 326] width 369 height 481
drag, startPoint x: 200, startPoint y: 233, endPoint x: 163, endPoint y: 238, distance: 37.3
click at [163, 238] on div "or ( path */stores path *stores/* ) @ checkout path /checkout* @ assistance pat…" at bounding box center [293, 326] width 369 height 481
drag, startPoint x: 193, startPoint y: 231, endPoint x: 203, endPoint y: 231, distance: 10.0
click at [195, 231] on div "or ( path */stores path *stores/* ) @ checkout path /checkout* @ assistance pat…" at bounding box center [293, 326] width 369 height 481
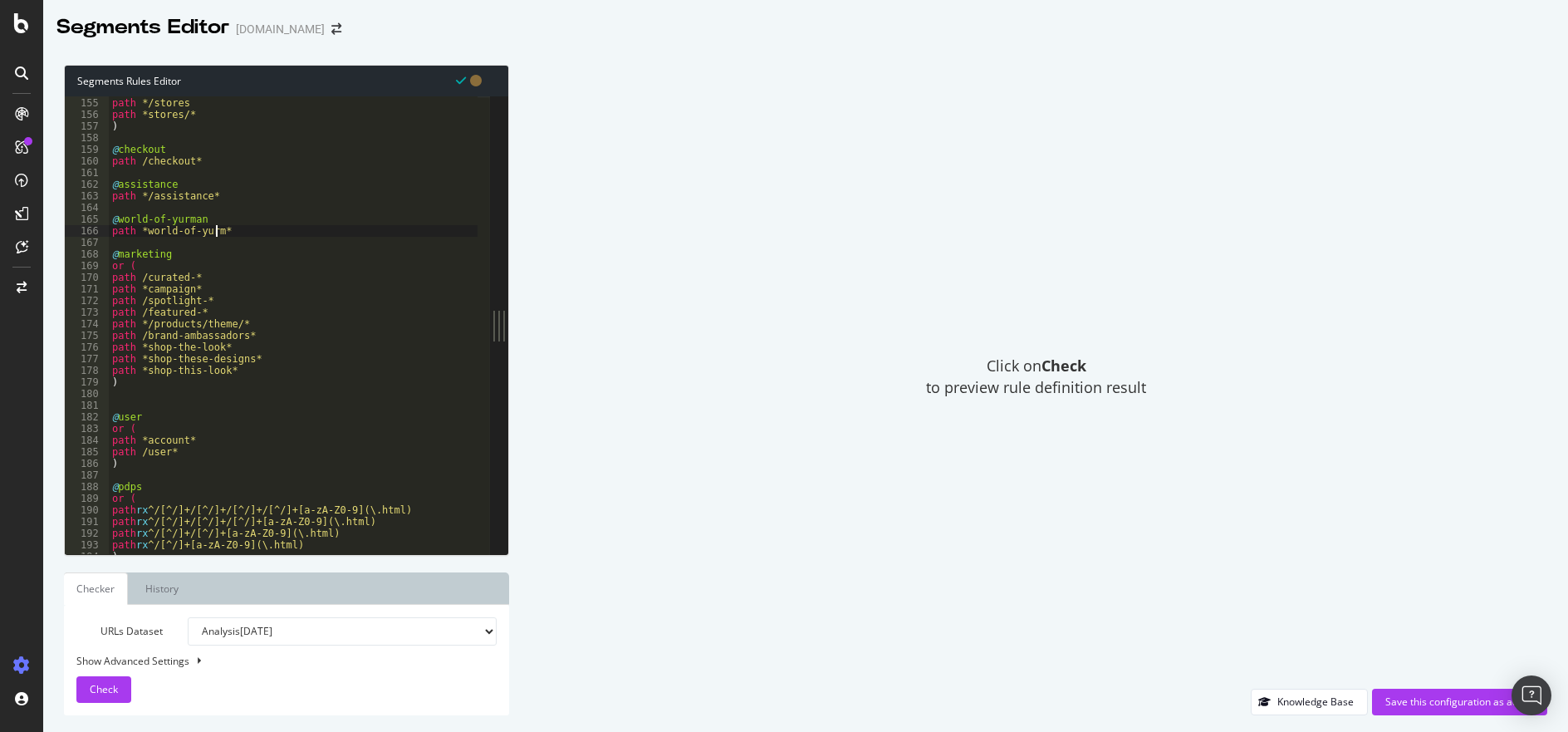
scroll to position [0, 9]
drag, startPoint x: 243, startPoint y: 233, endPoint x: 107, endPoint y: 225, distance: 136.2
click at [107, 225] on div "path *world-of-yurman* 154 155 156 157 158 159 160 161 162 163 164 165 166 167 …" at bounding box center [277, 325] width 425 height 458
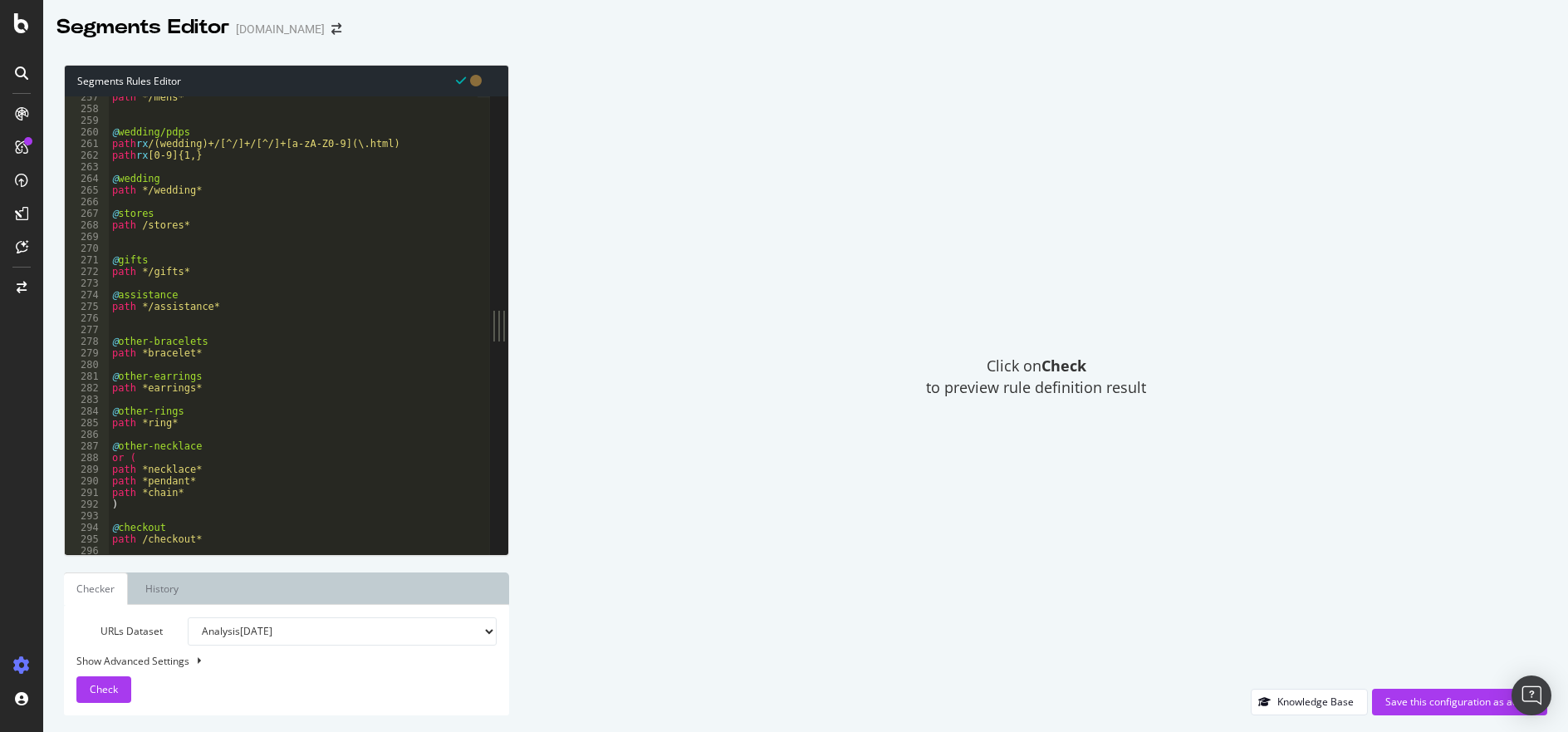
scroll to position [2999, 0]
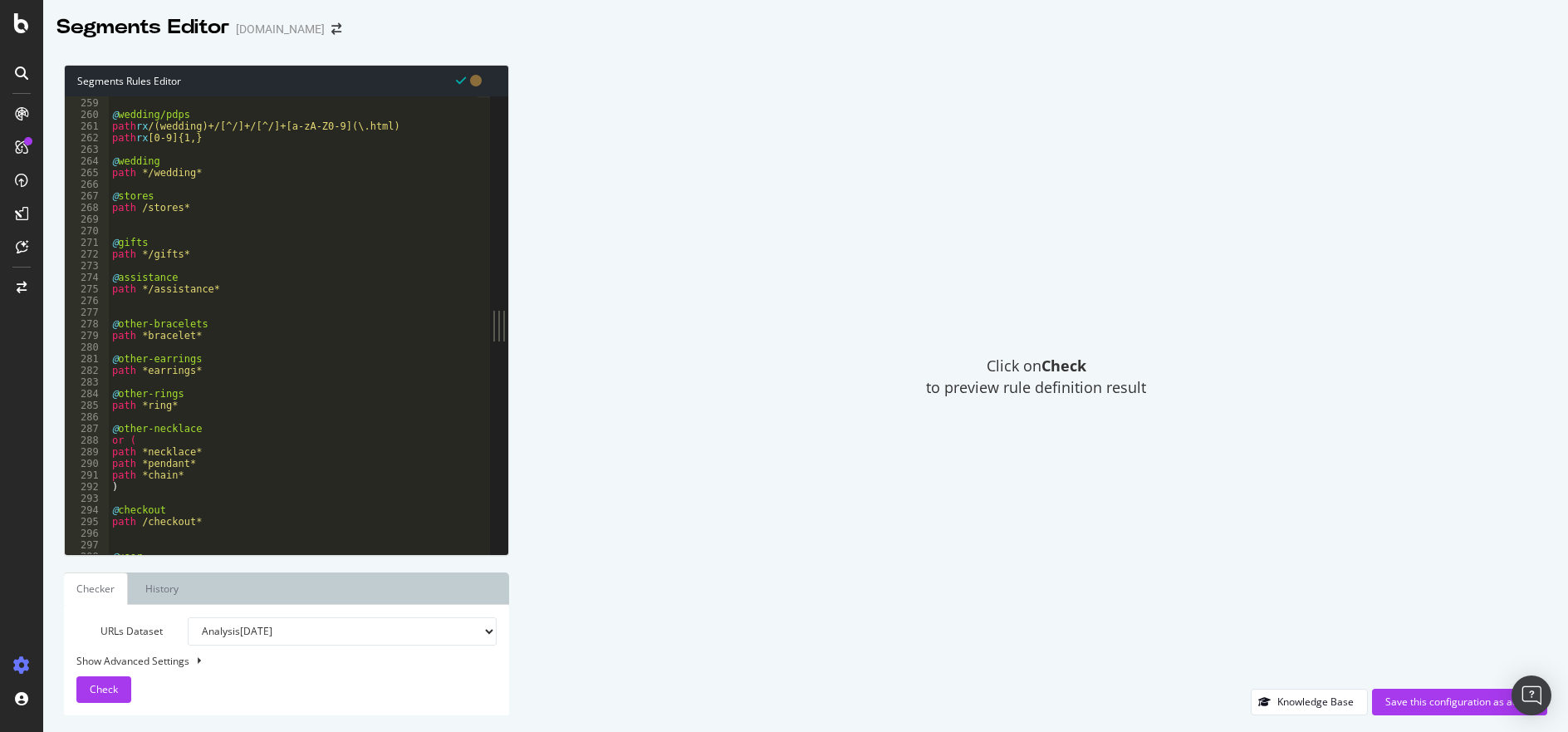
click at [234, 289] on div "@ wedding/pdps path rx /(wedding)+/[^/]+/[^/]+[a-zA-Z0-9](\.html) path rx [0-9]…" at bounding box center [293, 326] width 369 height 481
type textarea "path */assistance*"
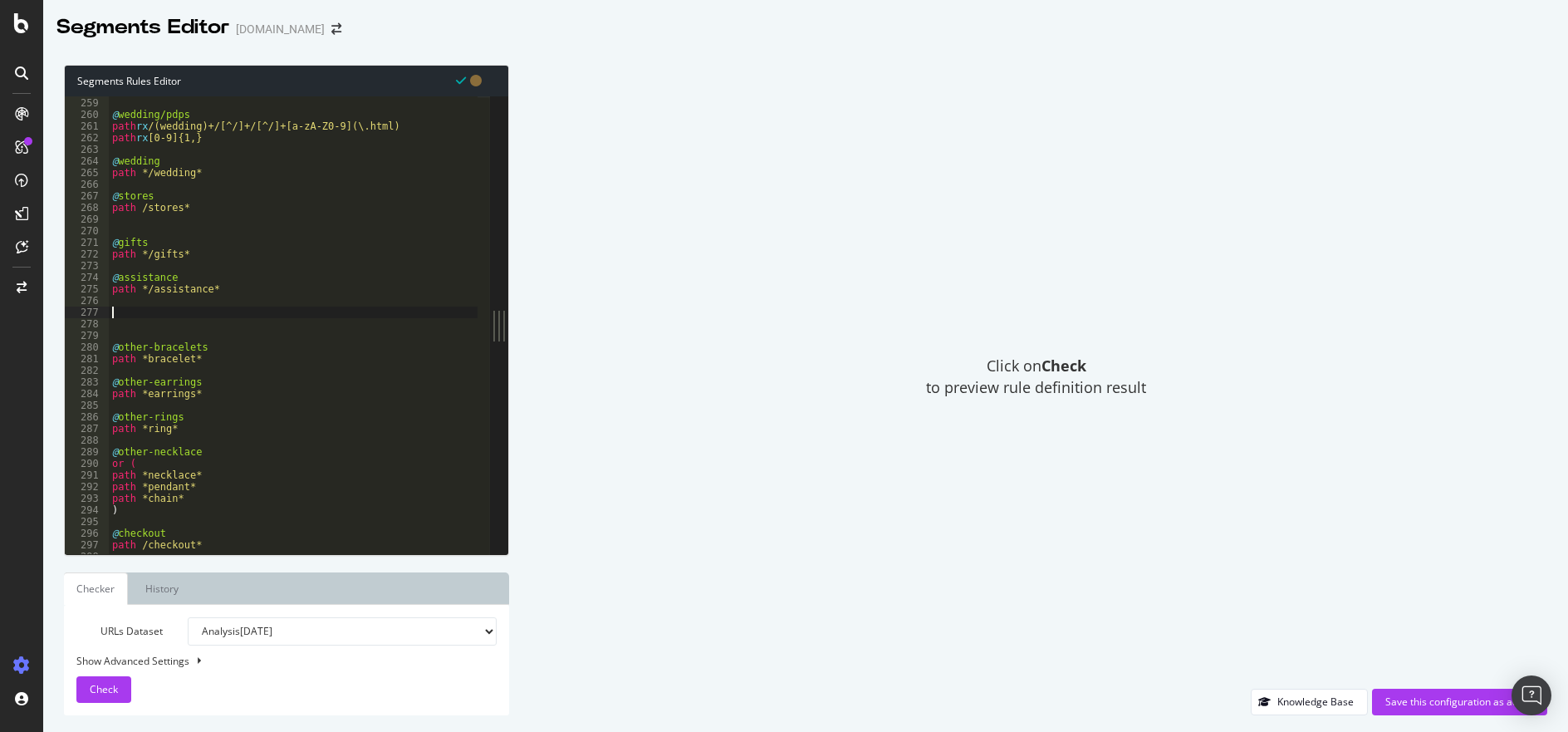
paste textarea "path *world-of-yurman*"
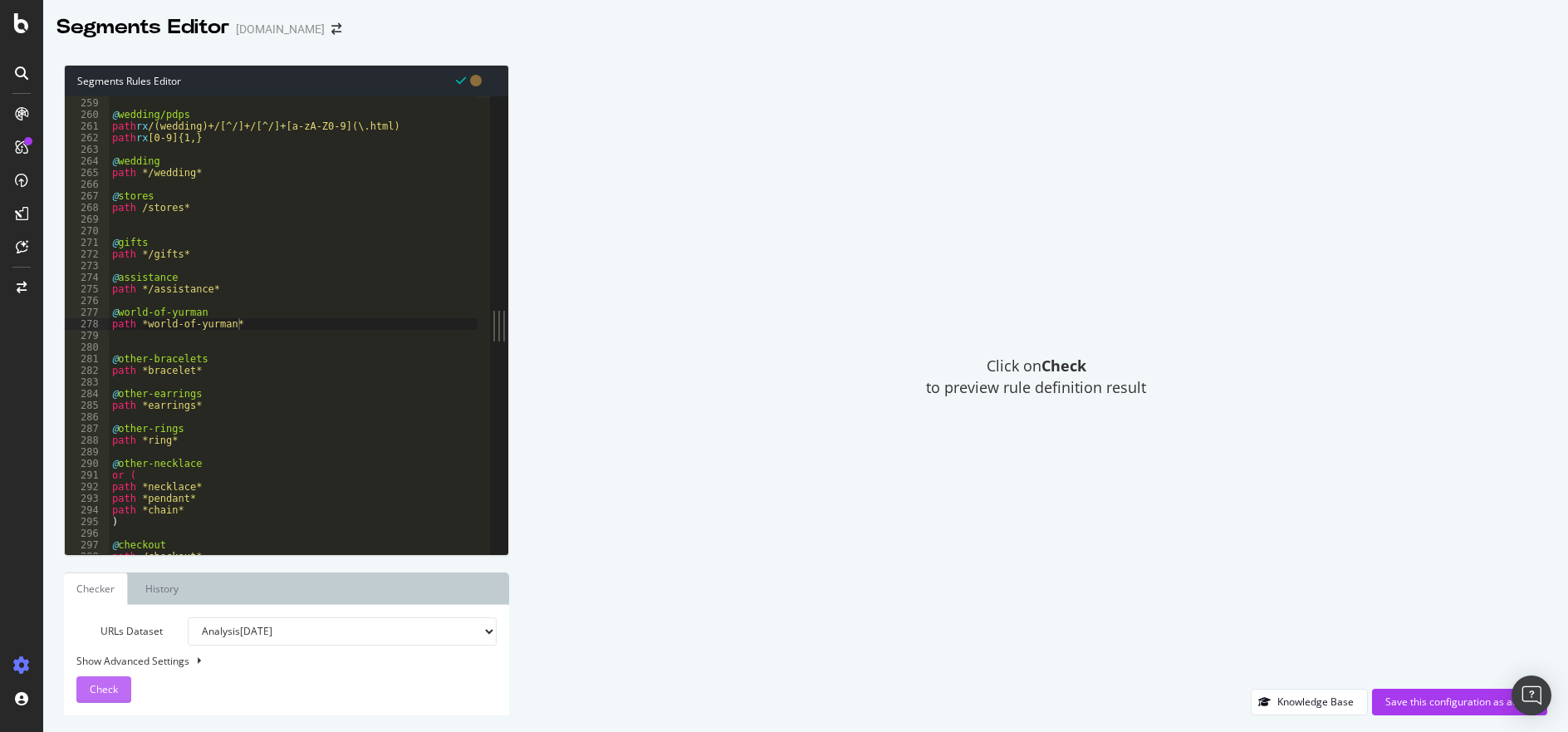
click at [116, 689] on span "Check" at bounding box center [104, 689] width 28 height 14
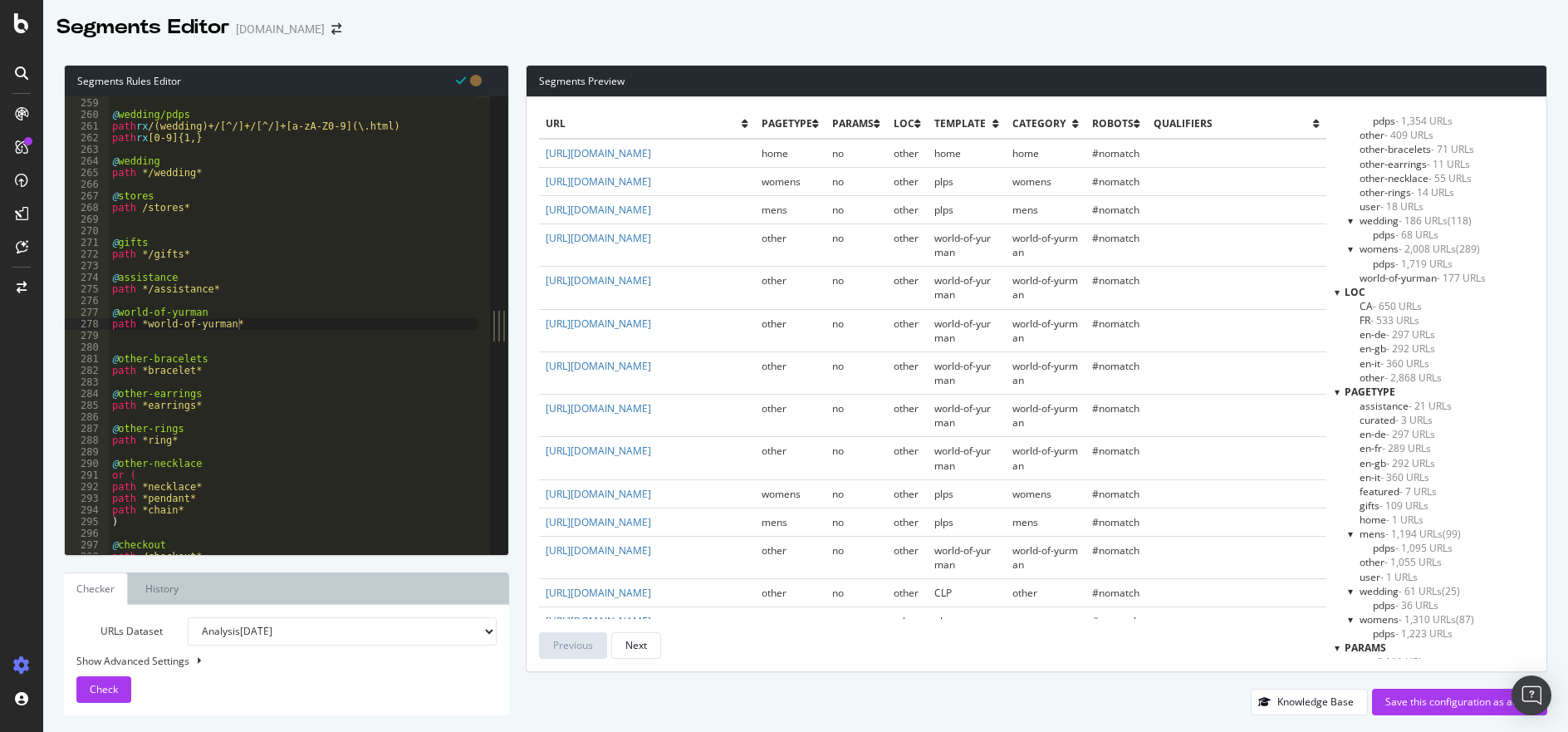
scroll to position [97, 0]
drag, startPoint x: 1425, startPoint y: 257, endPoint x: 1465, endPoint y: 257, distance: 40.0
click at [1426, 257] on span "world-of-yurman - 177 URLs" at bounding box center [1422, 255] width 126 height 14
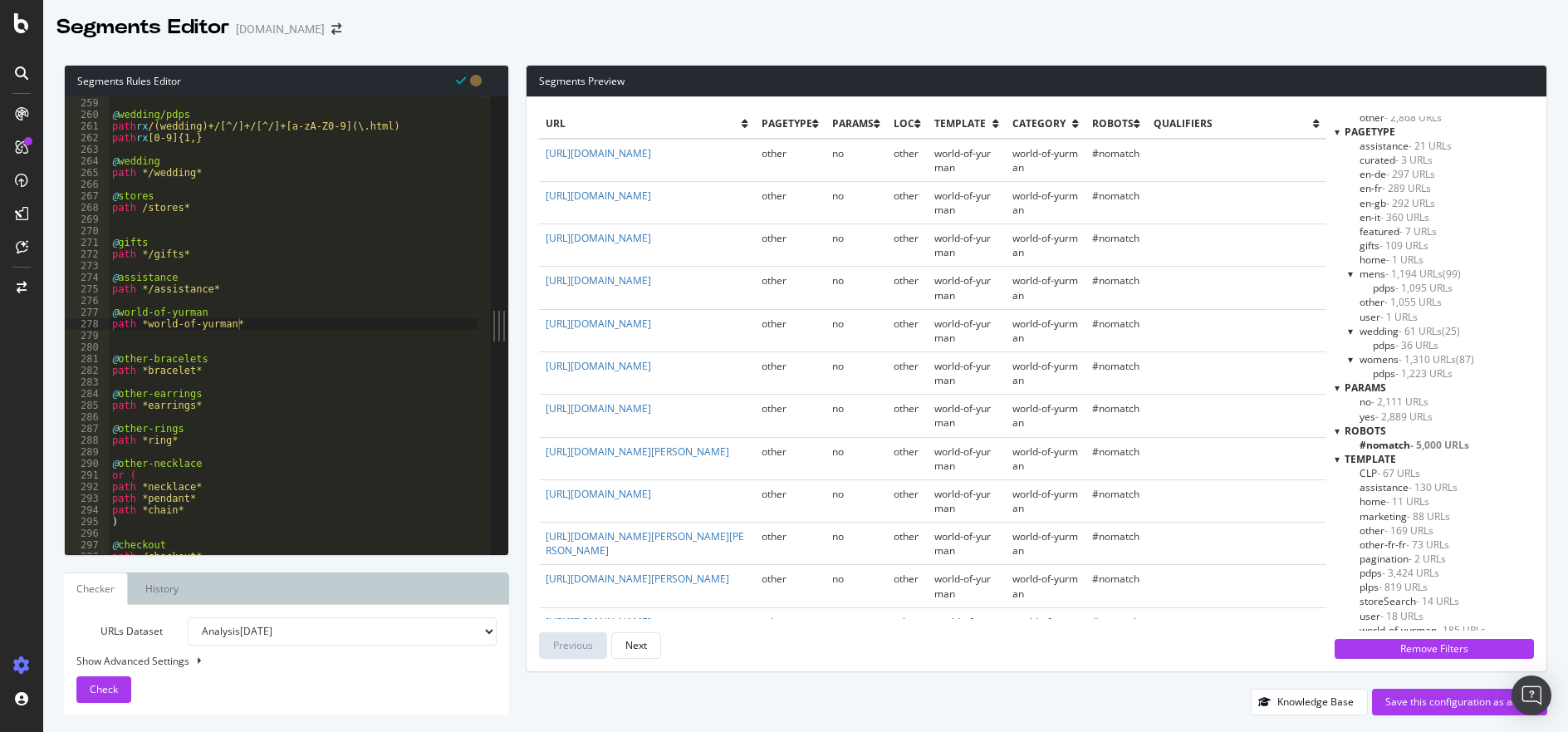
scroll to position [339, 0]
click at [1437, 626] on span "- 185 URLs" at bounding box center [1461, 624] width 49 height 14
click at [1418, 625] on span "world-of-yurman - 185 URLs" at bounding box center [1427, 624] width 135 height 14
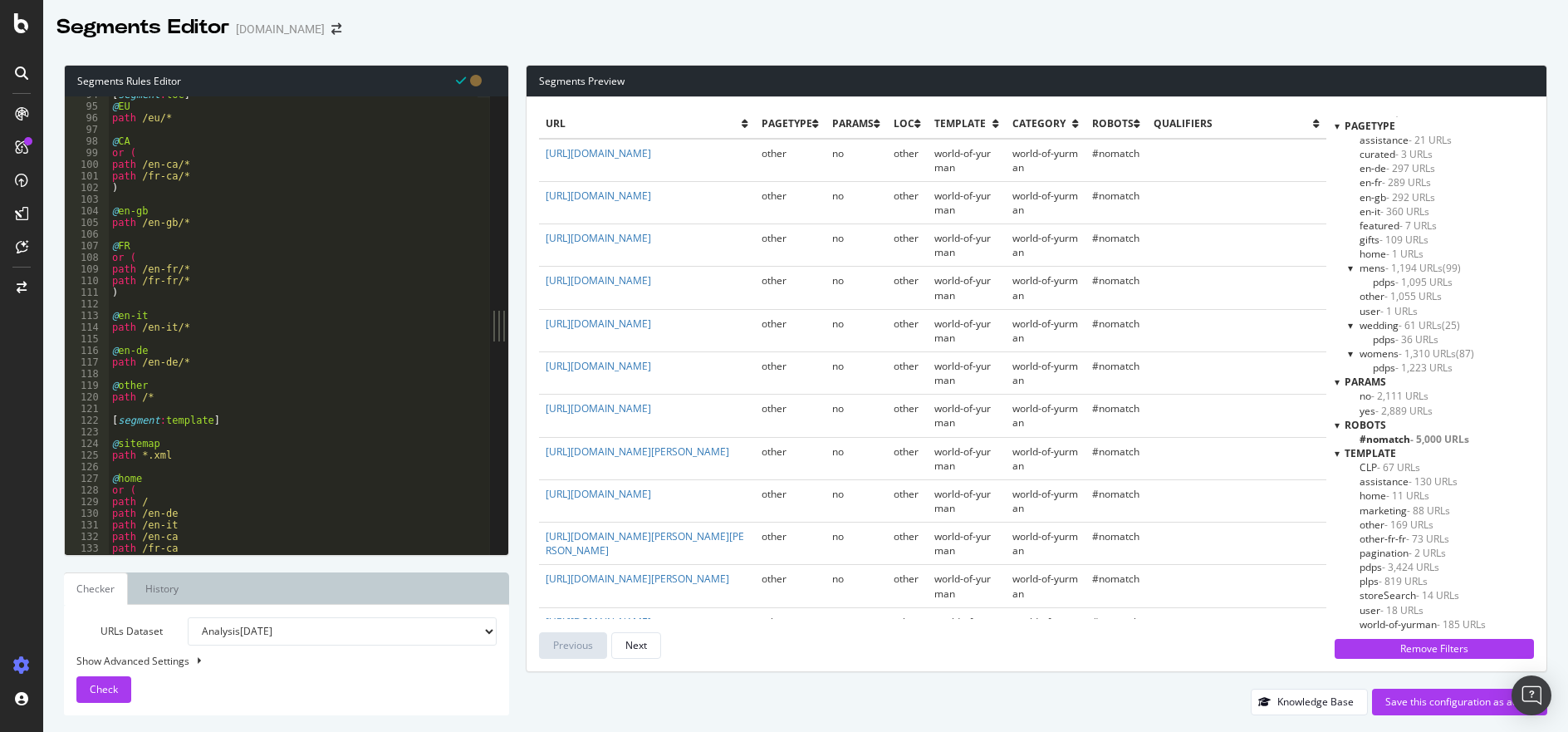
scroll to position [1106, 0]
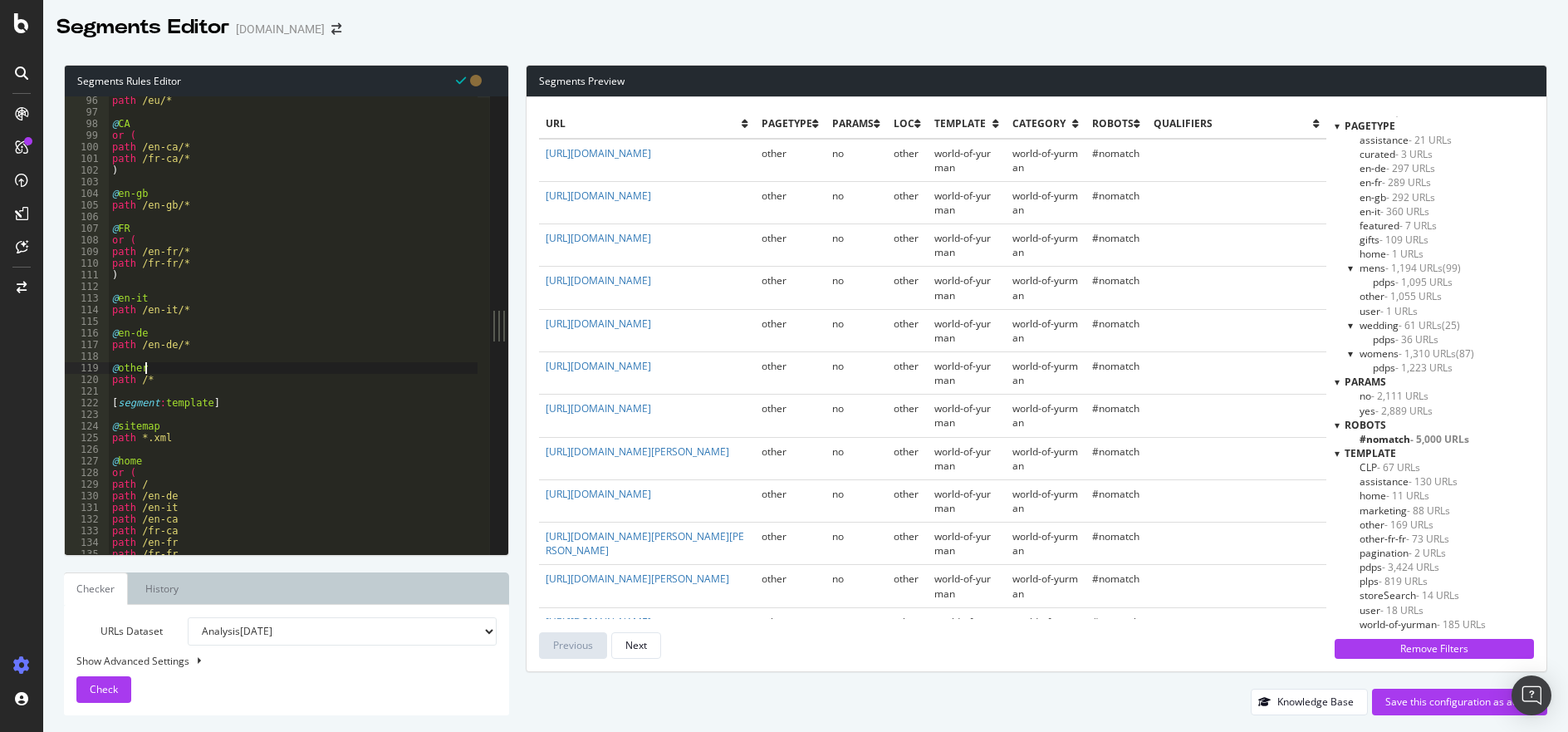
click at [146, 369] on div "path /eu/* @ CA or ( path /en-ca/* path /fr-ca/* ) @ en-gb path /en-gb/* @ FR o…" at bounding box center [293, 335] width 369 height 481
click at [121, 690] on button "Check" at bounding box center [104, 690] width 55 height 27
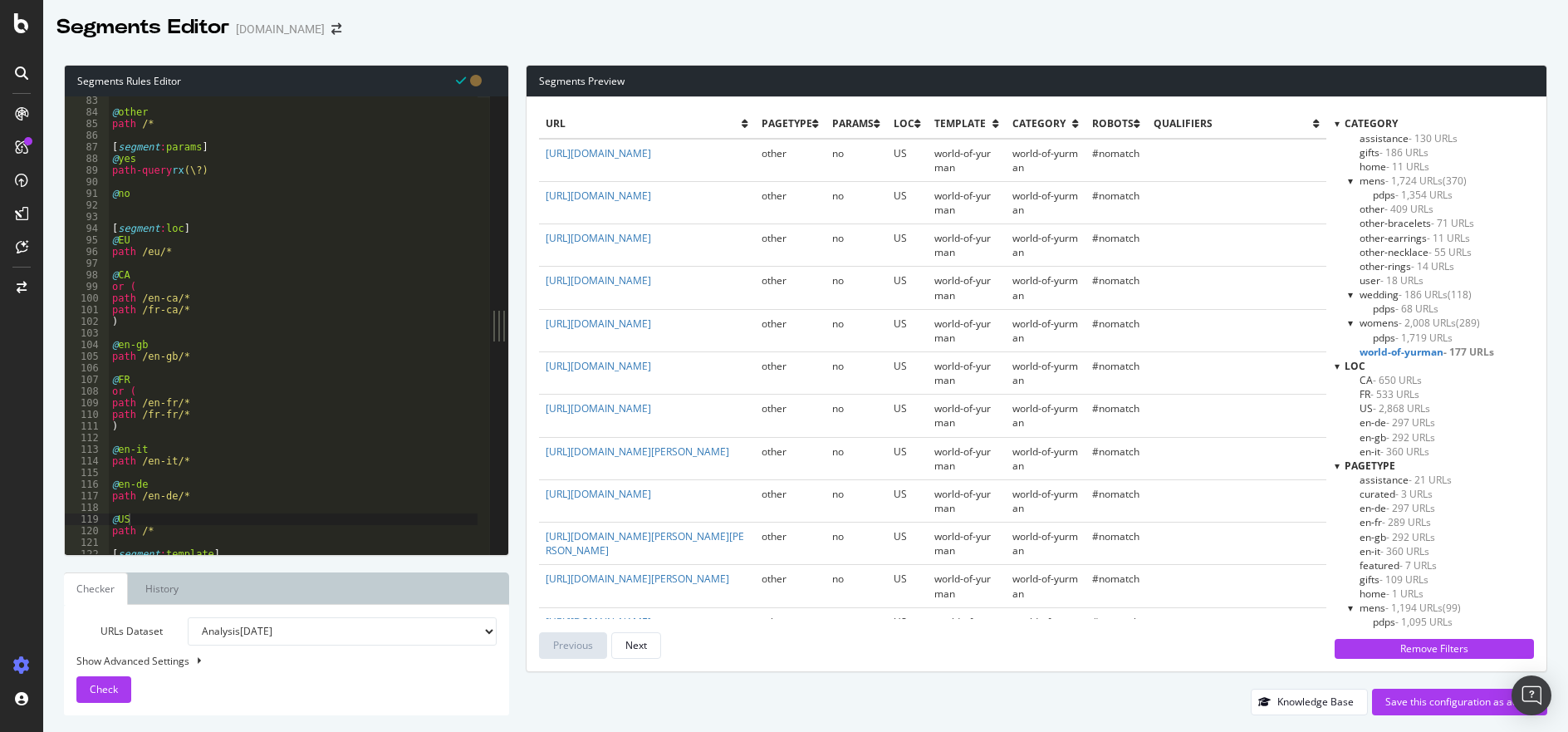
scroll to position [1036, 0]
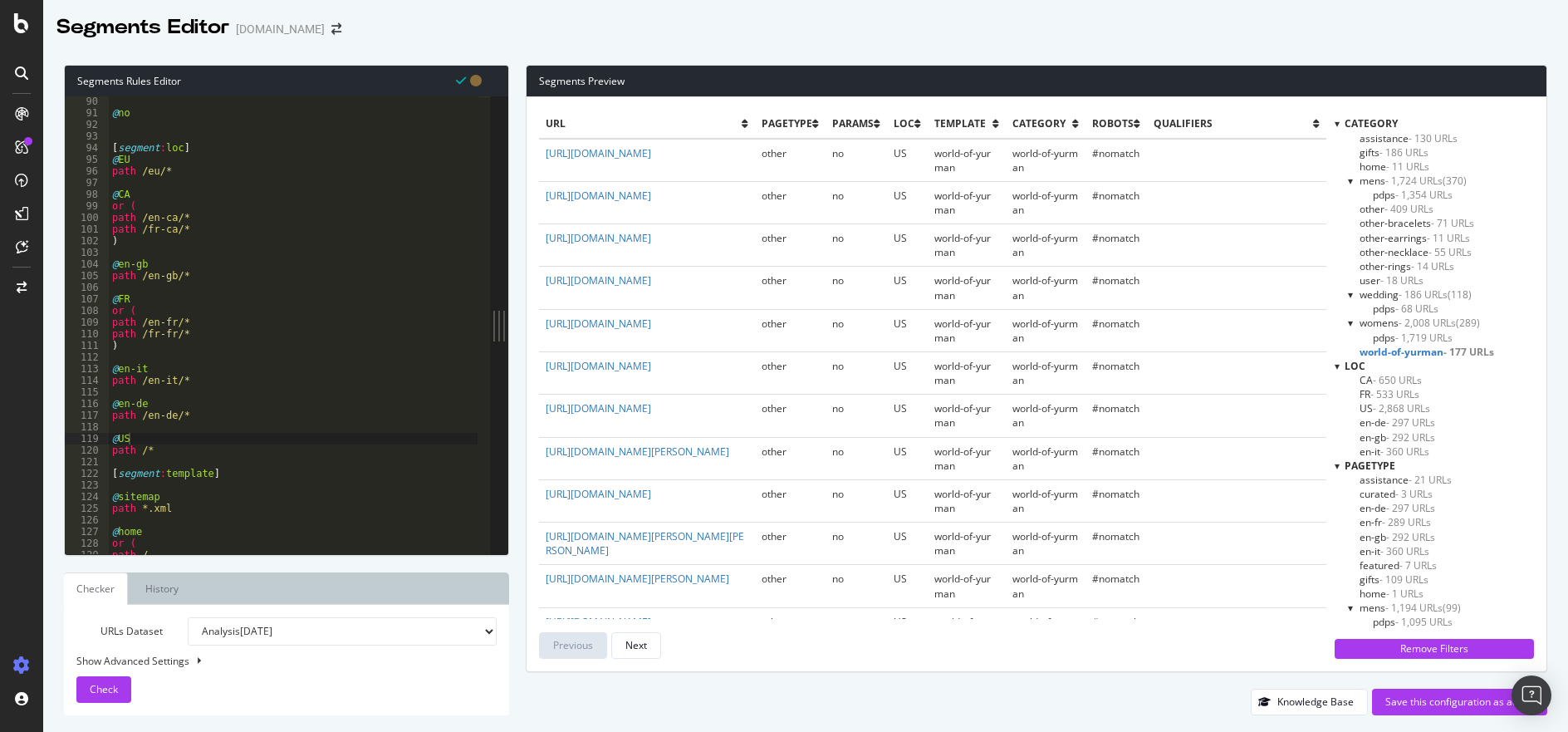
click at [176, 217] on div "@ no [ segment : loc ] @ EU path /eu/* @ CA or ( path /en-ca/* path /fr-ca/* ) …" at bounding box center [293, 336] width 369 height 481
type textarea ")"
type textarea "path /en-gb*"
type textarea ")"
type textarea "path /en-it*"
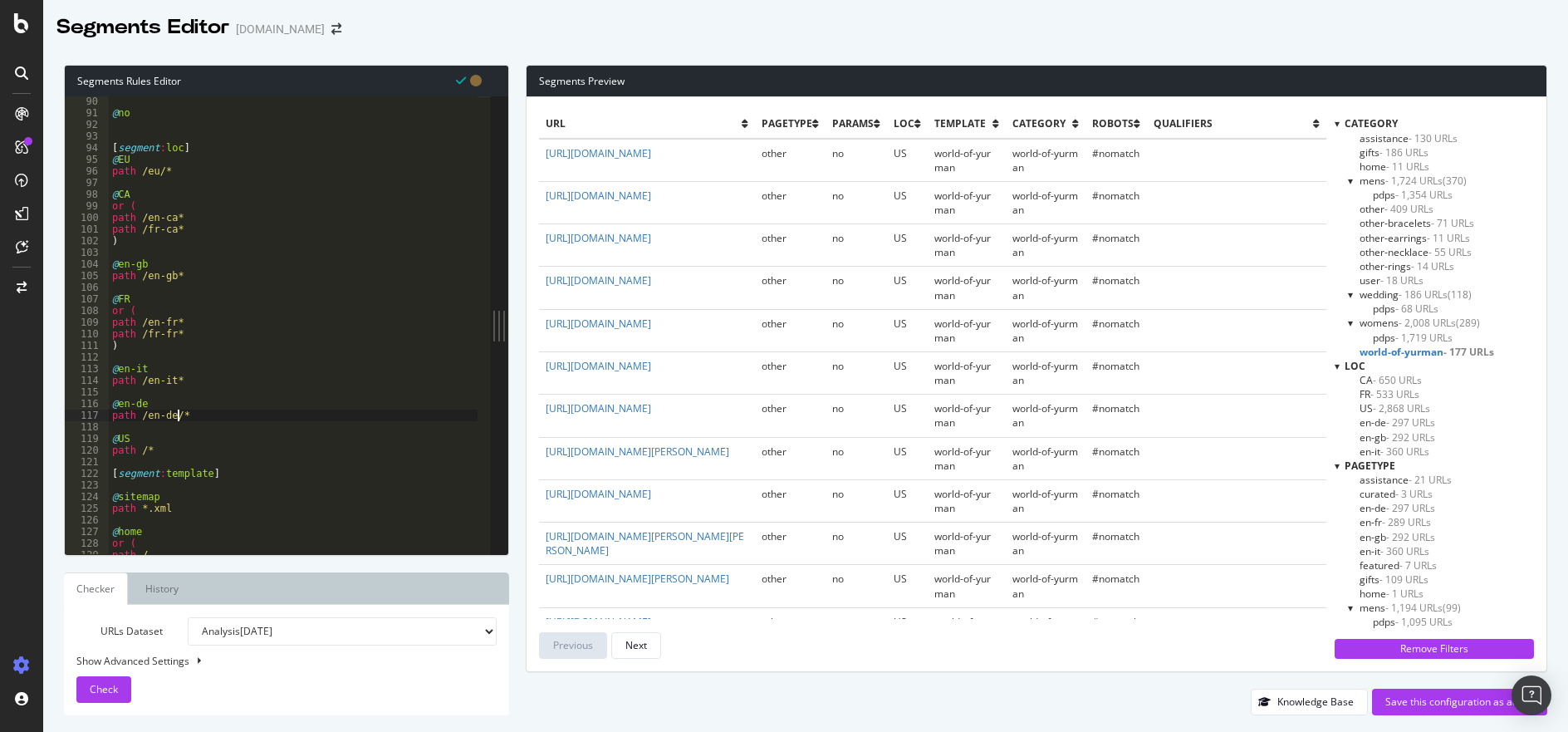
type textarea "path /en-de*"
click at [110, 692] on span "Check" at bounding box center [104, 689] width 28 height 14
click at [1428, 408] on span "- 2,861 URLs" at bounding box center [1401, 408] width 57 height 14
click at [1377, 378] on span "- 652 URLs" at bounding box center [1397, 379] width 49 height 14
click at [1369, 440] on span "en-gb - 293 URLs" at bounding box center [1397, 437] width 76 height 14
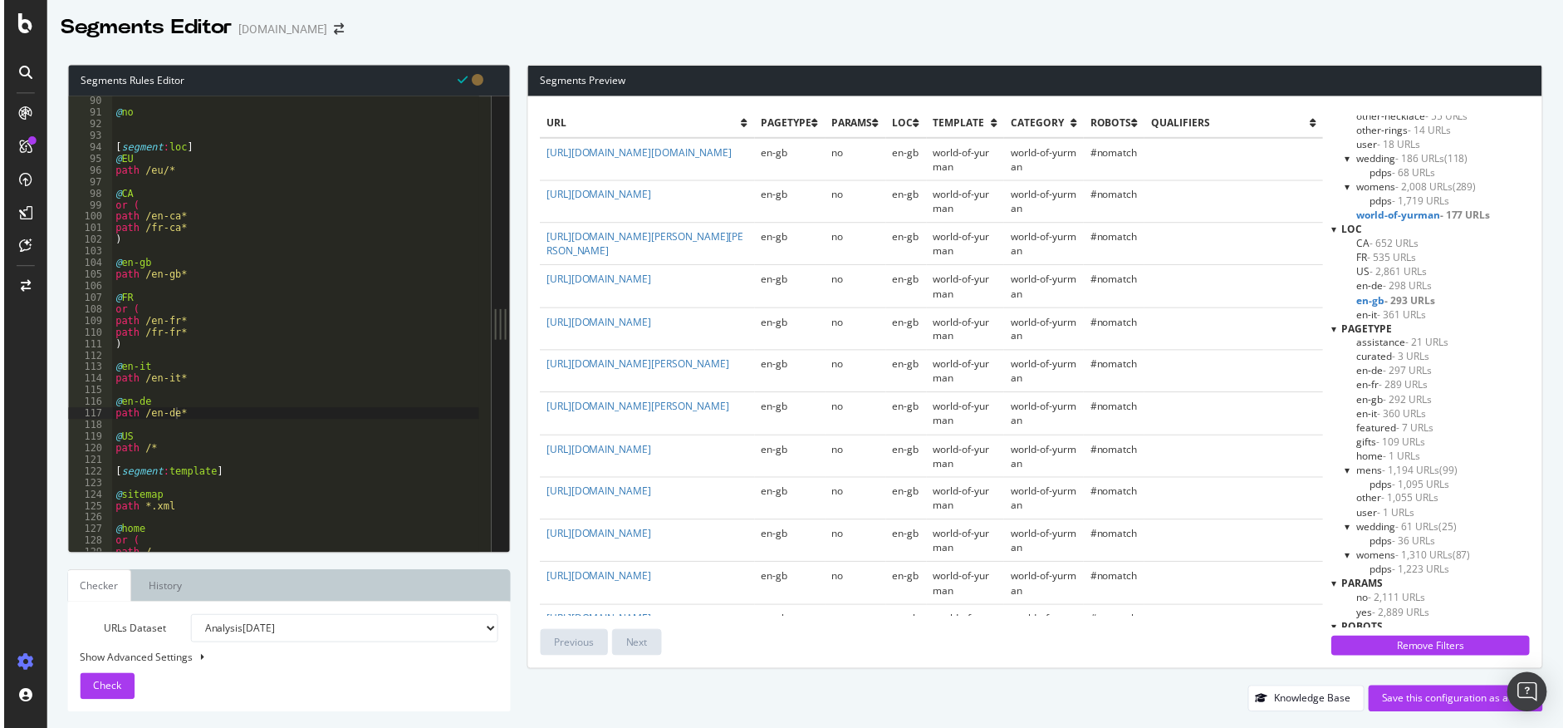
scroll to position [253, 0]
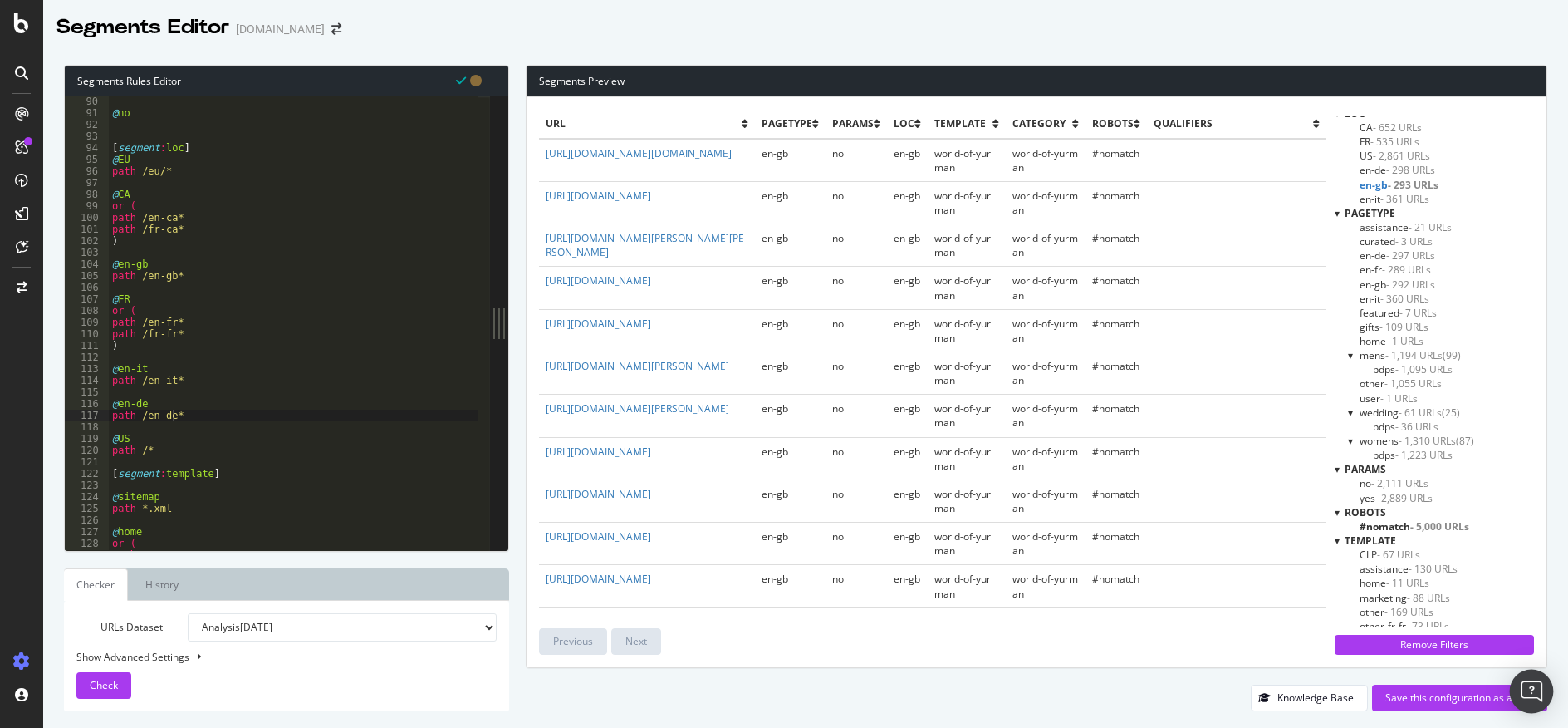
click at [1522, 682] on div "Open Intercom Messenger" at bounding box center [1531, 691] width 44 height 44
click at [1206, 700] on div "Knowledge Base Save this configuration as active" at bounding box center [1036, 698] width 1021 height 27
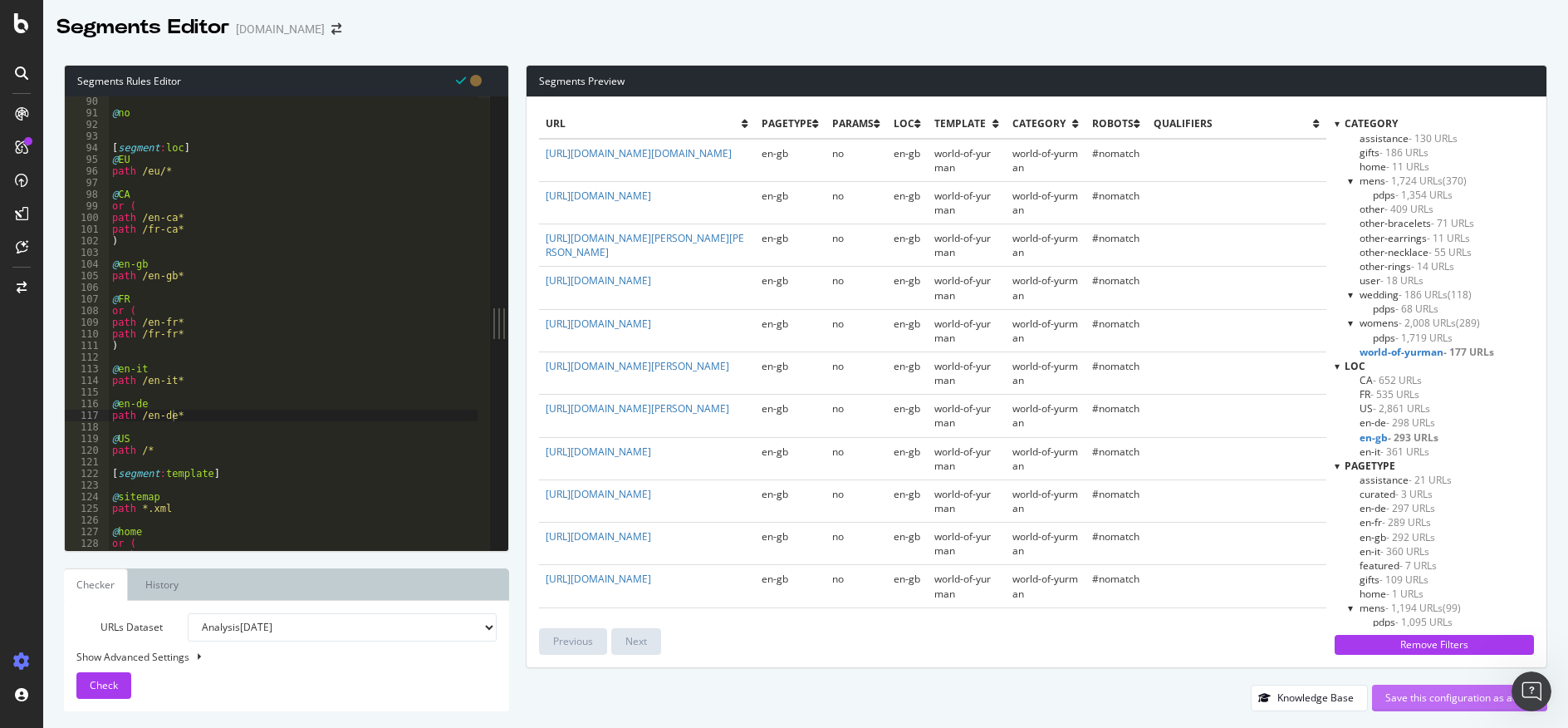
click at [1462, 695] on div "Save this configuration as active" at bounding box center [1459, 697] width 149 height 14
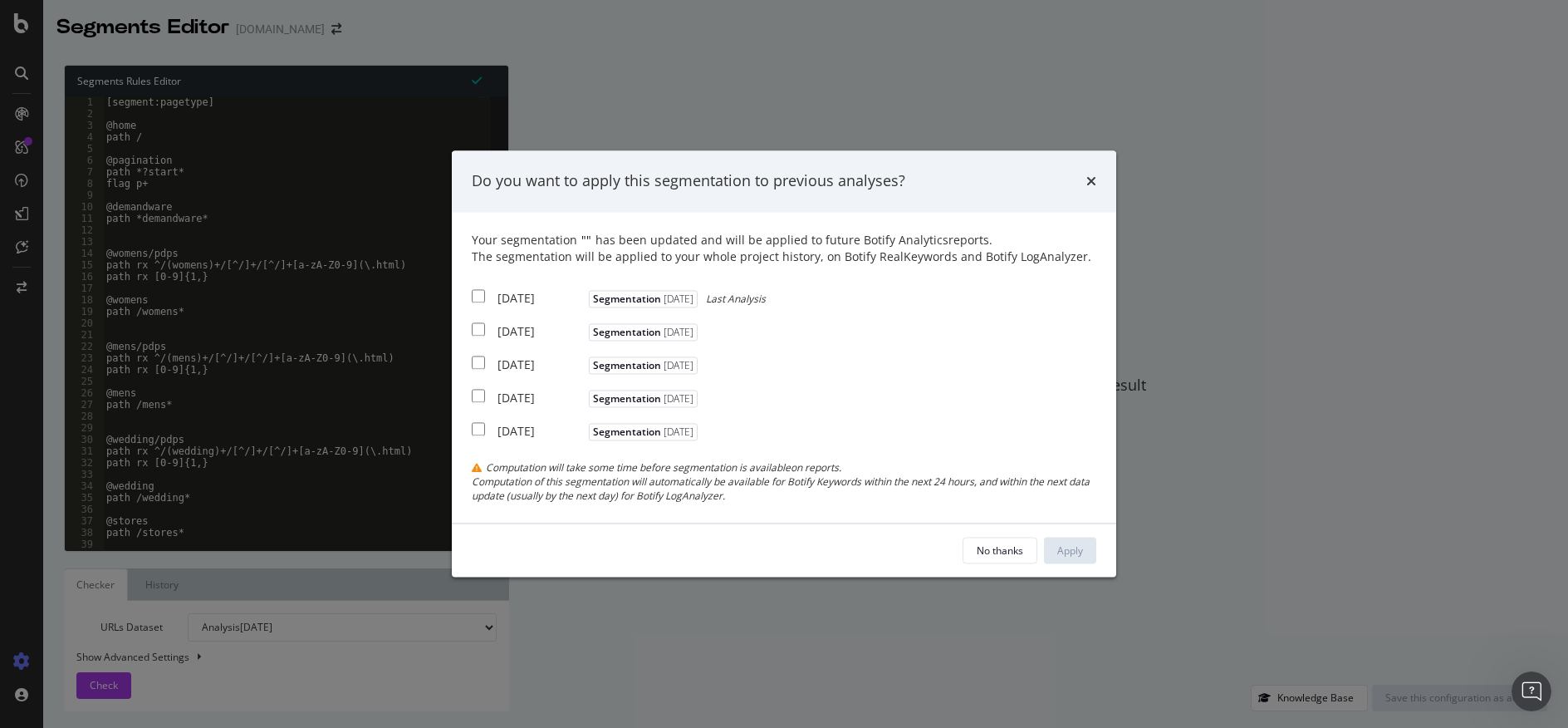
click at [482, 298] on input "modal" at bounding box center [478, 295] width 13 height 13
checkbox input "true"
click at [1076, 550] on div "Apply" at bounding box center [1070, 550] width 26 height 14
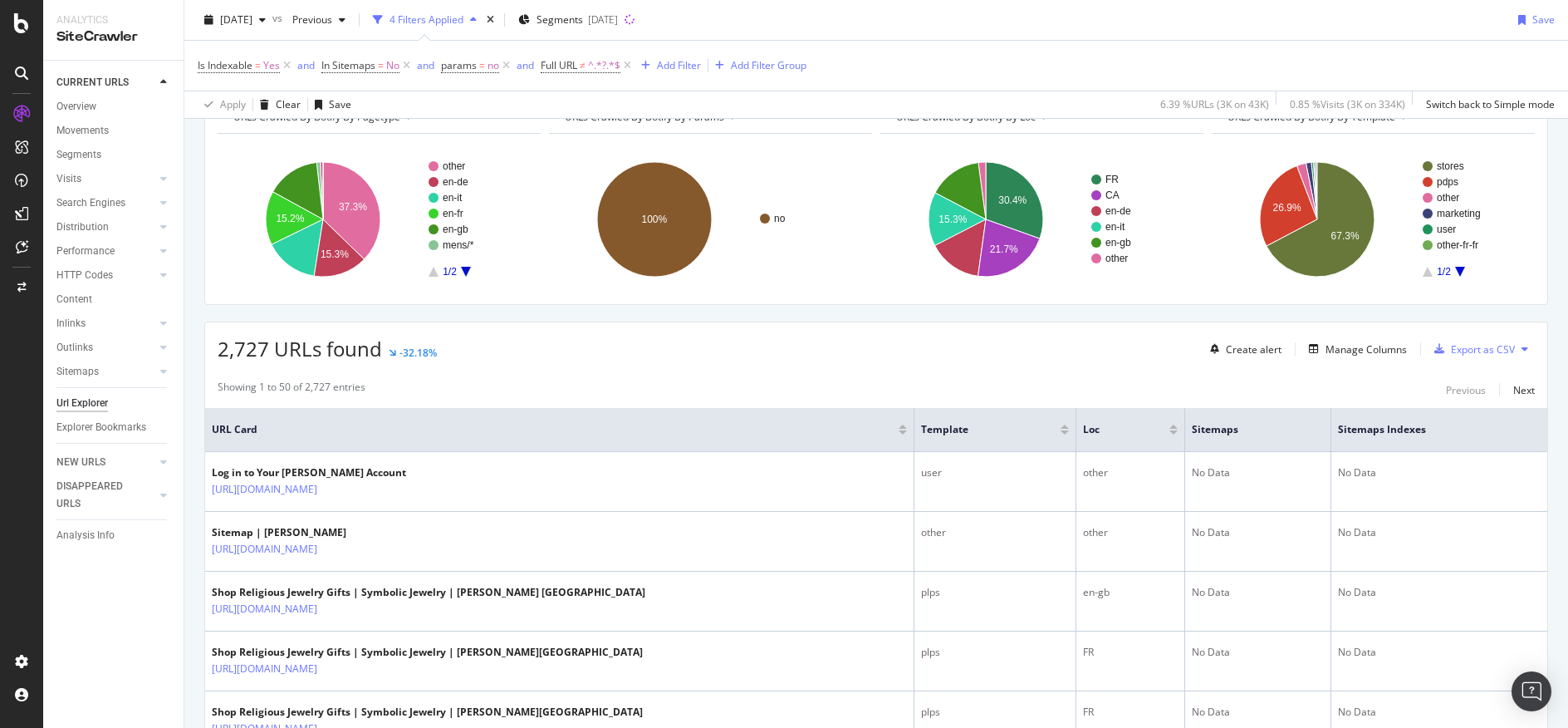
scroll to position [72, 0]
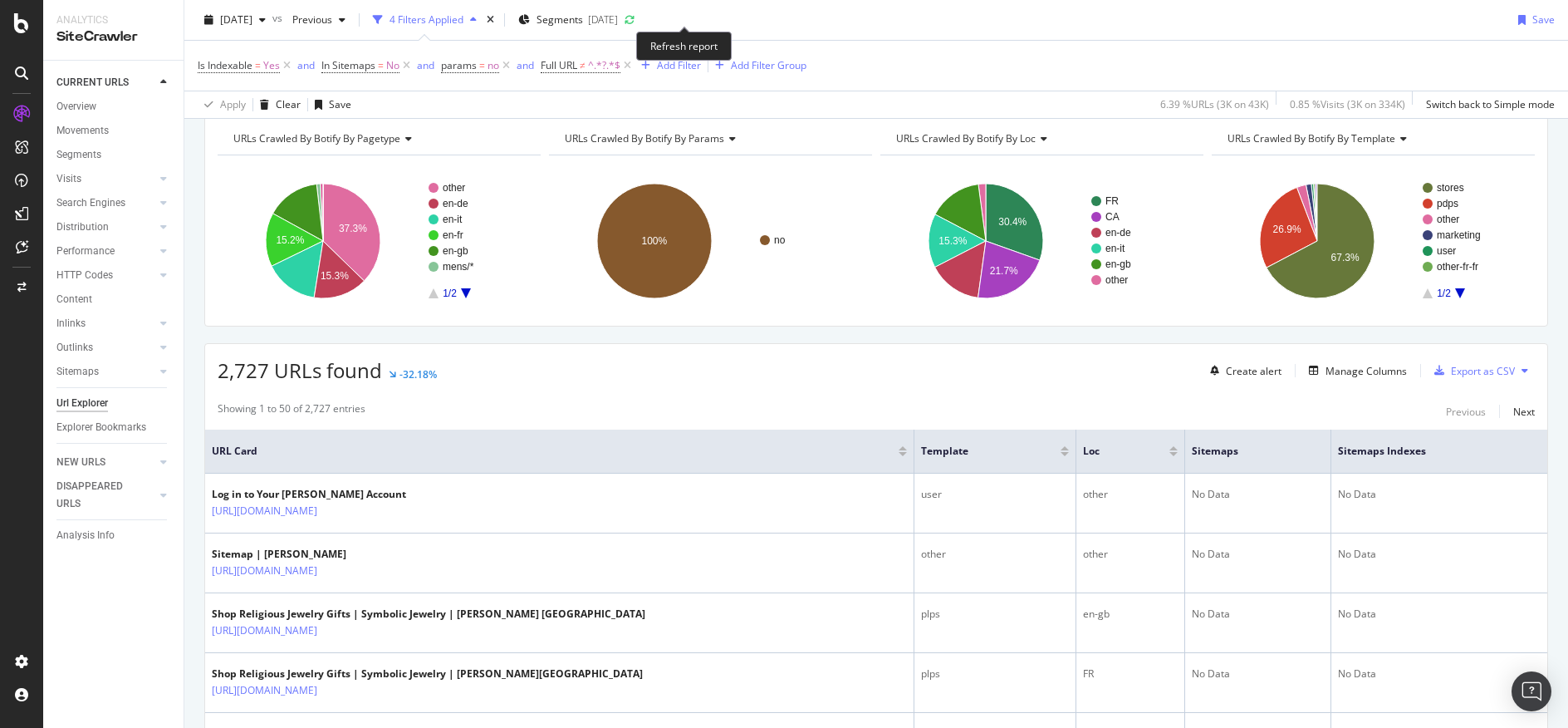
click at [636, 19] on icon at bounding box center [630, 20] width 11 height 11
